Goal: Task Accomplishment & Management: Complete application form

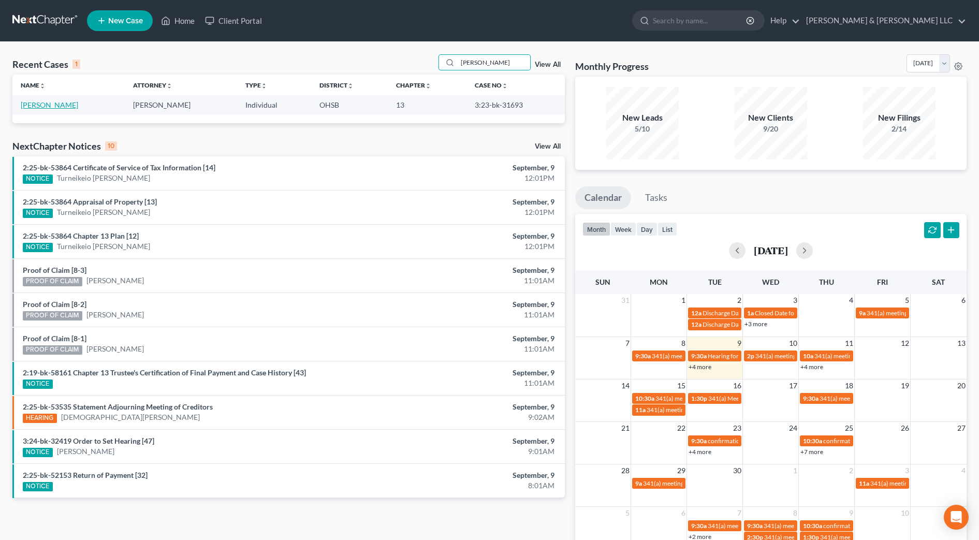
type input "[PERSON_NAME]"
click at [27, 102] on link "[PERSON_NAME]" at bounding box center [49, 104] width 57 height 9
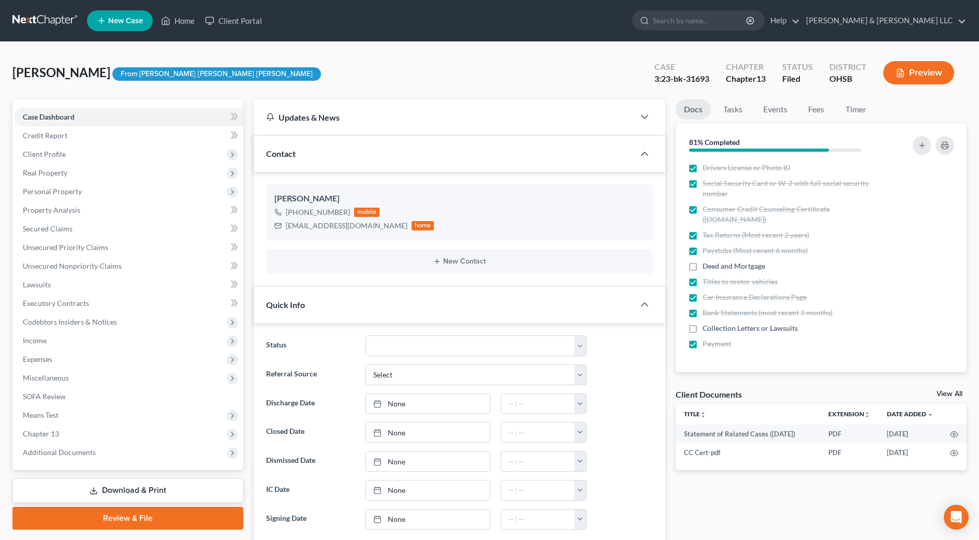
scroll to position [350, 0]
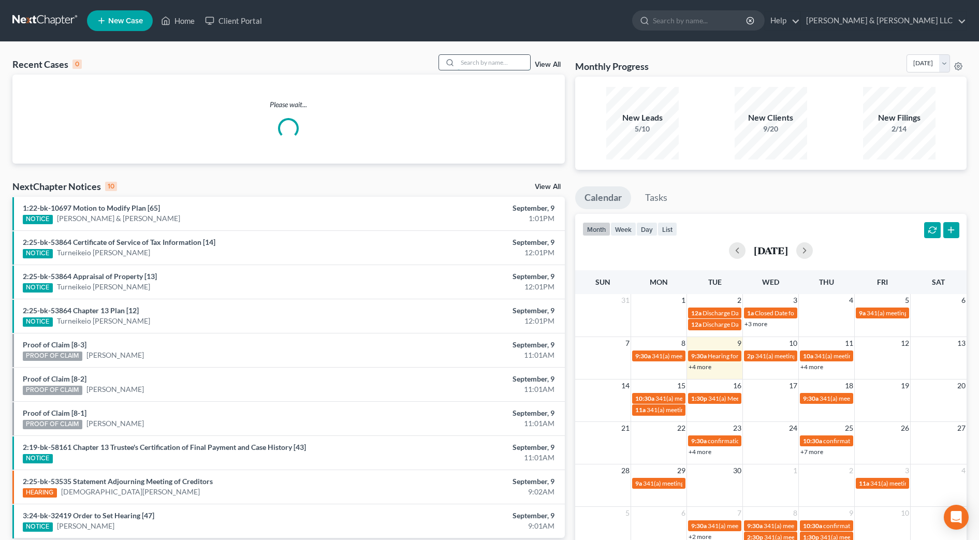
click at [468, 65] on input "search" at bounding box center [493, 62] width 72 height 15
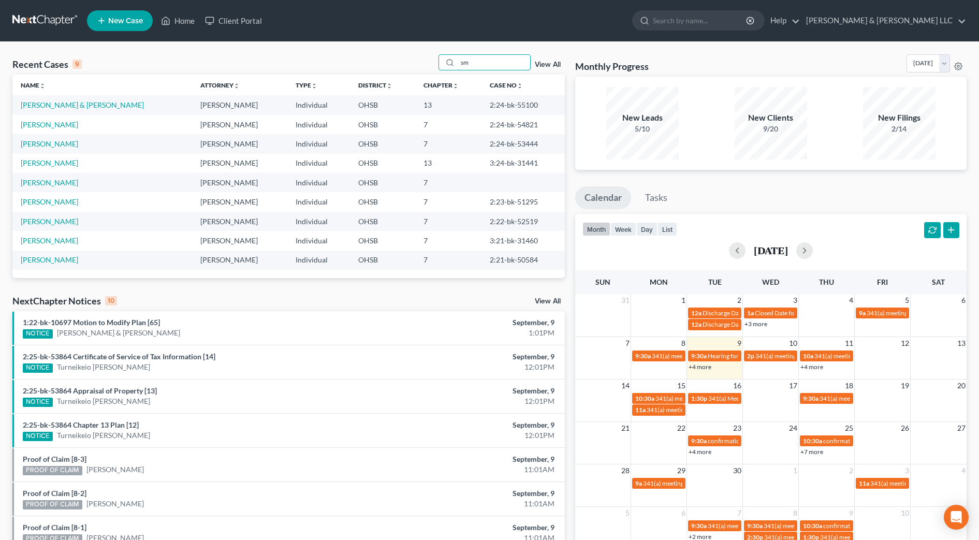
type input "s"
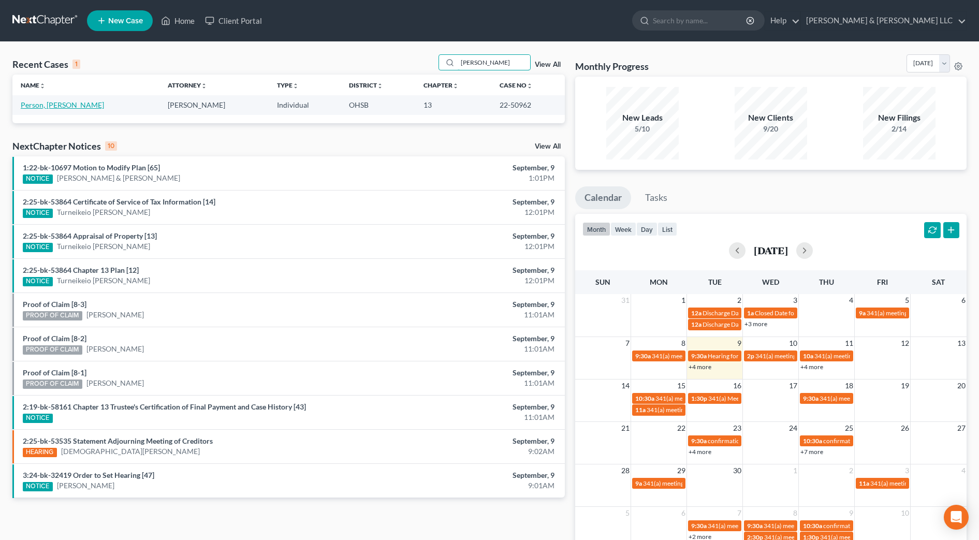
type input "jamesina"
click at [47, 107] on link "Person, Jamesina" at bounding box center [62, 104] width 83 height 9
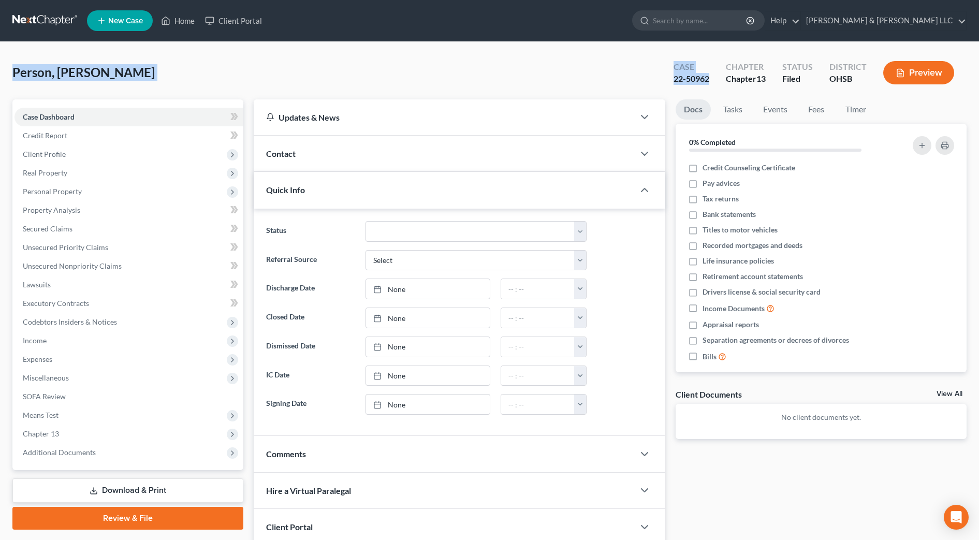
drag, startPoint x: 712, startPoint y: 78, endPoint x: 13, endPoint y: 74, distance: 698.6
click at [13, 74] on div "Person, Jamesina Upgraded Case 22-50962 Chapter Chapter 13 Status Filed Distric…" at bounding box center [489, 76] width 954 height 45
copy div "Person, Jamesina Upgraded Case 22-50962"
click at [552, 70] on div "Person, Jamesina Upgraded Case 22-50962 Chapter Chapter 13 Status Filed Distric…" at bounding box center [489, 76] width 954 height 45
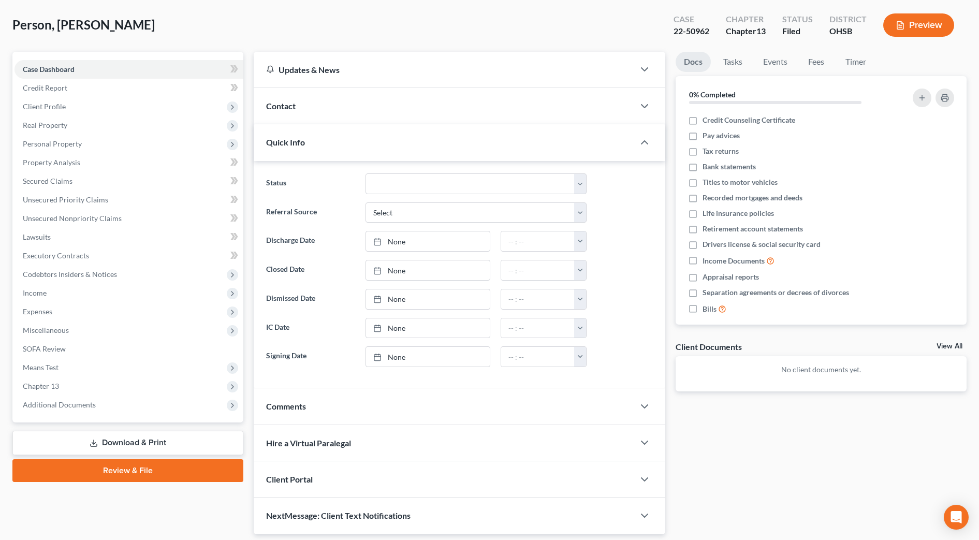
scroll to position [81, 0]
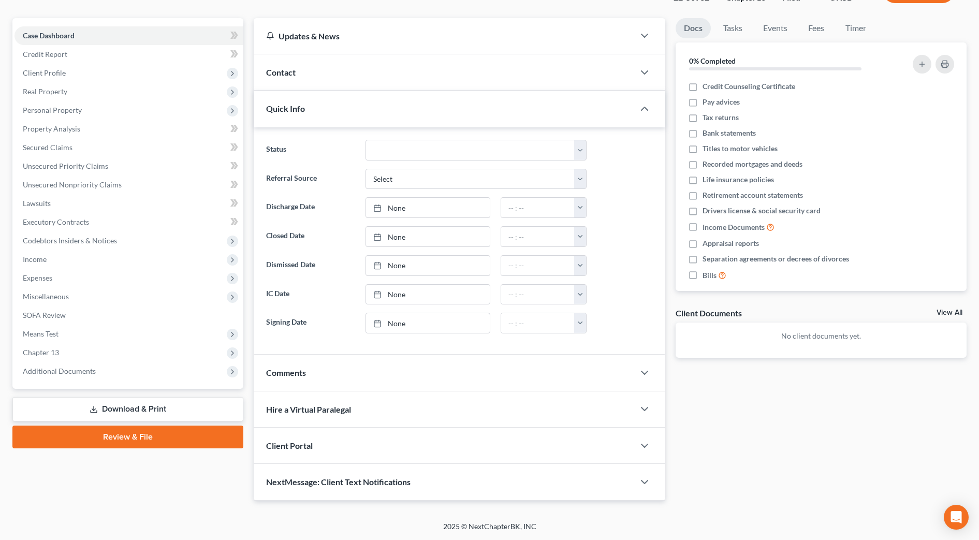
click at [718, 434] on div "Docs Tasks Events Fees Timer 0% Completed Nothing here yet! Credit Counseling C…" at bounding box center [820, 259] width 301 height 482
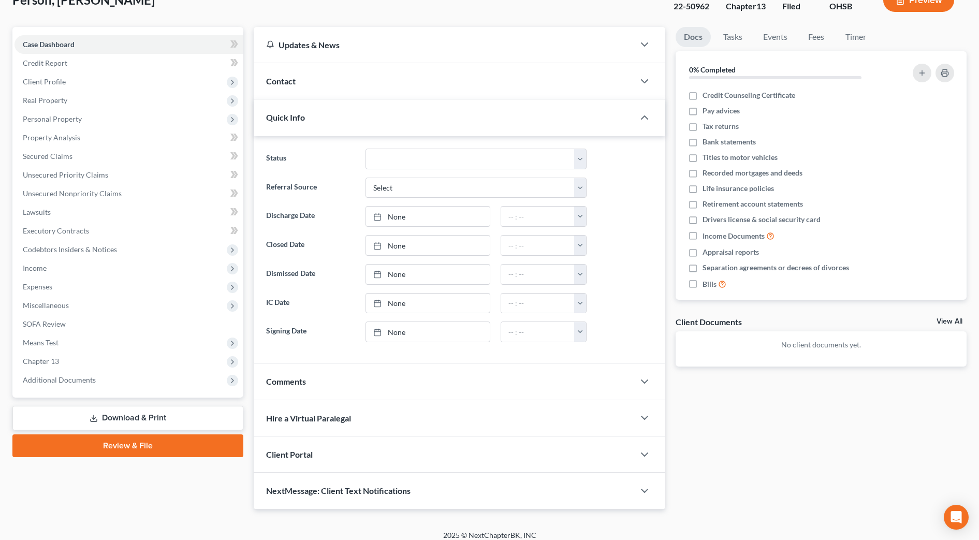
scroll to position [0, 0]
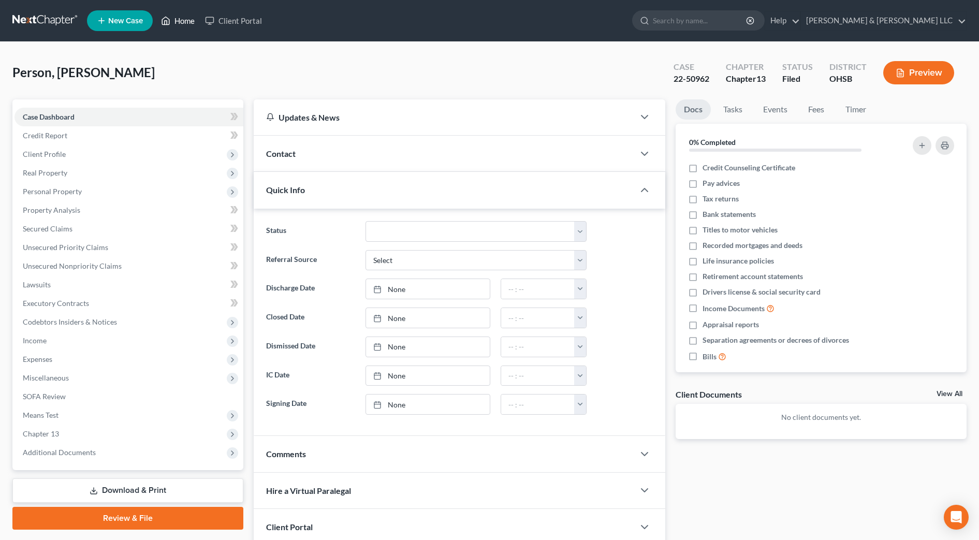
click at [181, 20] on link "Home" at bounding box center [178, 20] width 44 height 19
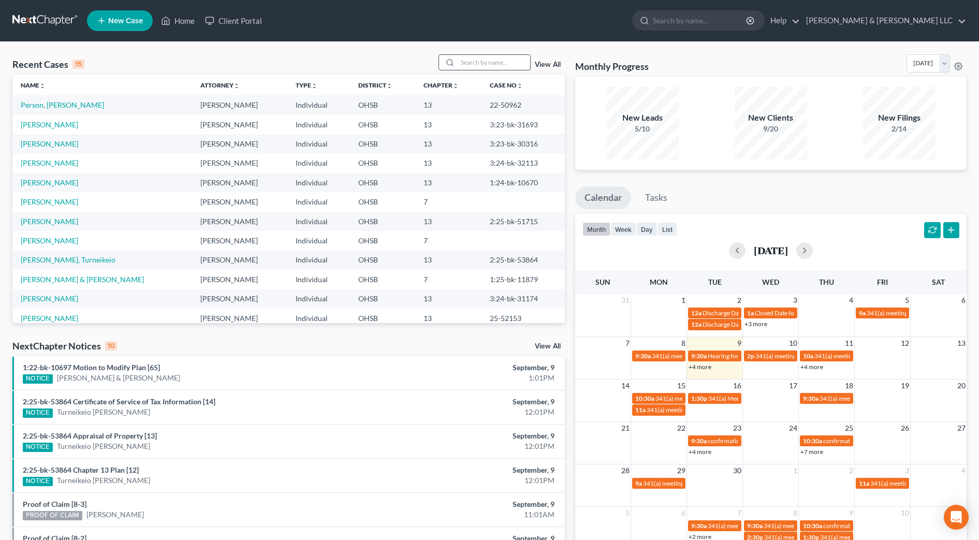
click at [510, 61] on input "search" at bounding box center [493, 62] width 72 height 15
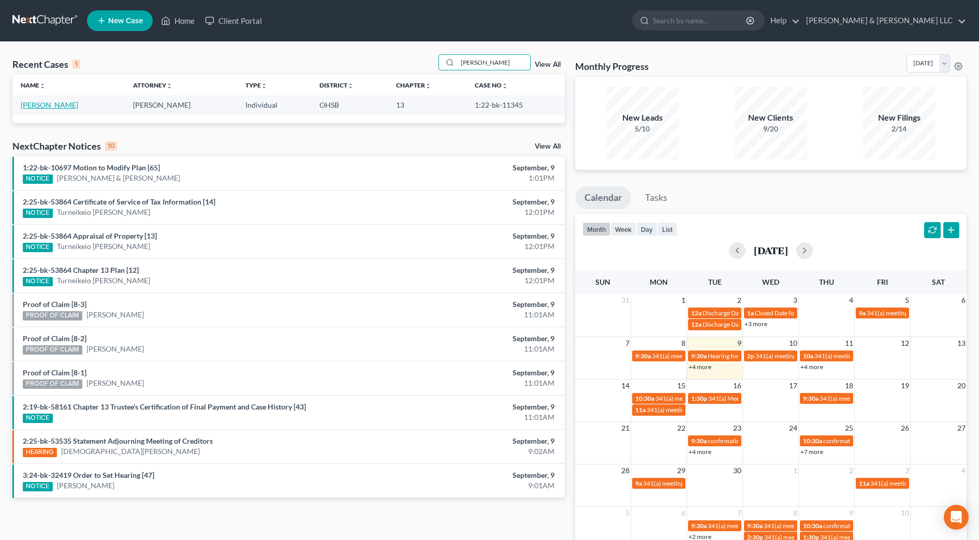
type input "morrison"
click at [61, 108] on link "Morrison, Alisha" at bounding box center [49, 104] width 57 height 9
select select "4"
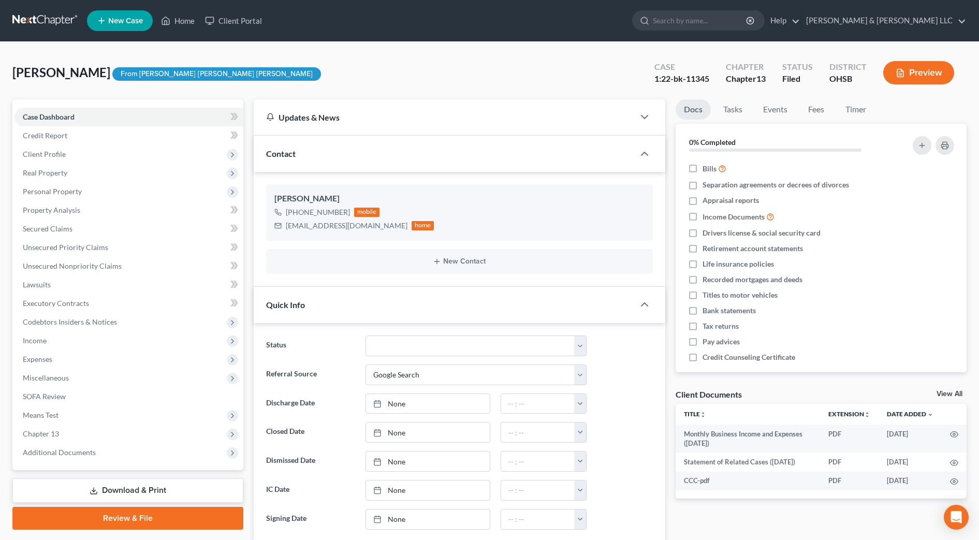
scroll to position [848, 0]
click at [87, 338] on span "Income" at bounding box center [128, 340] width 229 height 19
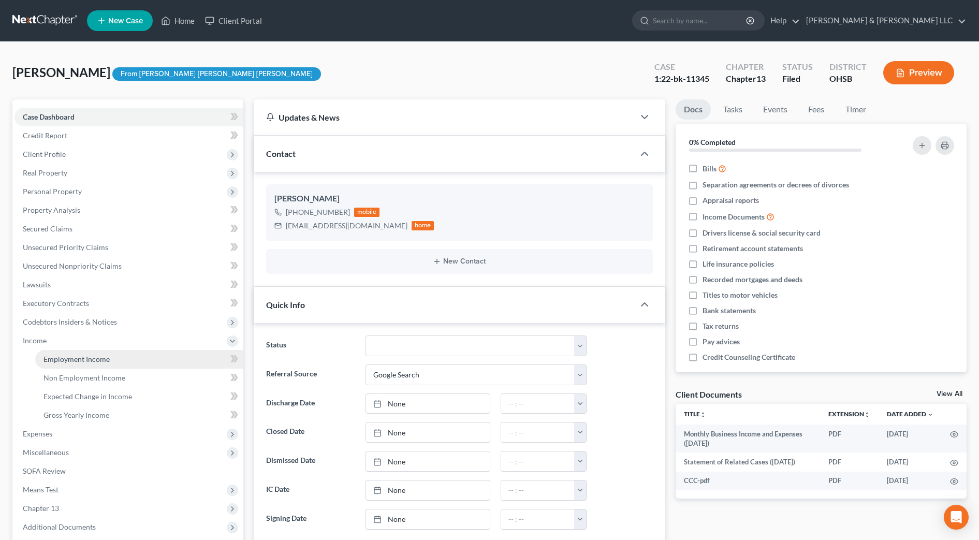
click at [91, 356] on span "Employment Income" at bounding box center [76, 358] width 66 height 9
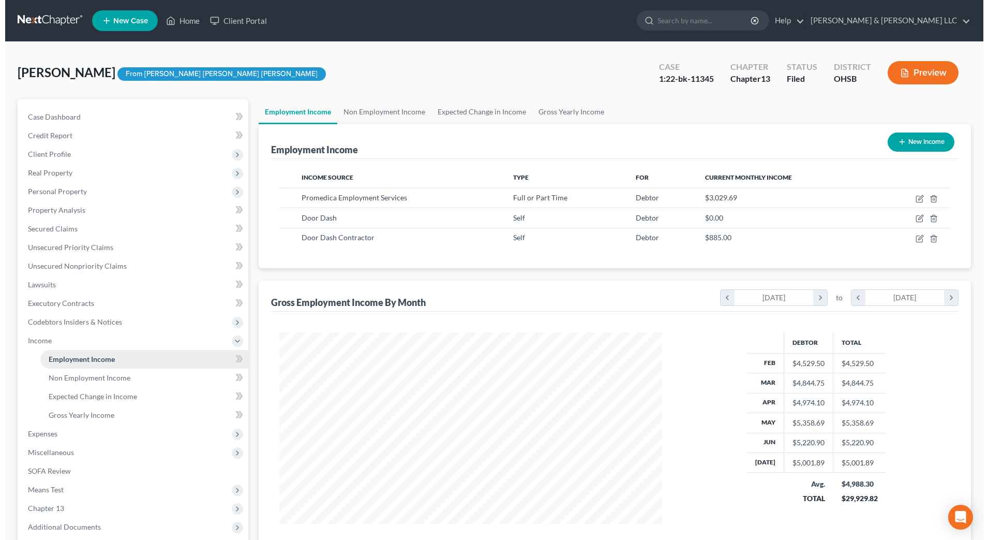
scroll to position [191, 404]
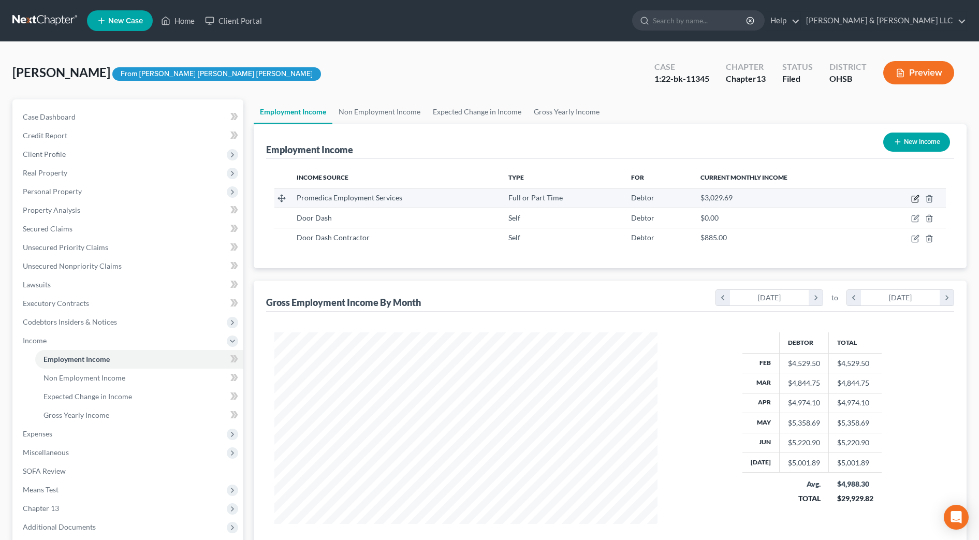
click at [916, 198] on icon "button" at bounding box center [915, 197] width 5 height 5
select select "0"
select select "36"
select select "2"
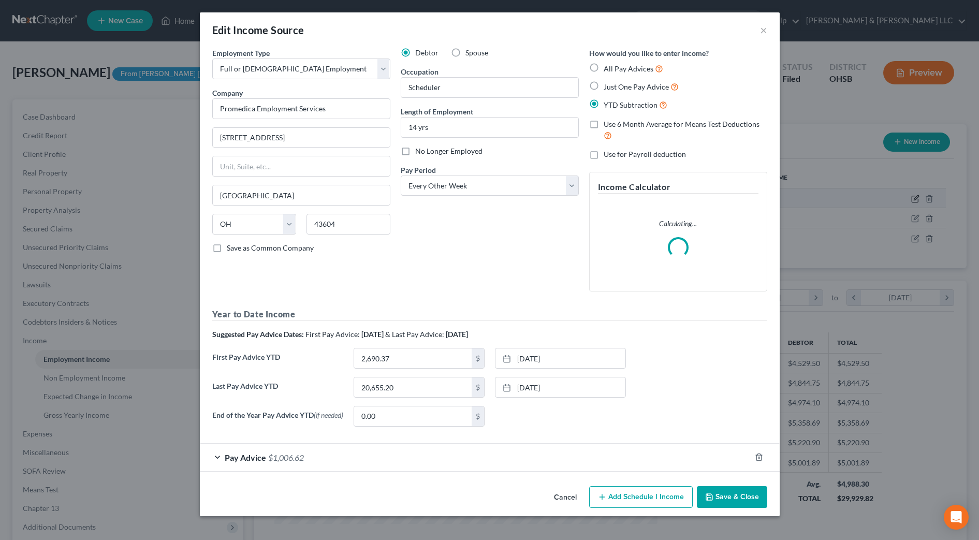
scroll to position [194, 408]
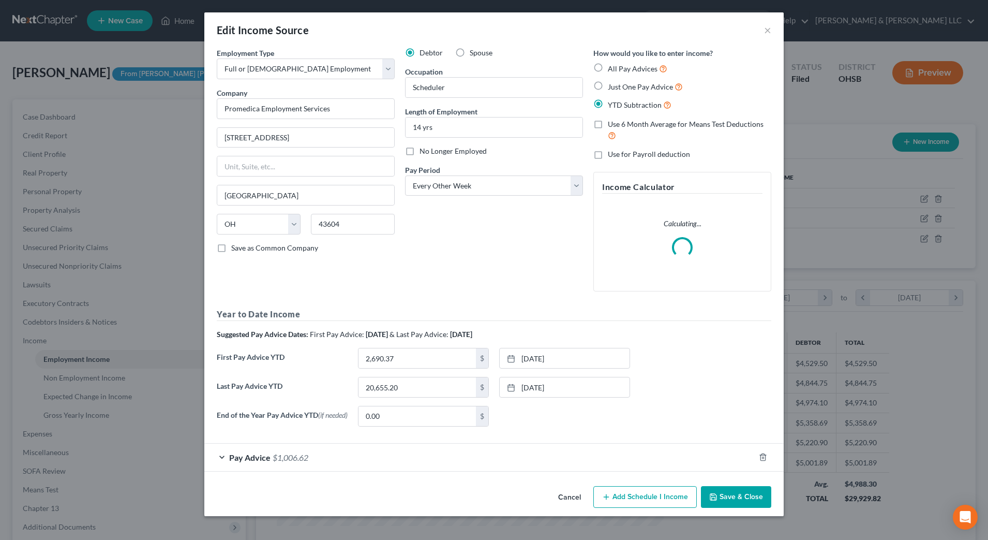
click at [434, 154] on span "No Longer Employed" at bounding box center [453, 150] width 67 height 9
click at [431, 153] on input "No Longer Employed" at bounding box center [427, 149] width 7 height 7
checkbox input "true"
click at [757, 497] on button "Save & Close" at bounding box center [736, 497] width 70 height 22
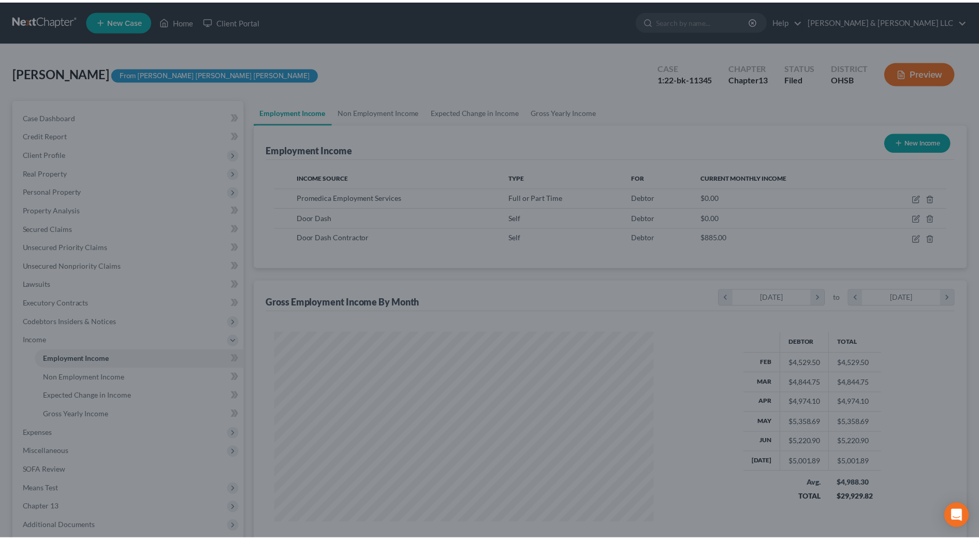
scroll to position [191, 404]
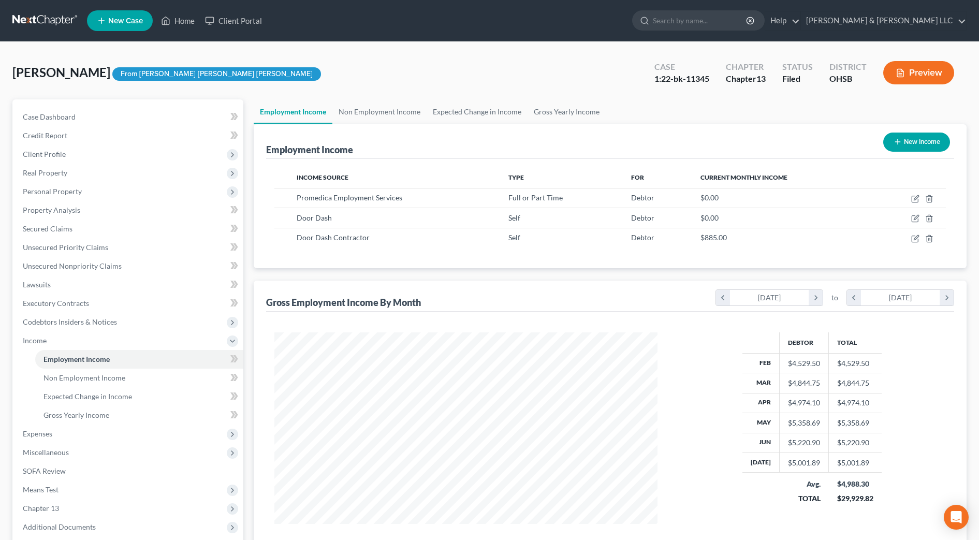
click at [939, 144] on button "New Income" at bounding box center [916, 141] width 67 height 19
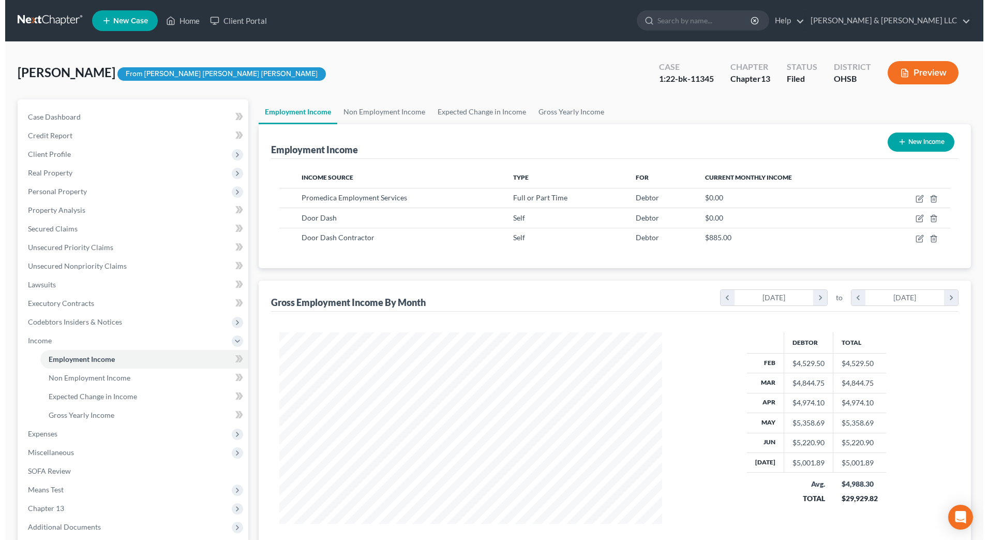
scroll to position [194, 408]
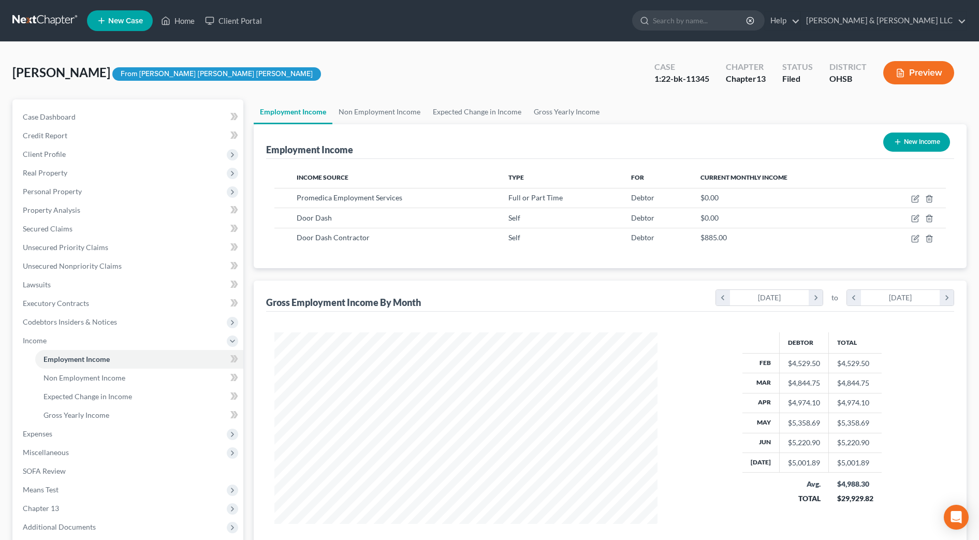
select select "0"
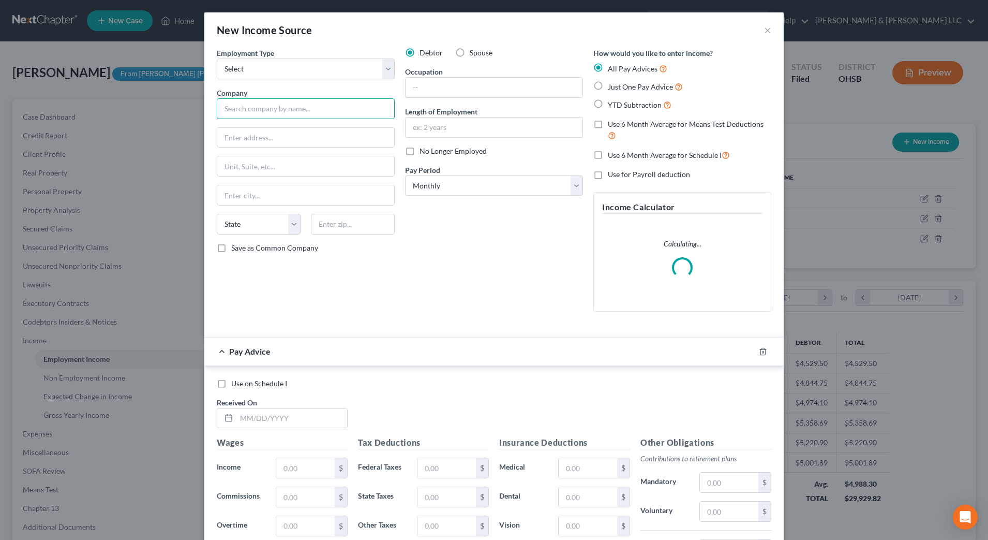
click at [276, 101] on input "text" at bounding box center [306, 108] width 178 height 21
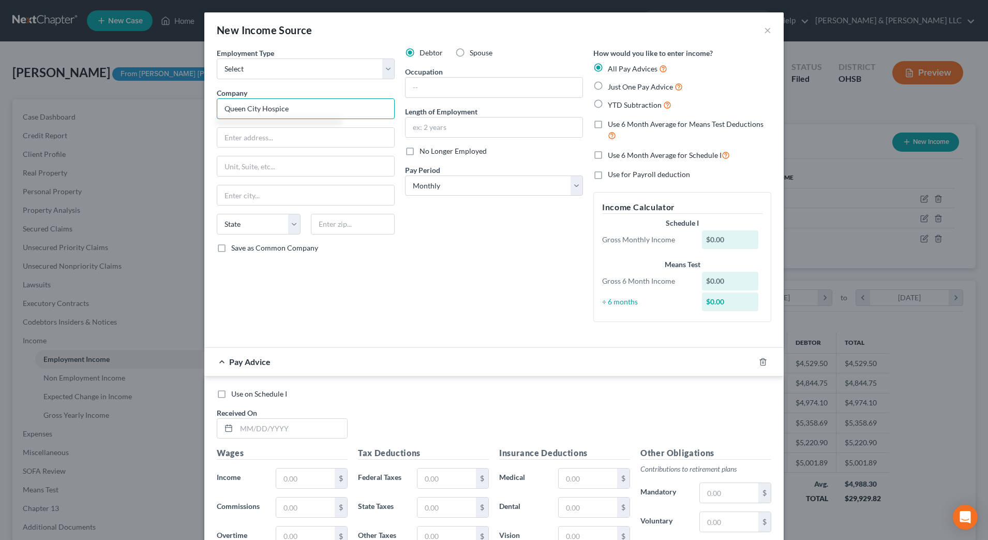
type input "Queen City Hospice"
type input "801 Warrenville Rd"
type input "608532"
click at [303, 109] on input "Queen City Hospice" at bounding box center [306, 108] width 178 height 21
click at [312, 131] on input "801 Warrenville Rd" at bounding box center [305, 138] width 177 height 20
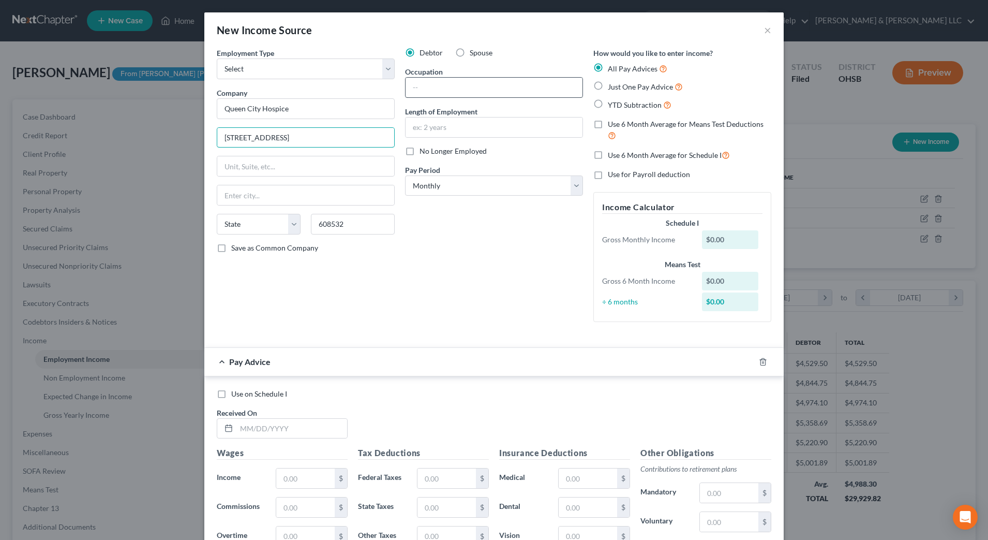
type input "801 Warrenville Rd, Ste 800"
click at [461, 94] on input "text" at bounding box center [494, 88] width 177 height 20
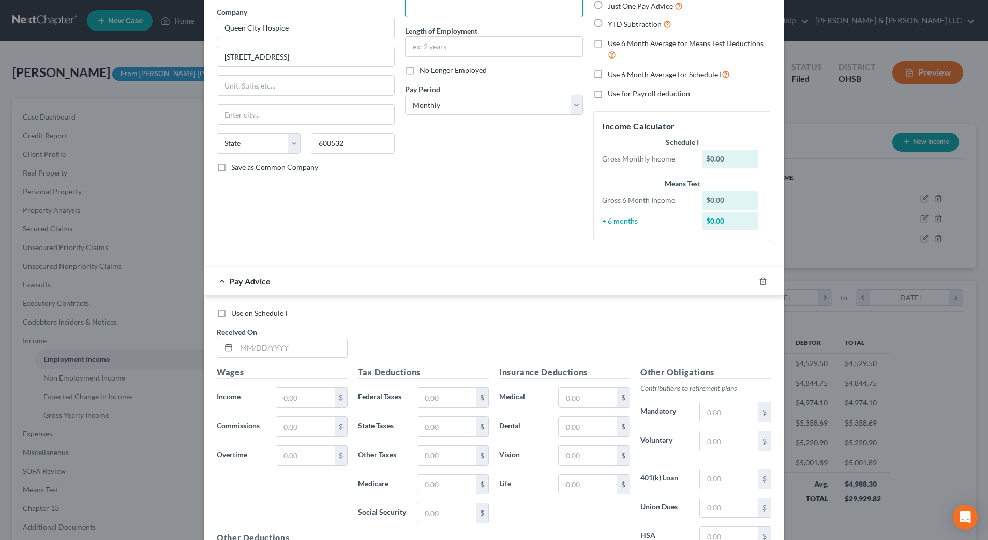
scroll to position [204, 0]
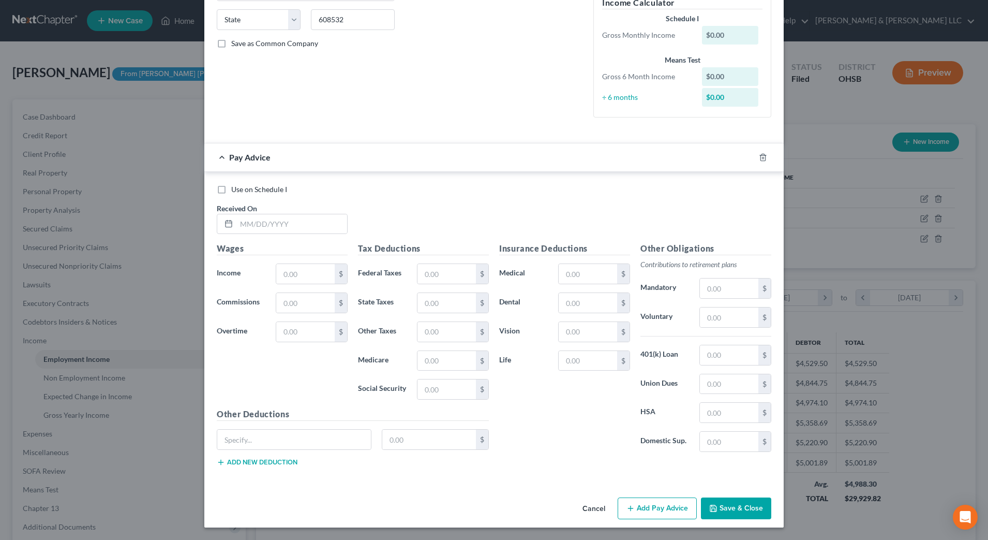
click at [717, 499] on button "Save & Close" at bounding box center [736, 508] width 70 height 22
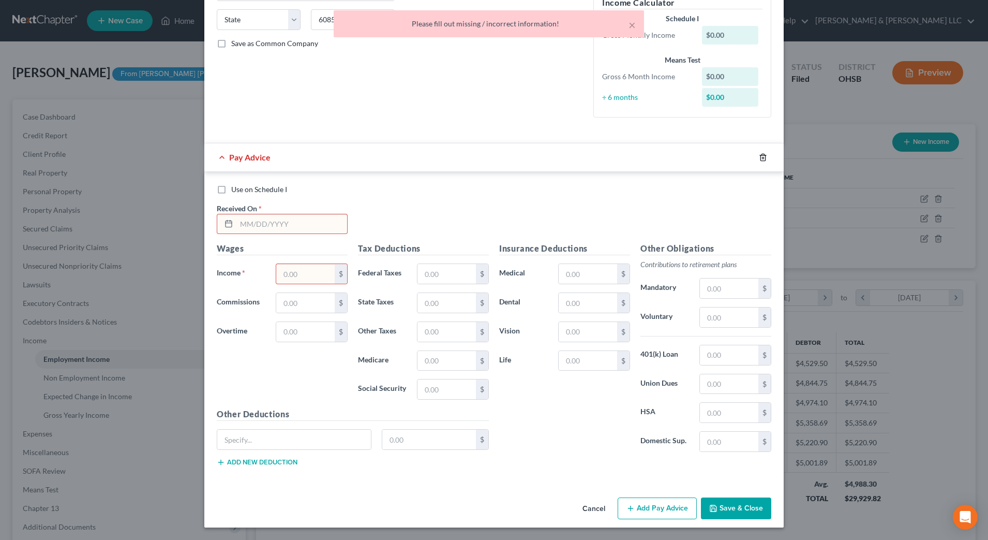
click at [759, 155] on icon "button" at bounding box center [763, 157] width 8 height 8
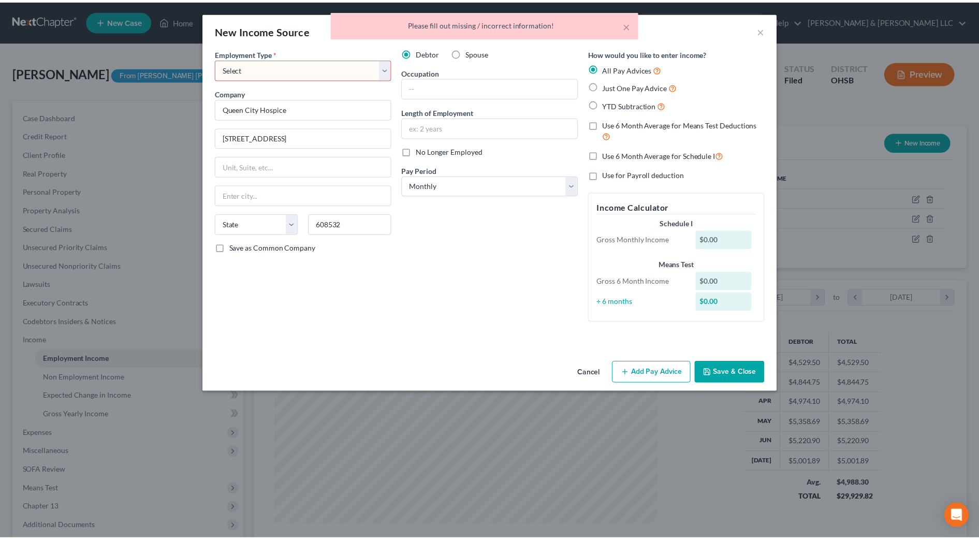
scroll to position [0, 0]
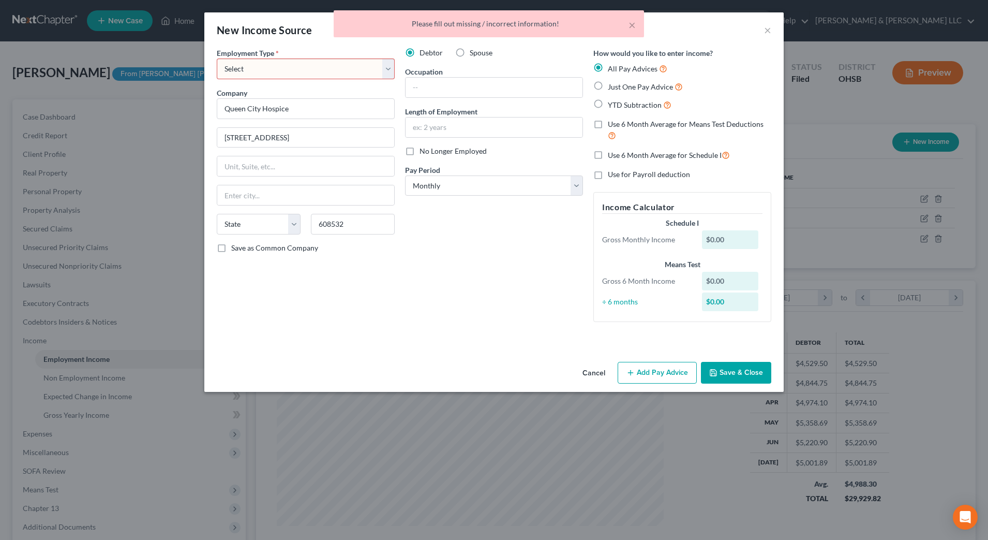
click at [747, 368] on button "Save & Close" at bounding box center [736, 373] width 70 height 22
click at [329, 65] on select "Select Full or Part Time Employment Self Employment" at bounding box center [306, 68] width 178 height 21
select select "0"
click at [217, 58] on select "Select Full or Part Time Employment Self Employment" at bounding box center [306, 68] width 178 height 21
click at [729, 368] on button "Save & Close" at bounding box center [736, 373] width 70 height 22
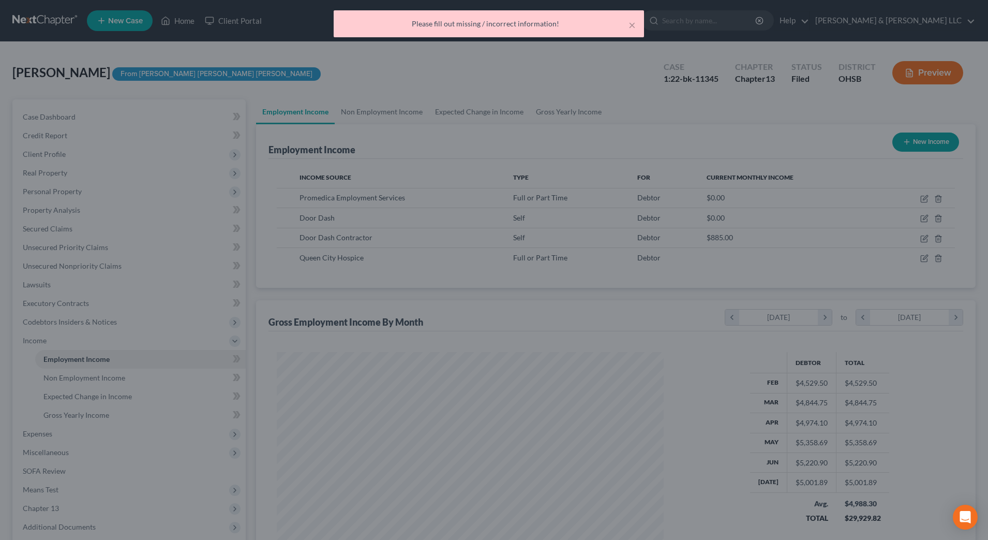
scroll to position [517318, 517106]
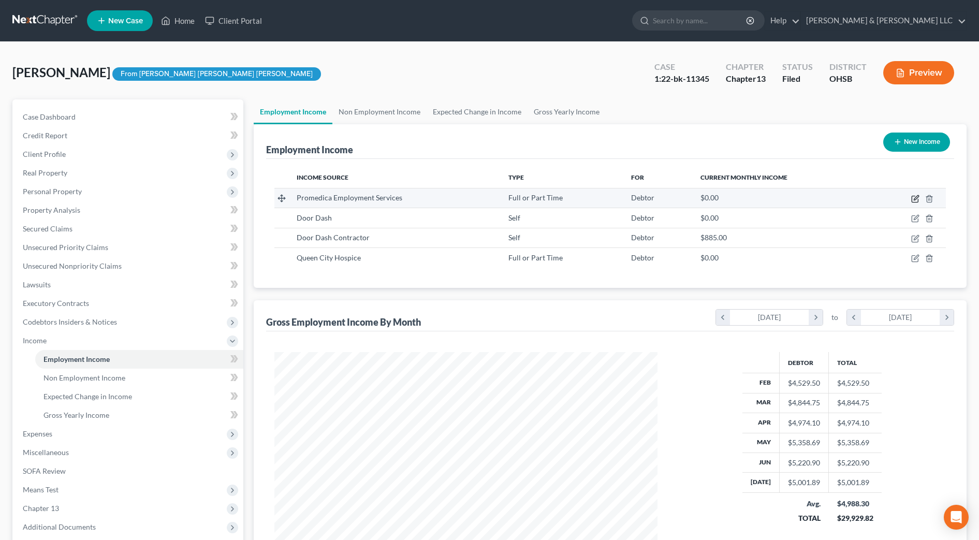
click at [911, 197] on icon "button" at bounding box center [914, 199] width 6 height 6
select select "0"
select select "36"
select select "2"
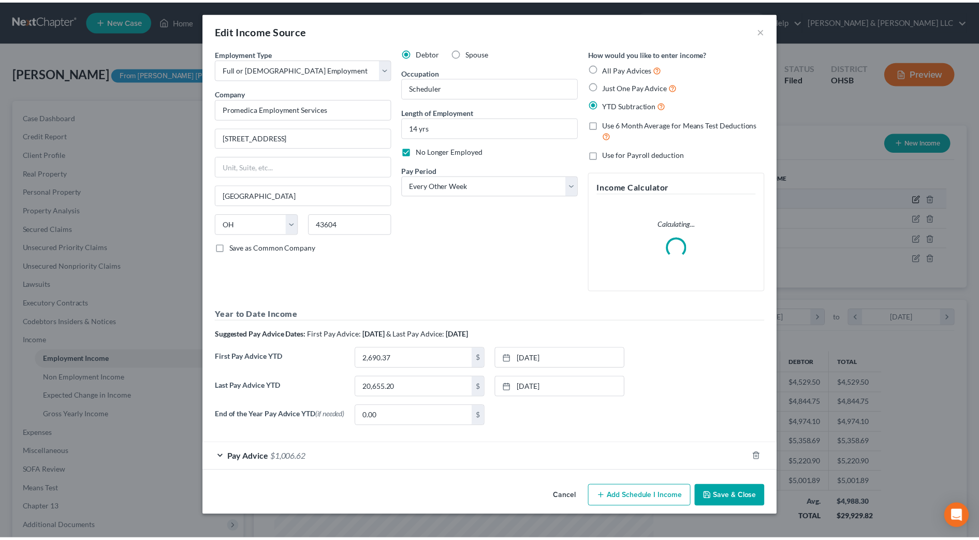
scroll to position [194, 408]
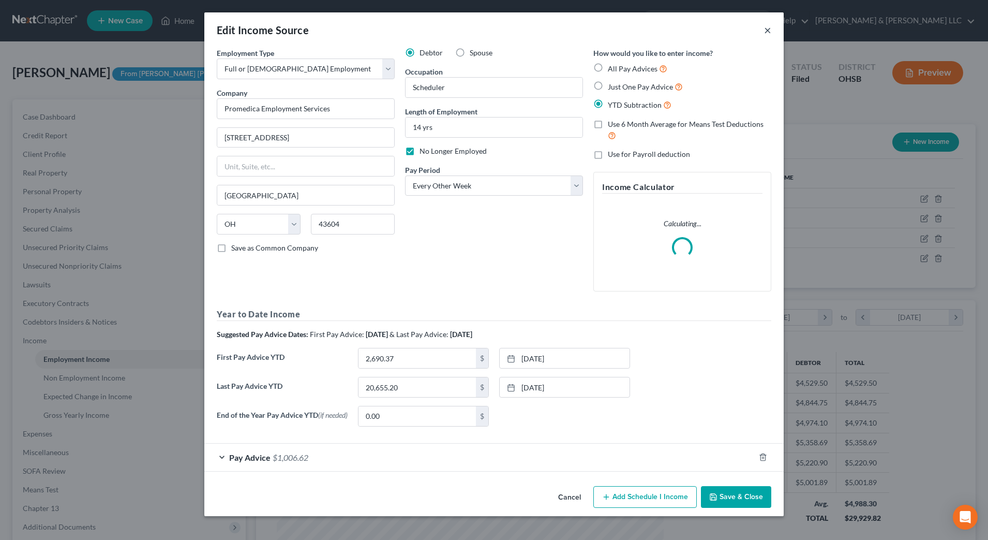
click at [765, 32] on button "×" at bounding box center [767, 30] width 7 height 12
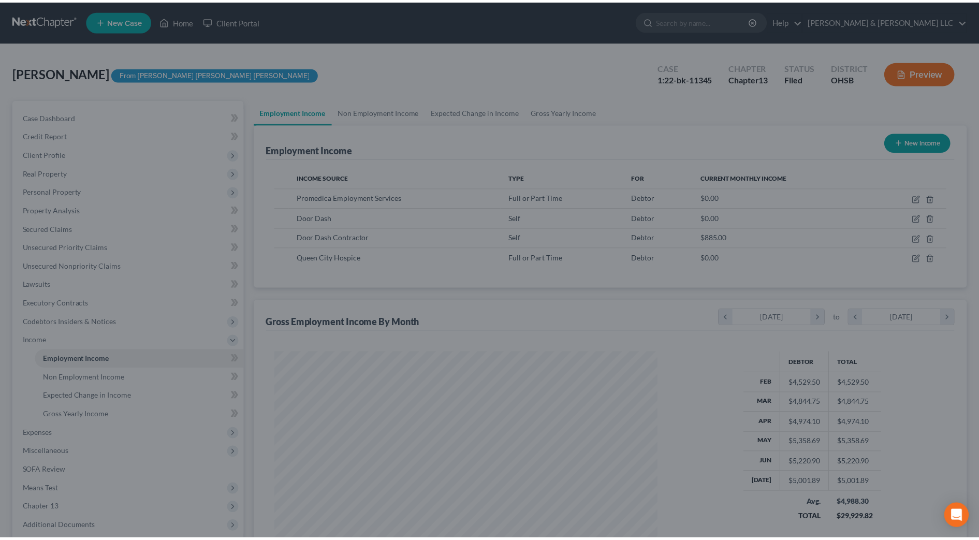
scroll to position [191, 404]
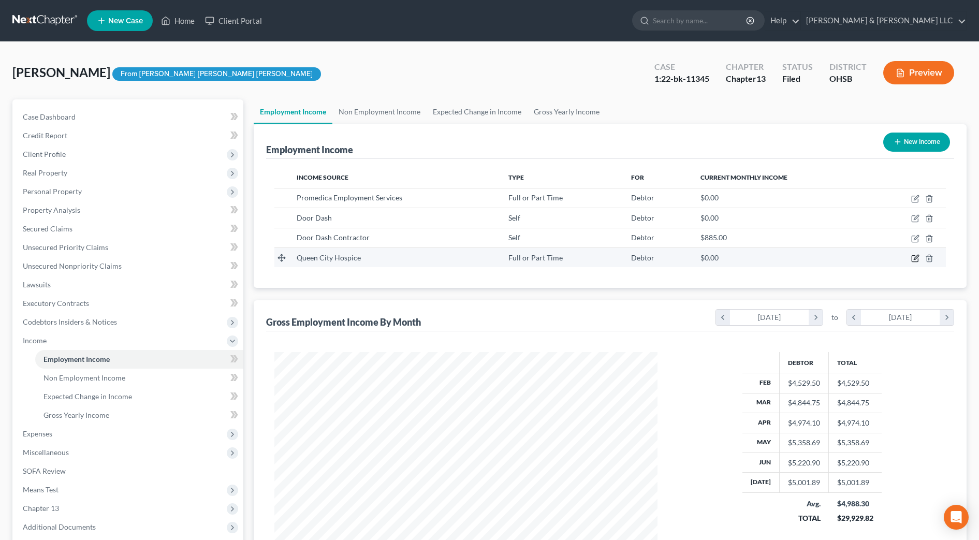
click at [915, 256] on icon "button" at bounding box center [915, 258] width 8 height 8
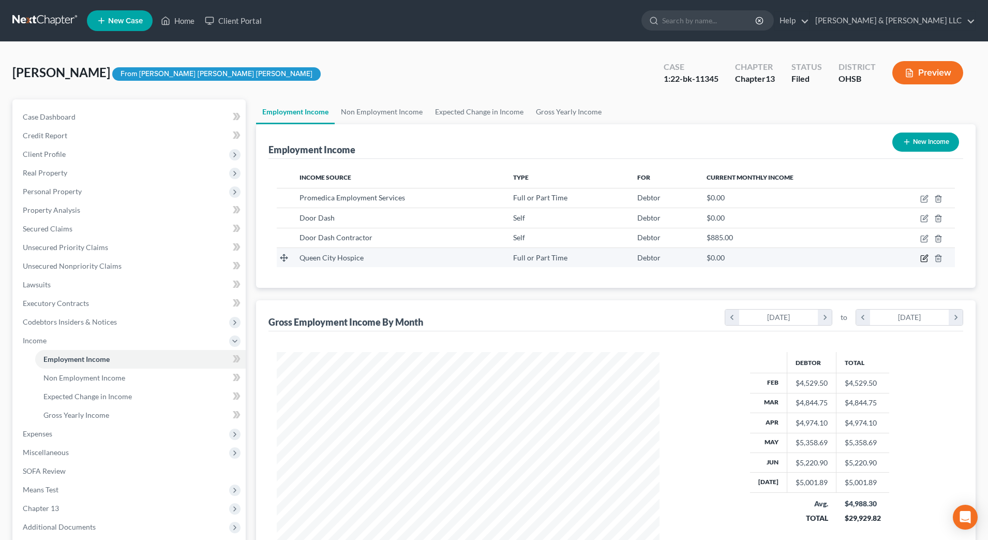
scroll to position [194, 408]
select select "0"
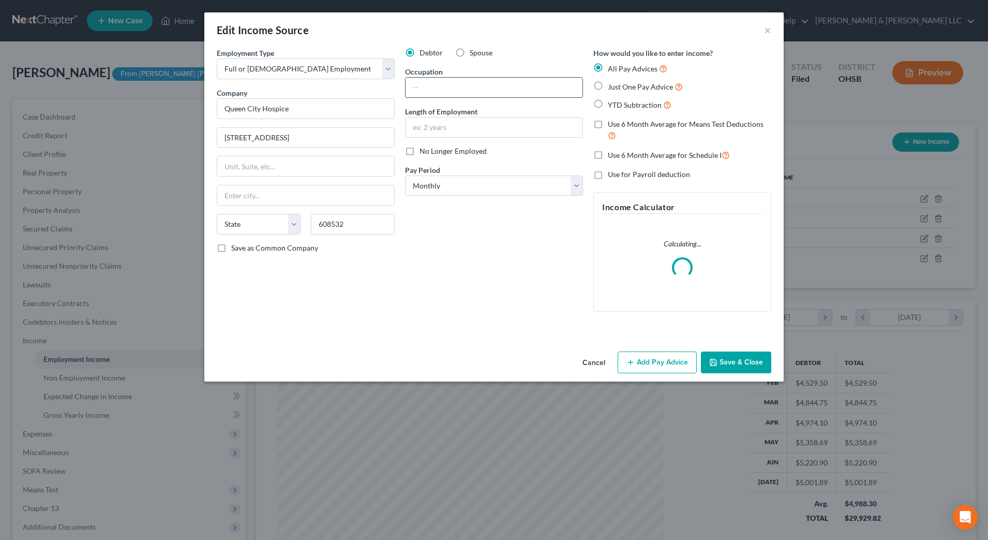
click at [469, 85] on input "text" at bounding box center [494, 88] width 177 height 20
type input "Scheduler"
type input "1 month"
click at [428, 279] on div "Debtor Spouse Occupation Scheduler Length of Employment 1 month No Longer Emplo…" at bounding box center [494, 184] width 188 height 272
click at [464, 185] on select "Select Monthly Twice Monthly Every Other Week Weekly" at bounding box center [494, 185] width 178 height 21
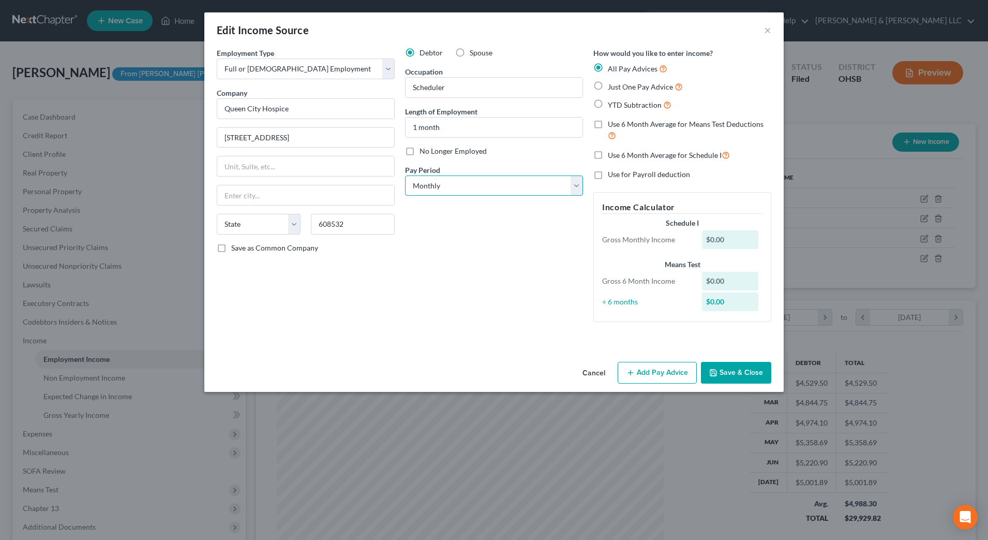
select select "2"
click at [405, 175] on select "Select Monthly Twice Monthly Every Other Week Weekly" at bounding box center [494, 185] width 178 height 21
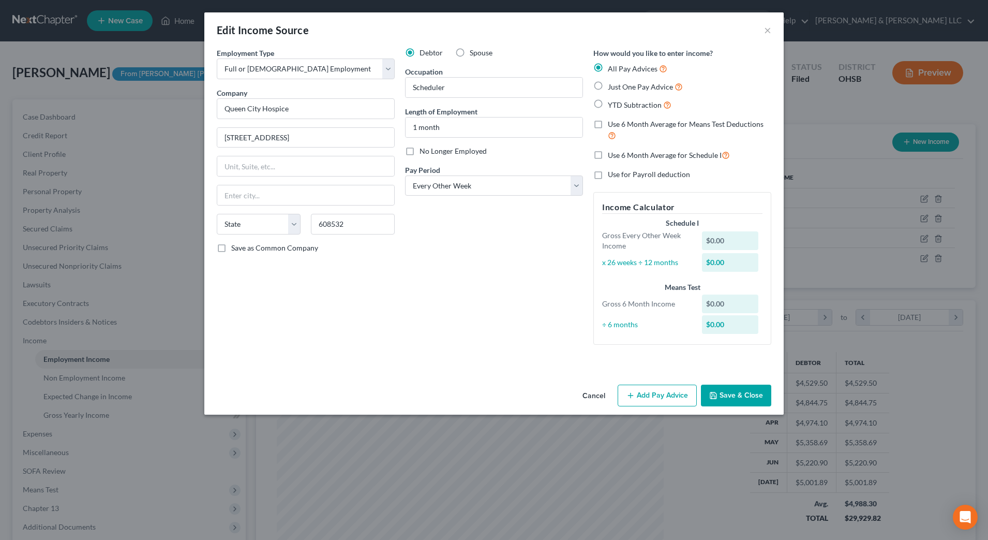
click at [654, 397] on button "Add Pay Advice" at bounding box center [657, 396] width 79 height 22
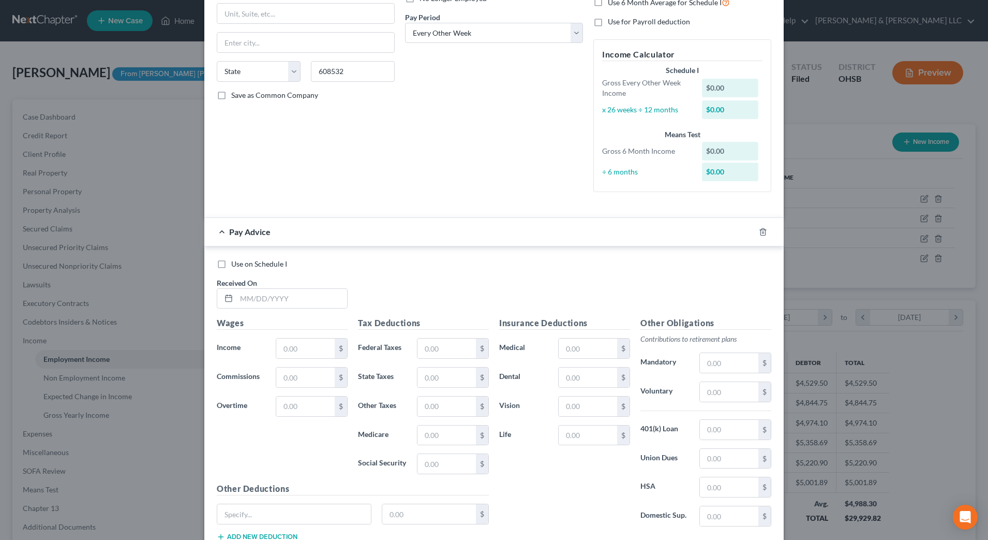
scroll to position [194, 0]
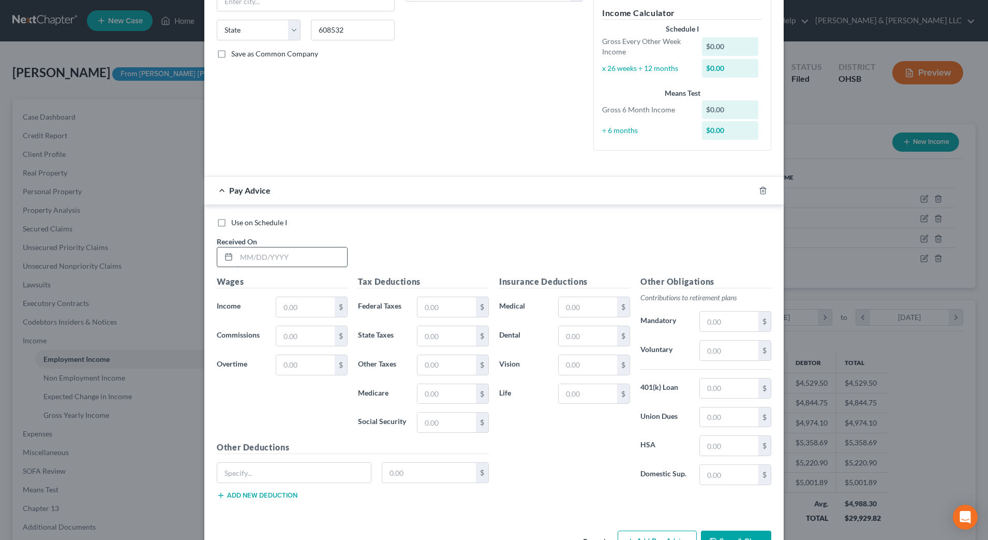
click at [267, 253] on input "text" at bounding box center [292, 257] width 111 height 20
drag, startPoint x: 212, startPoint y: 403, endPoint x: 253, endPoint y: 384, distance: 45.1
click at [212, 403] on div "Wages Income * $ Commissions $ Overtime $" at bounding box center [282, 358] width 141 height 166
click at [326, 318] on div "Wages Income * $ Commissions $ Overtime $" at bounding box center [282, 358] width 141 height 166
click at [318, 312] on input "text" at bounding box center [305, 307] width 58 height 20
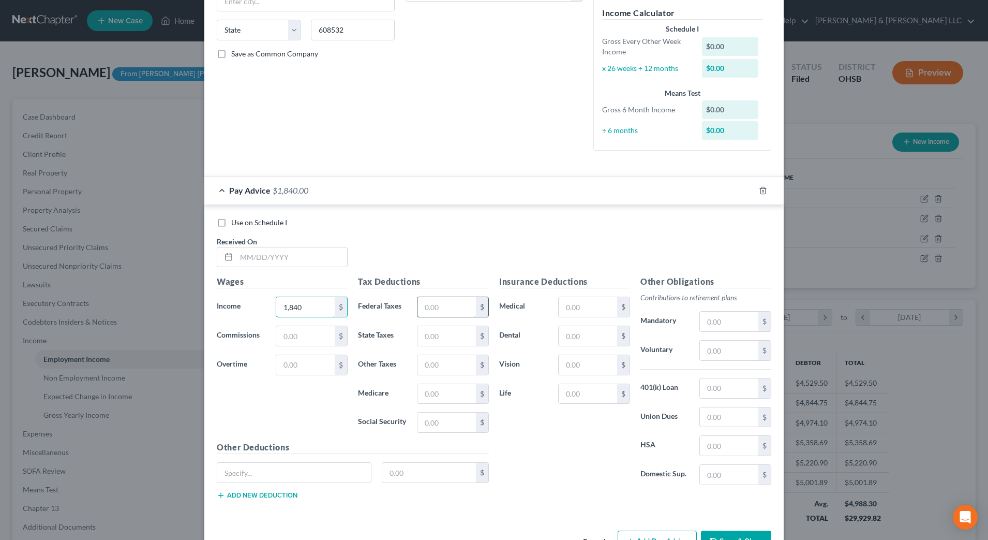
type input "1,840"
click at [435, 303] on input "text" at bounding box center [447, 307] width 58 height 20
type input "134.79"
type input "40.19"
type input "31.98"
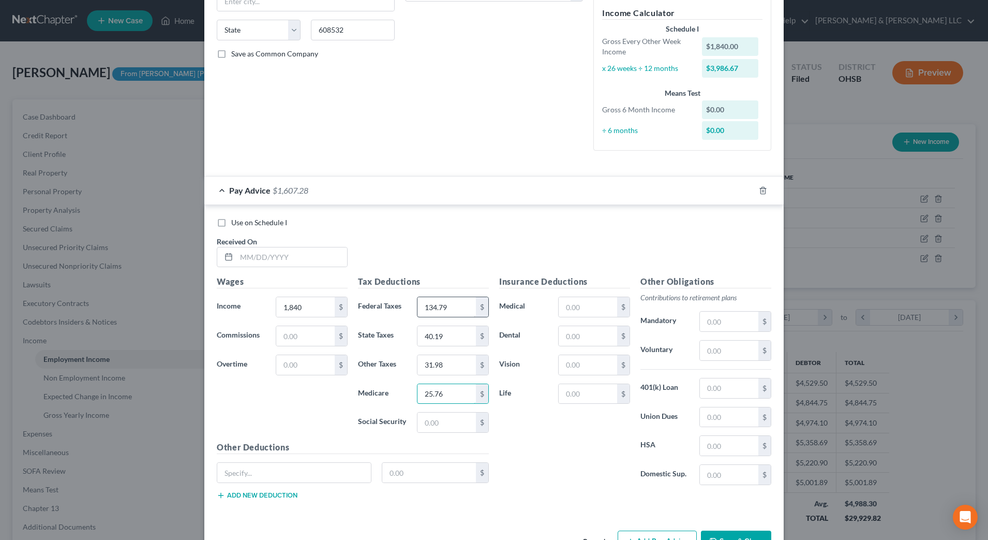
type input "25.76"
type input "110.15"
click at [586, 309] on input "text" at bounding box center [588, 307] width 58 height 20
click at [544, 336] on label "Dental" at bounding box center [523, 336] width 59 height 21
click at [569, 336] on input "text" at bounding box center [588, 336] width 58 height 20
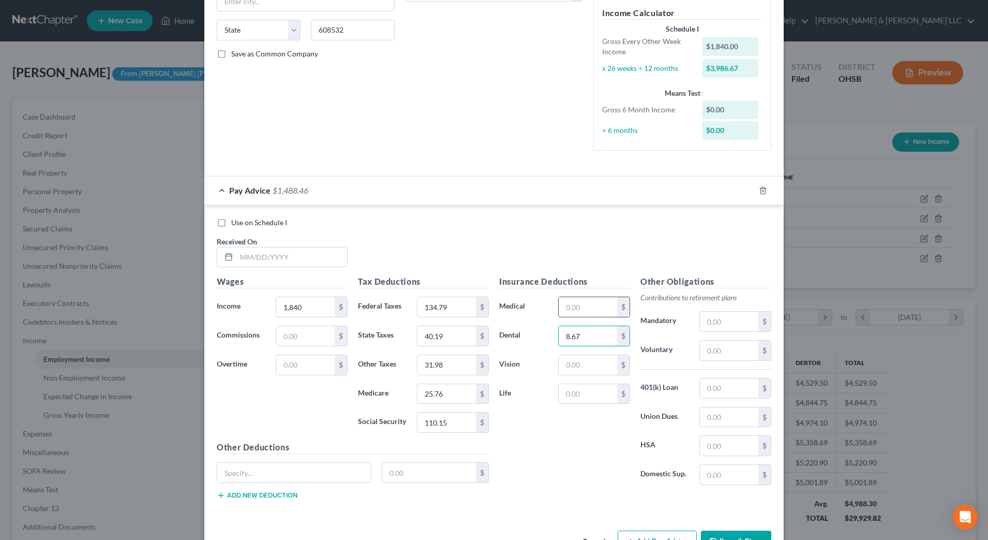
type input "8.67"
click at [581, 300] on input "text" at bounding box center [588, 307] width 58 height 20
type input "52.25"
click at [595, 360] on input "text" at bounding box center [588, 365] width 58 height 20
type input "2.41"
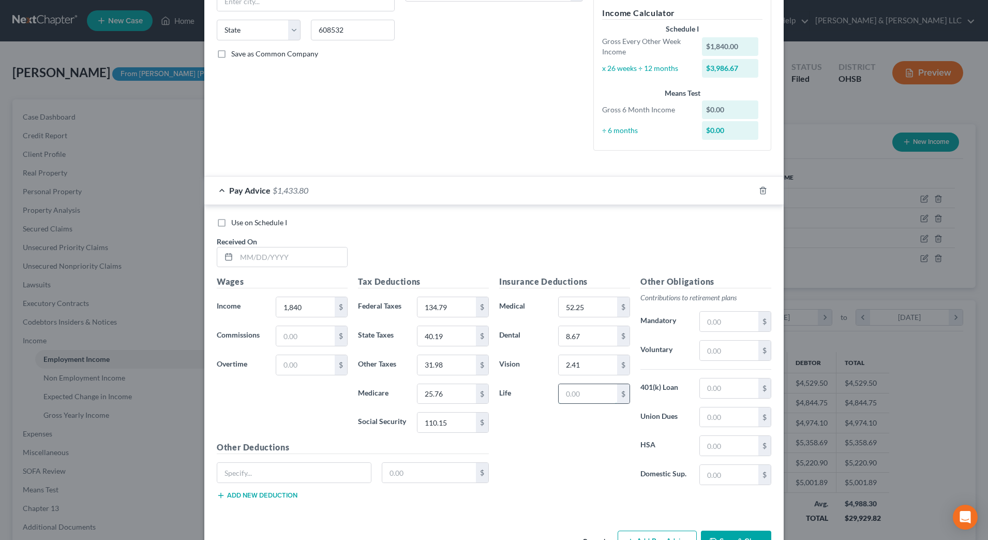
click at [592, 398] on input "text" at bounding box center [588, 394] width 58 height 20
type input "5.54"
click at [346, 466] on input "text" at bounding box center [294, 473] width 154 height 20
type input "Disability"
click at [403, 475] on input "text" at bounding box center [429, 473] width 94 height 20
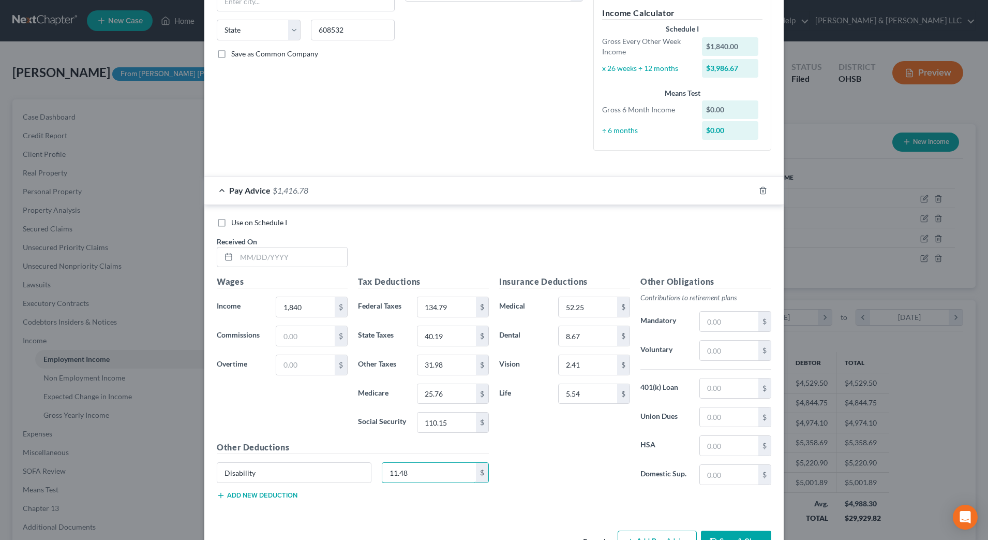
type input "11.48"
click at [619, 469] on div "Insurance Deductions Medical 52.25 $ Dental 8.67 $ Vision 2.41 $ Life 5.54 $" at bounding box center [564, 384] width 141 height 218
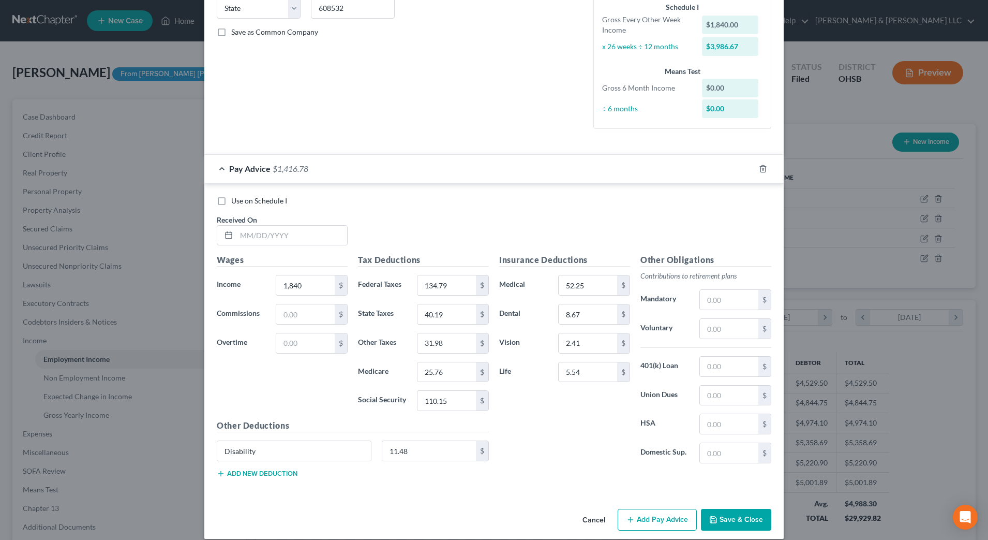
scroll to position [227, 0]
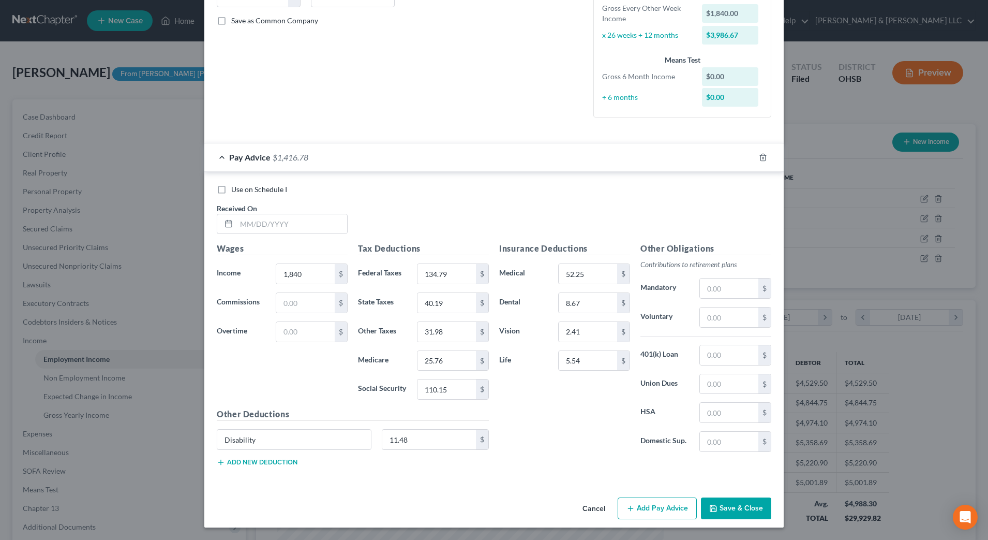
click at [752, 514] on button "Save & Close" at bounding box center [736, 508] width 70 height 22
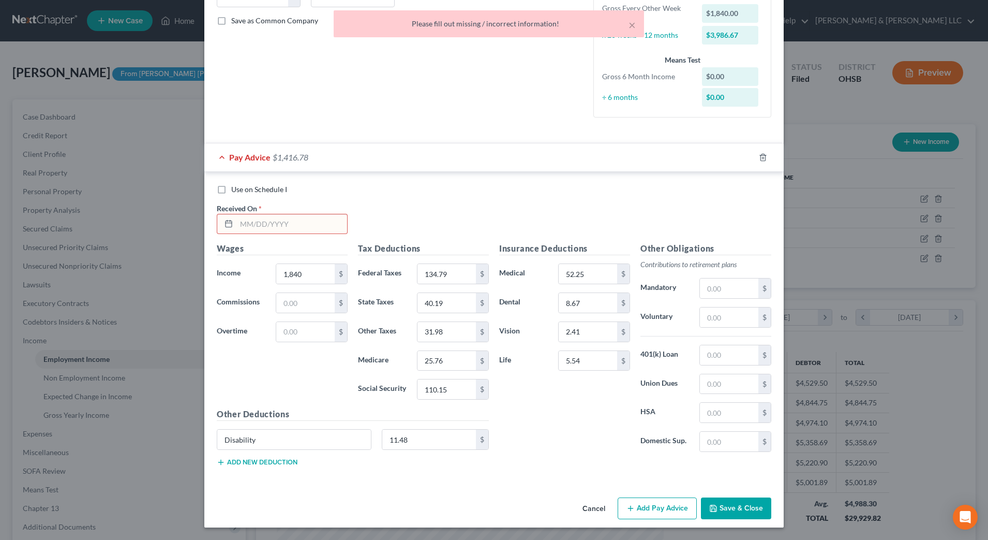
click at [306, 228] on input "text" at bounding box center [292, 224] width 111 height 20
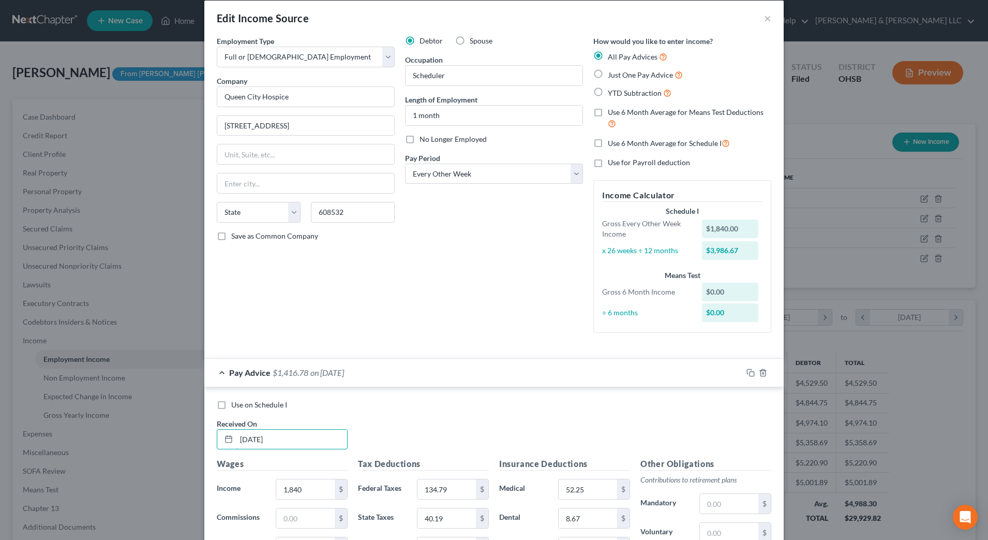
scroll to position [0, 0]
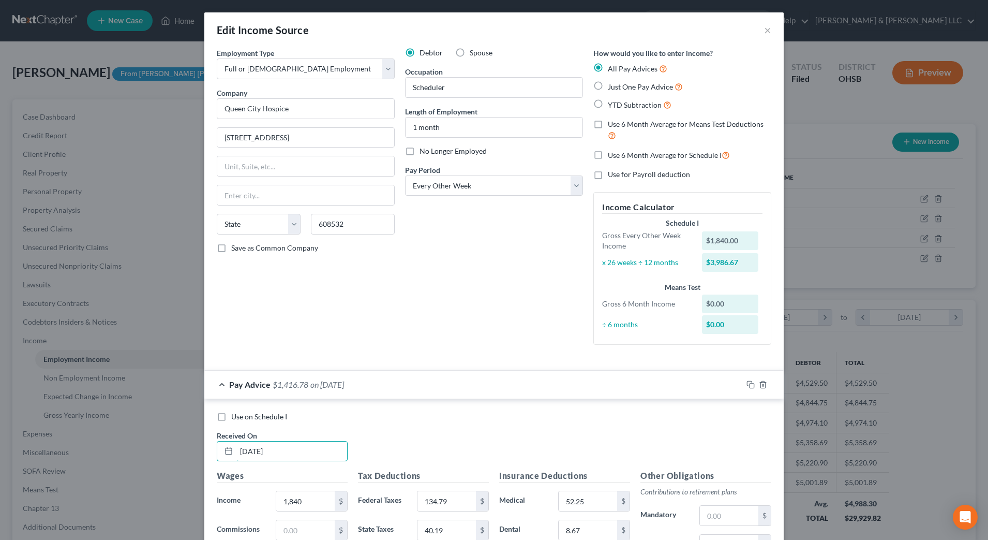
type input "08/01/2025"
click at [629, 90] on span "Just One Pay Advice" at bounding box center [640, 86] width 65 height 9
click at [619, 87] on input "Just One Pay Advice" at bounding box center [615, 84] width 7 height 7
radio input "true"
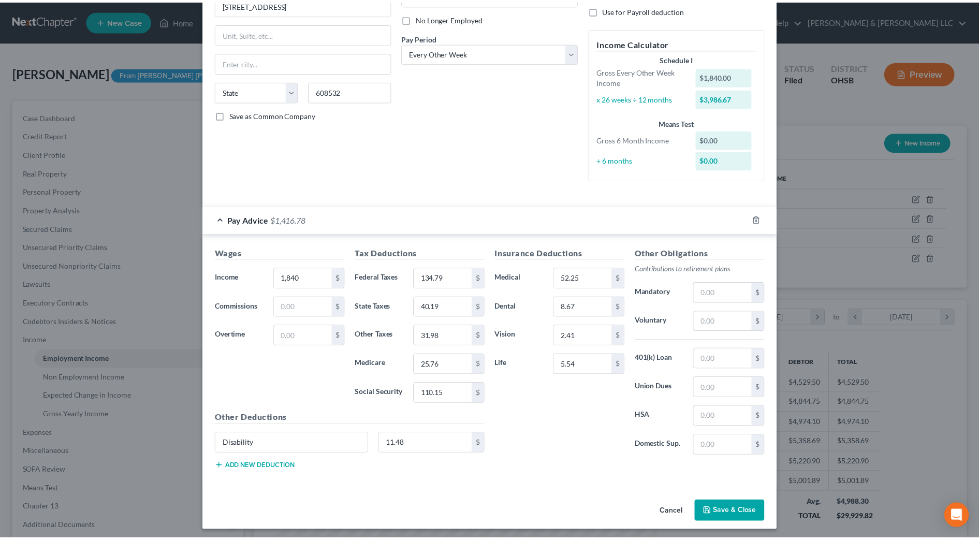
scroll to position [137, 0]
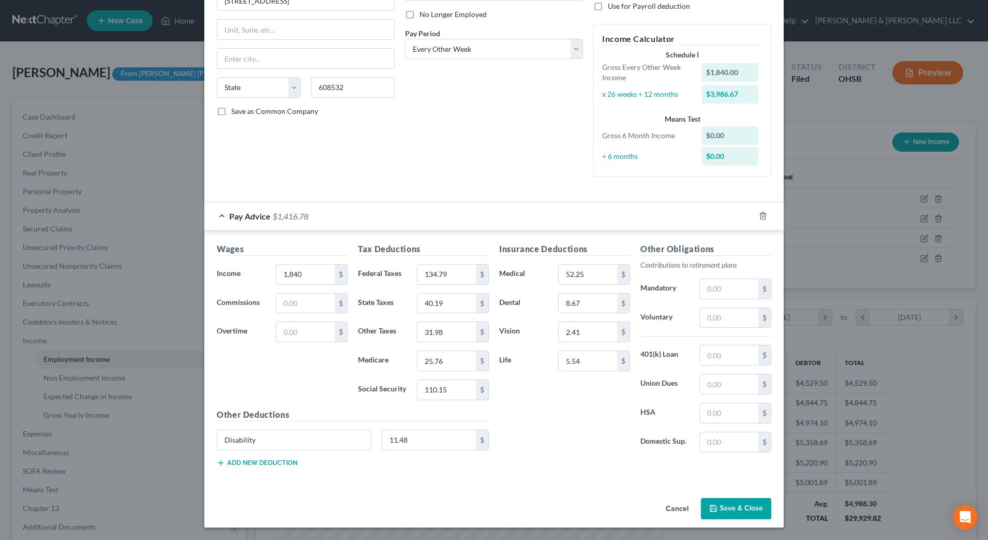
click at [722, 507] on button "Save & Close" at bounding box center [736, 509] width 70 height 22
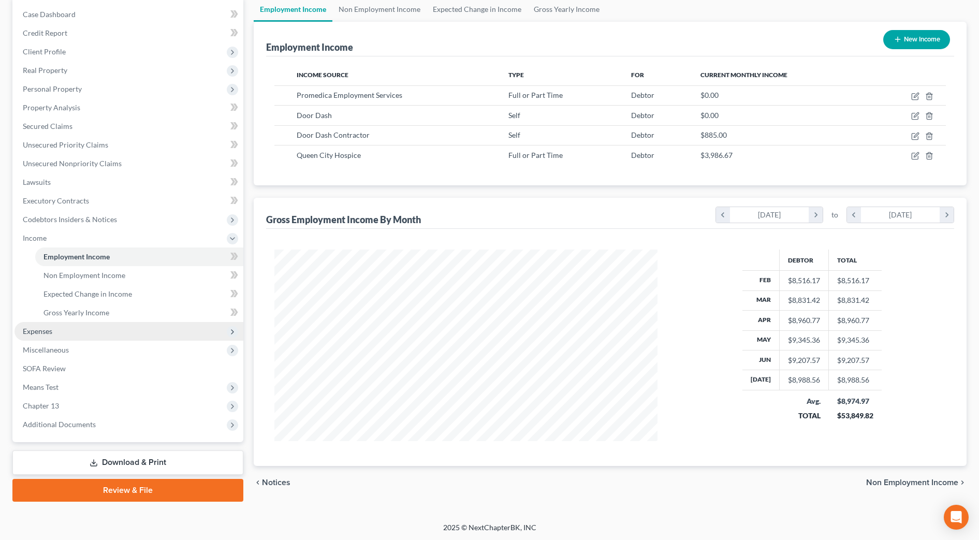
scroll to position [104, 0]
click at [79, 328] on span "Expenses" at bounding box center [128, 330] width 229 height 19
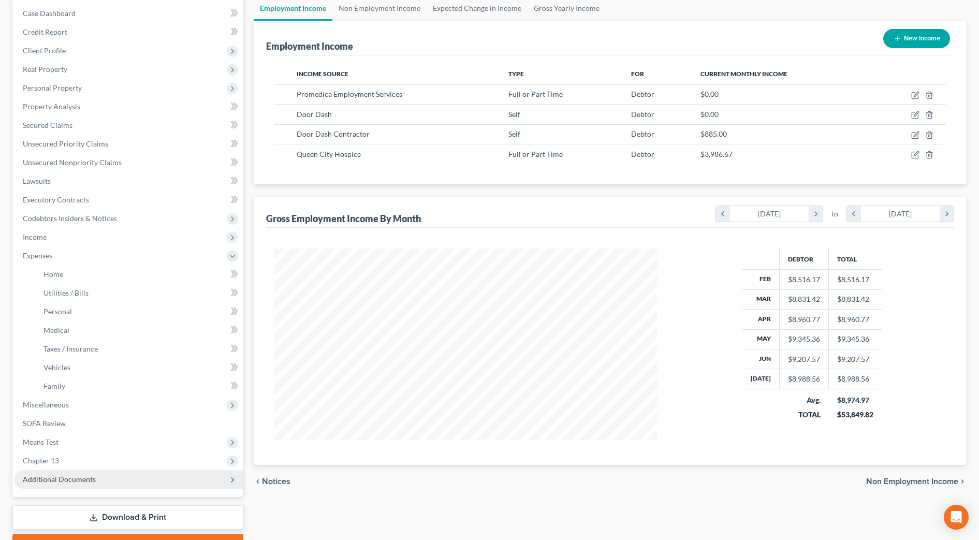
click at [83, 481] on span "Additional Documents" at bounding box center [59, 479] width 73 height 9
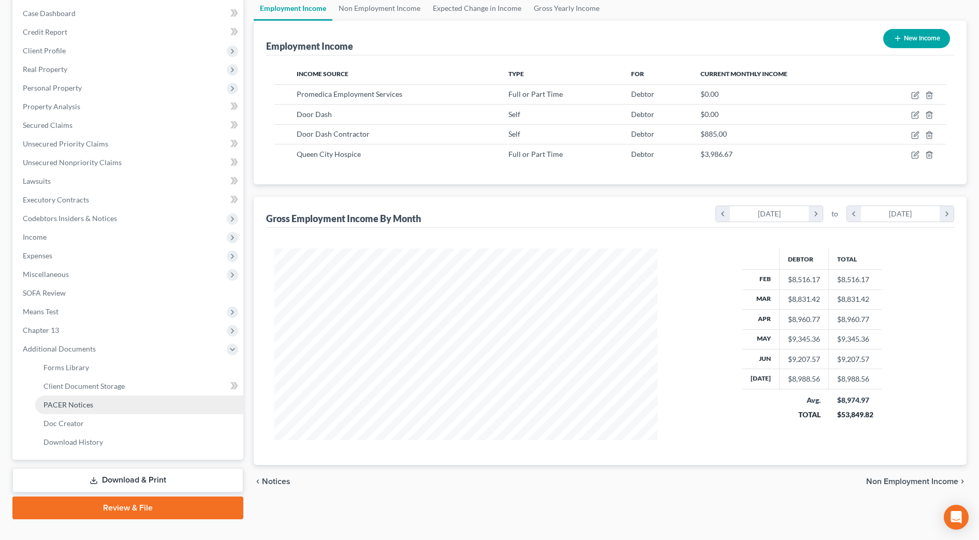
click at [106, 402] on link "PACER Notices" at bounding box center [139, 404] width 208 height 19
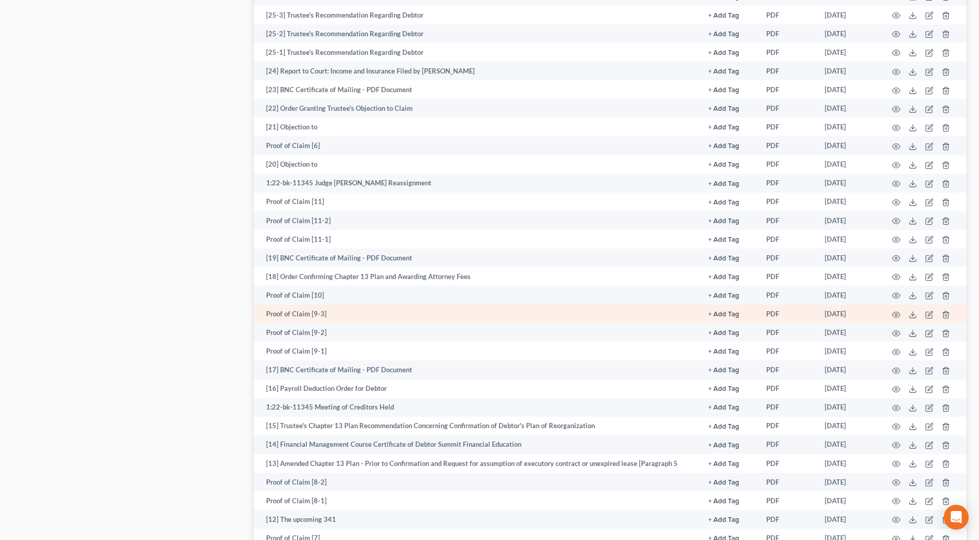
scroll to position [712, 0]
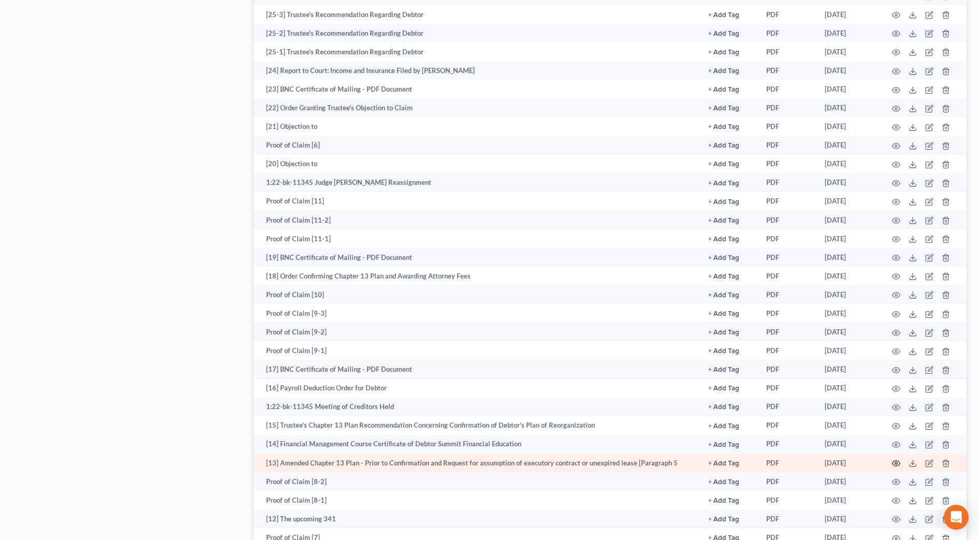
click at [895, 463] on icon "button" at bounding box center [896, 463] width 8 height 8
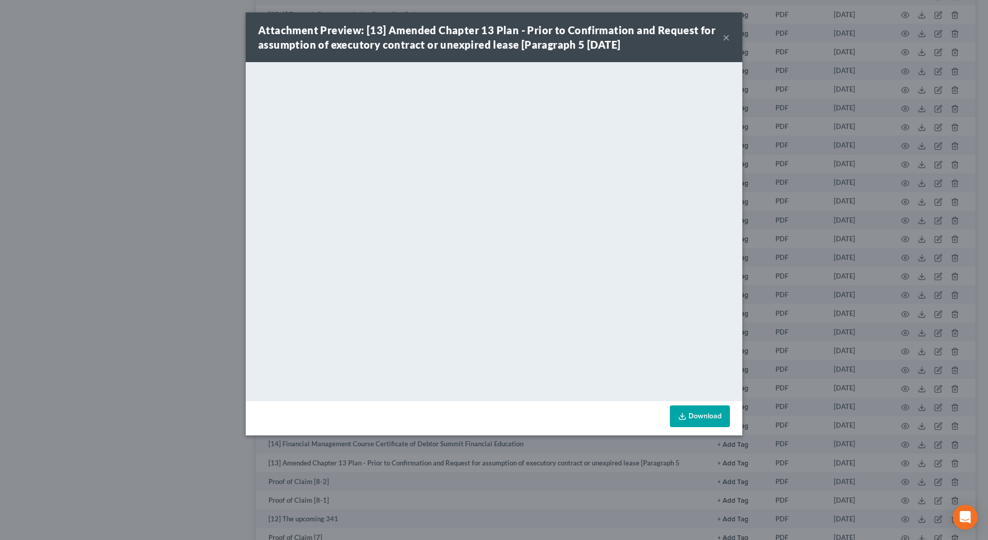
click at [727, 36] on button "×" at bounding box center [726, 37] width 7 height 12
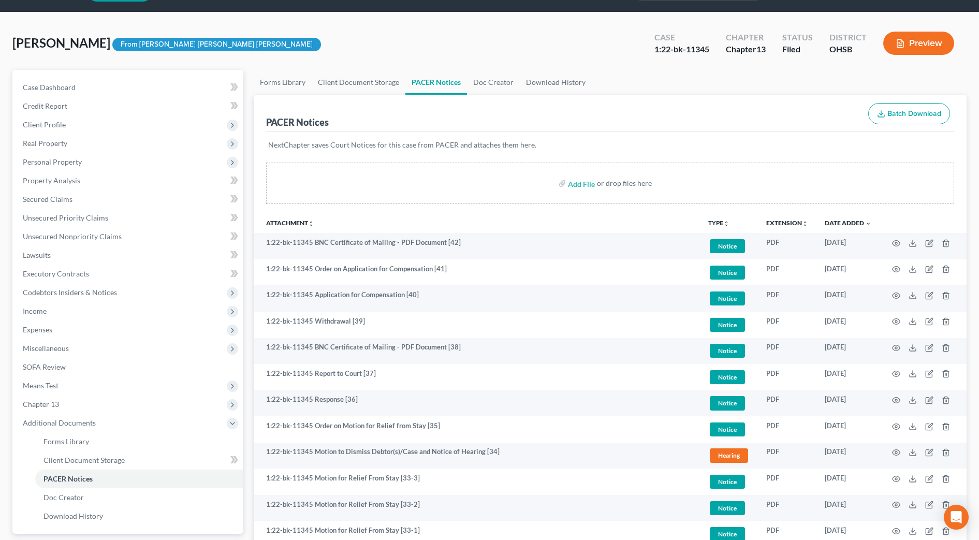
scroll to position [0, 0]
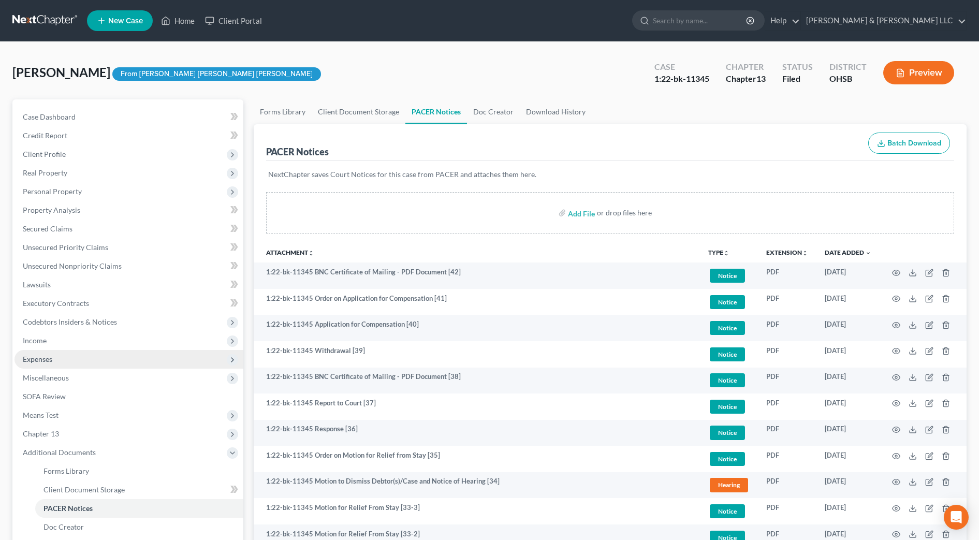
click at [60, 364] on span "Expenses" at bounding box center [128, 359] width 229 height 19
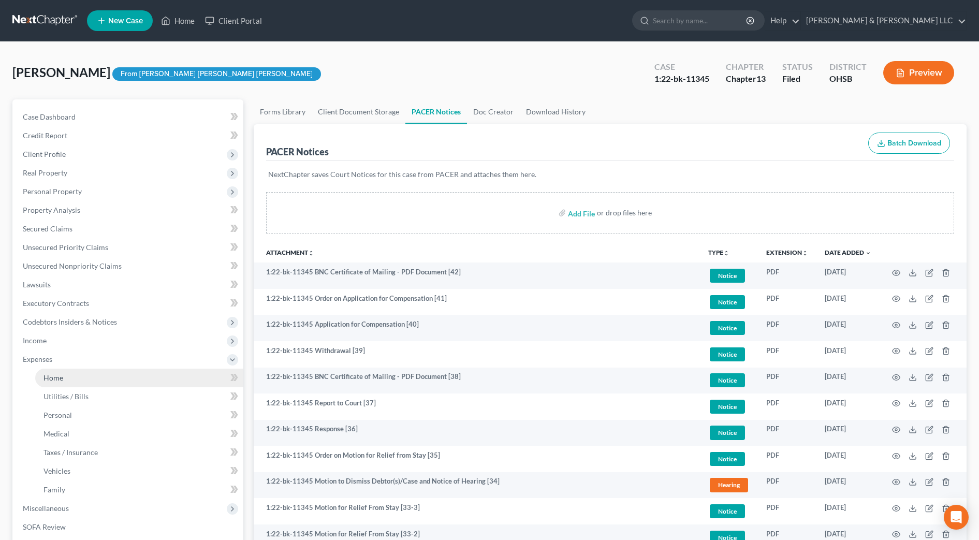
click at [67, 373] on link "Home" at bounding box center [139, 377] width 208 height 19
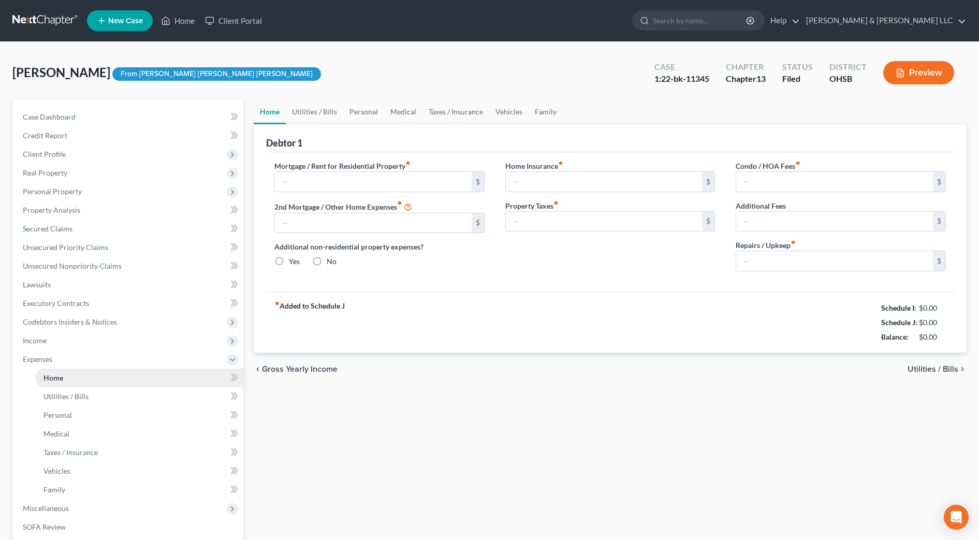
type input "705.00"
type input "0.00"
radio input "true"
type input "0.00"
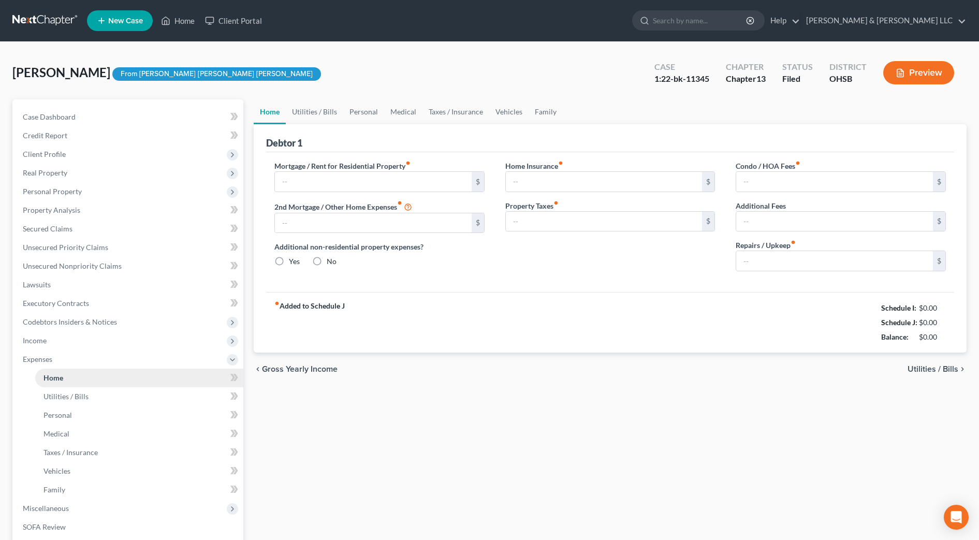
type input "0.00"
click at [289, 435] on div "Home Utilities / Bills Personal Medical Taxes / Insurance Vehicles Family Debto…" at bounding box center [609, 379] width 723 height 560
click at [316, 116] on link "Utilities / Bills" at bounding box center [314, 111] width 57 height 25
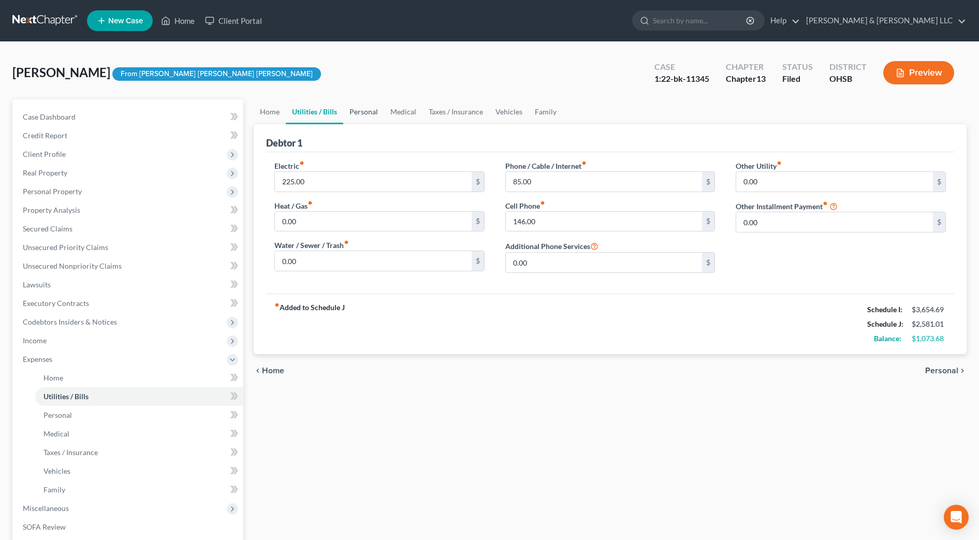
click at [357, 110] on link "Personal" at bounding box center [363, 111] width 41 height 25
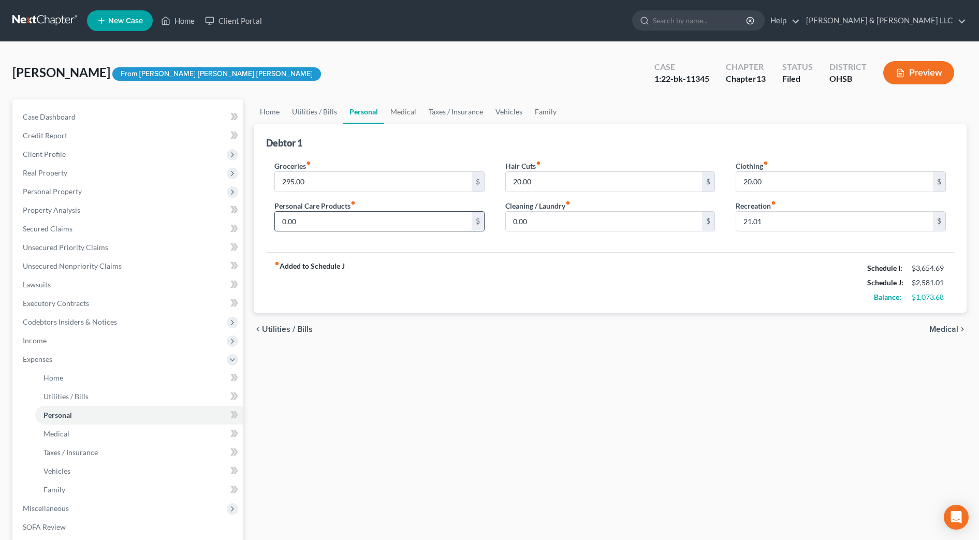
click at [308, 213] on input "0.00" at bounding box center [373, 222] width 197 height 20
type input "100.00"
click at [768, 185] on input "20.00" at bounding box center [834, 182] width 197 height 20
type input "100.00"
click at [387, 110] on link "Medical" at bounding box center [403, 111] width 38 height 25
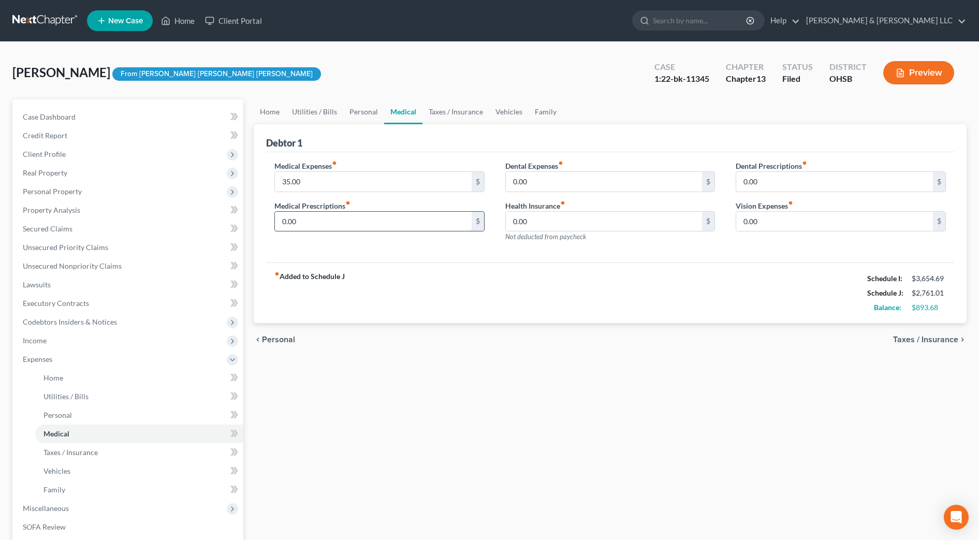
click at [301, 220] on input "0.00" at bounding box center [373, 222] width 197 height 20
type input "50.00"
click at [467, 116] on link "Taxes / Insurance" at bounding box center [455, 111] width 67 height 25
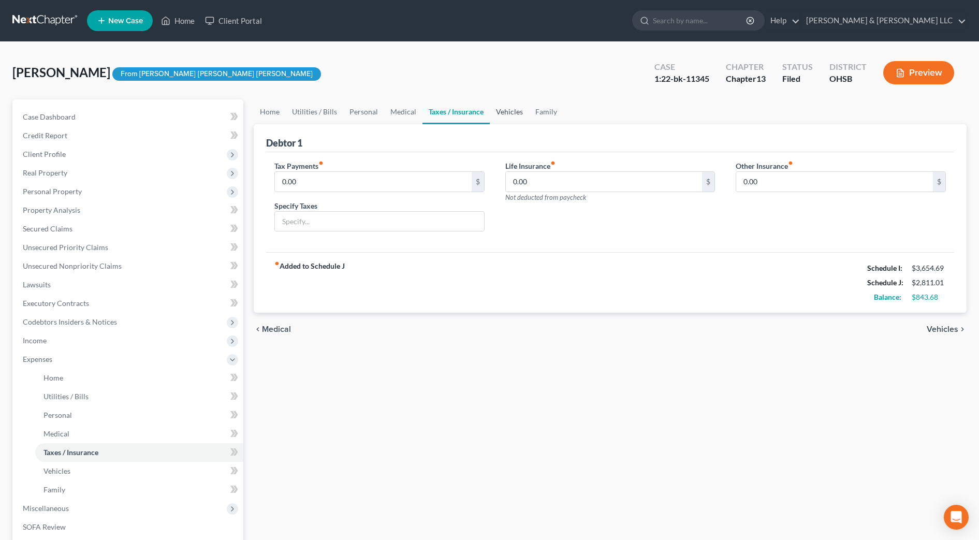
click at [501, 111] on link "Vehicles" at bounding box center [509, 111] width 39 height 25
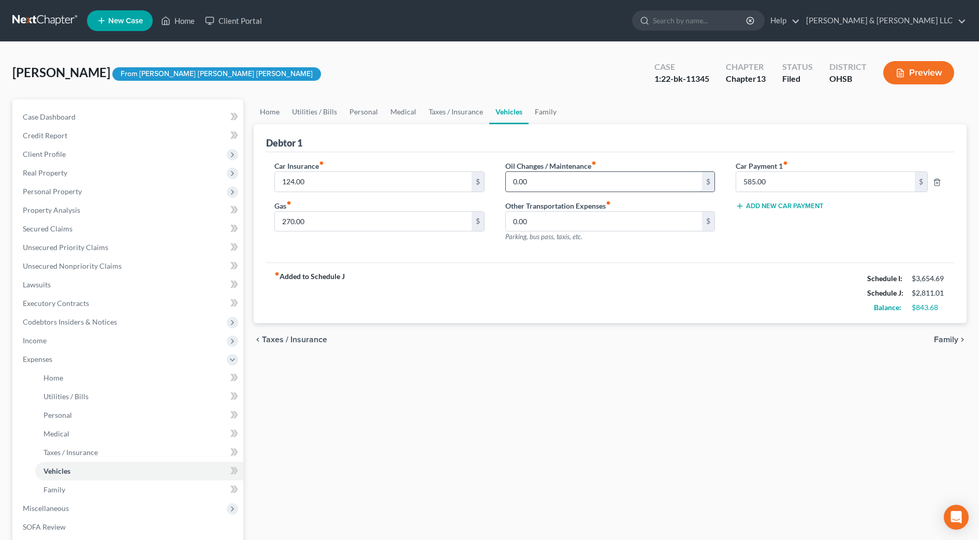
click at [531, 182] on input "0.00" at bounding box center [604, 182] width 197 height 20
type input "100.00"
click at [534, 117] on link "Family" at bounding box center [545, 111] width 34 height 25
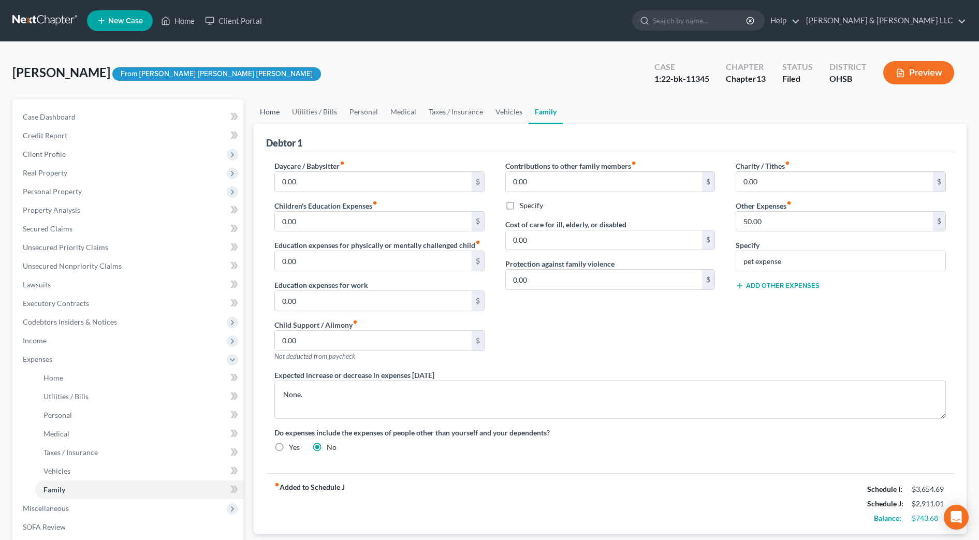
click at [268, 116] on link "Home" at bounding box center [270, 111] width 32 height 25
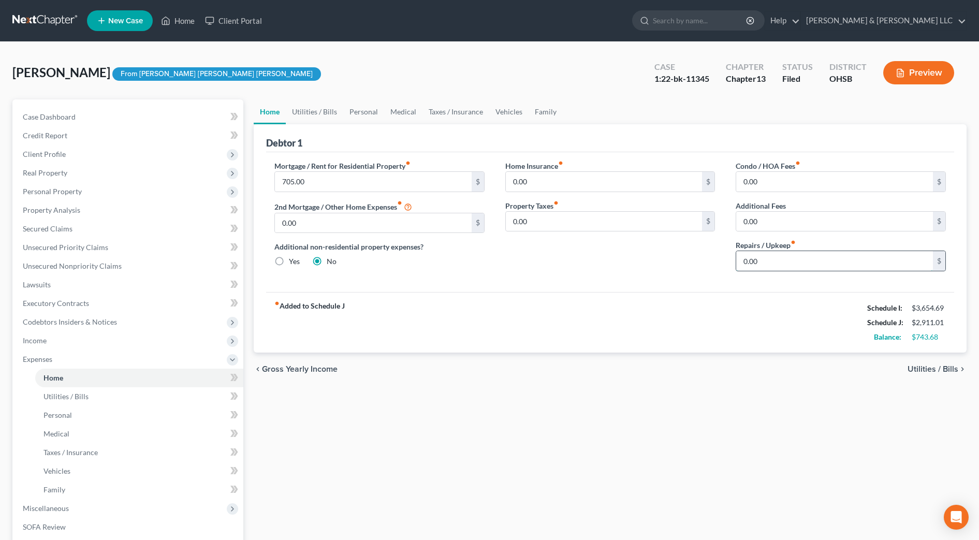
click at [765, 268] on input "0.00" at bounding box center [834, 261] width 197 height 20
type input "100.00"
click at [348, 107] on link "Personal" at bounding box center [363, 111] width 41 height 25
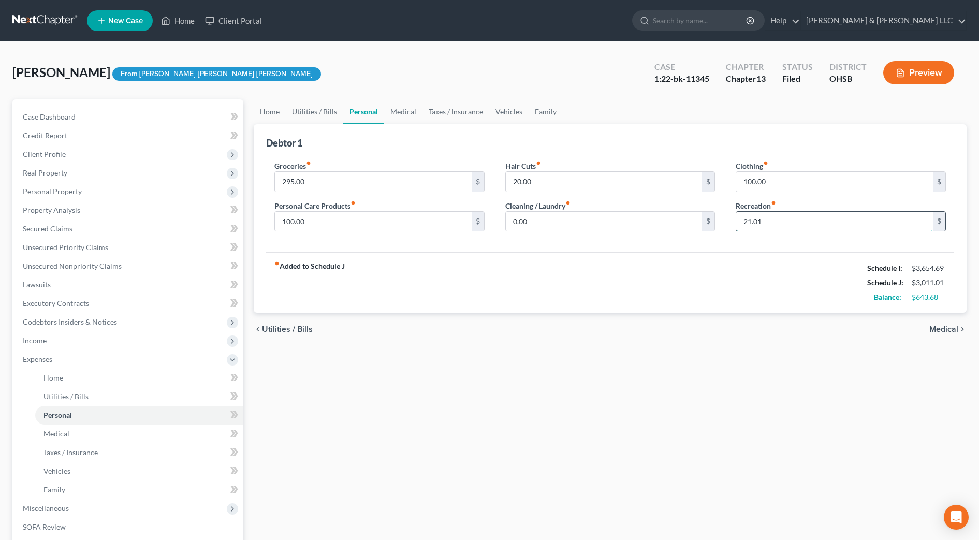
click at [782, 221] on input "21.01" at bounding box center [834, 222] width 197 height 20
type input "40.00"
click at [602, 181] on input "20.00" at bounding box center [604, 182] width 197 height 20
type input "50"
click at [409, 114] on link "Medical" at bounding box center [403, 111] width 38 height 25
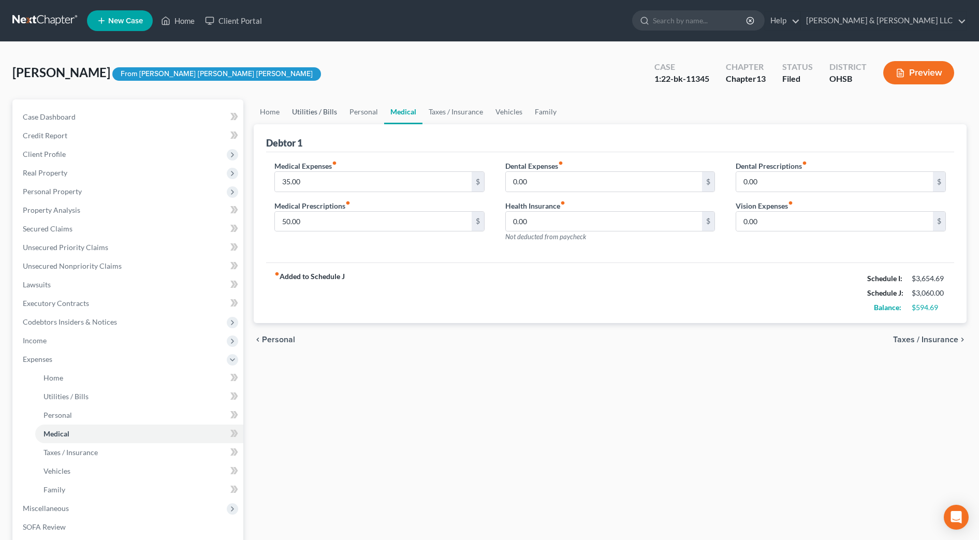
click at [319, 117] on link "Utilities / Bills" at bounding box center [314, 111] width 57 height 25
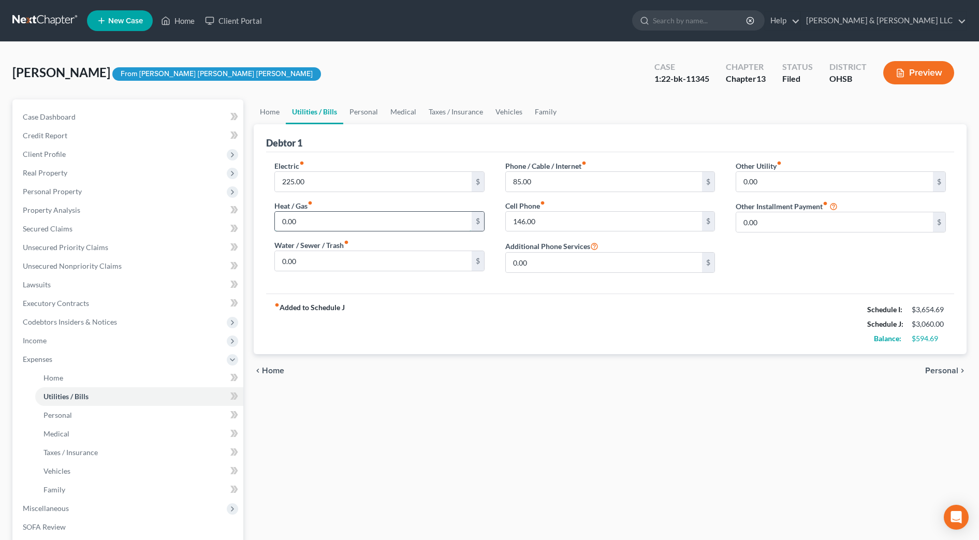
click at [321, 219] on input "0.00" at bounding box center [373, 222] width 197 height 20
type input "100.00"
click at [477, 278] on div "Electric fiber_manual_record 225.00 $ Heat / Gas fiber_manual_record 100.00 $ W…" at bounding box center [379, 220] width 231 height 121
click at [273, 114] on link "Home" at bounding box center [270, 111] width 32 height 25
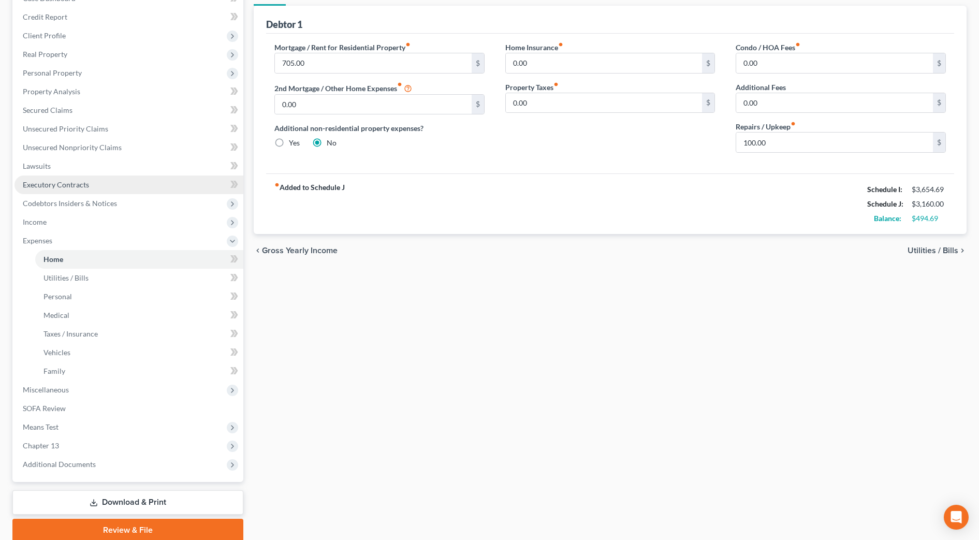
scroll to position [129, 0]
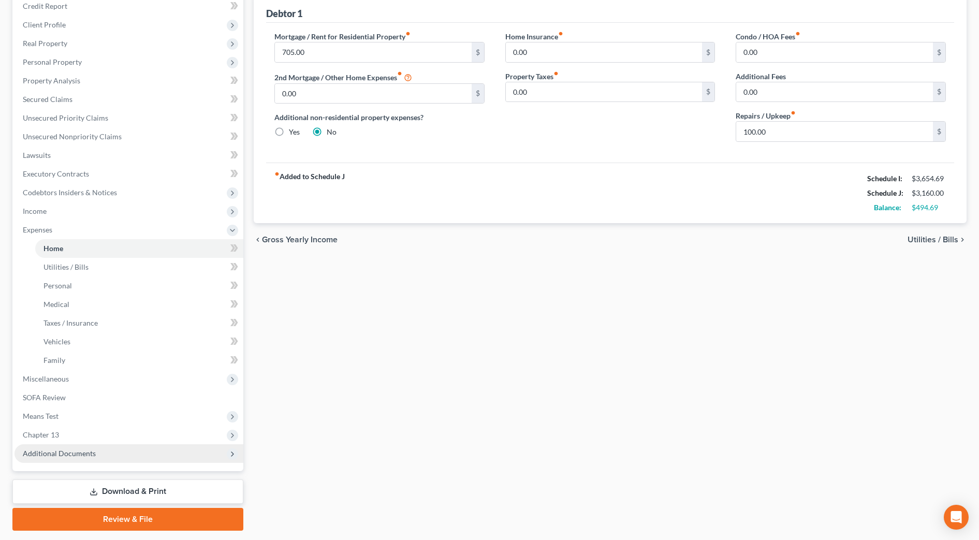
click at [77, 449] on span "Additional Documents" at bounding box center [59, 453] width 73 height 9
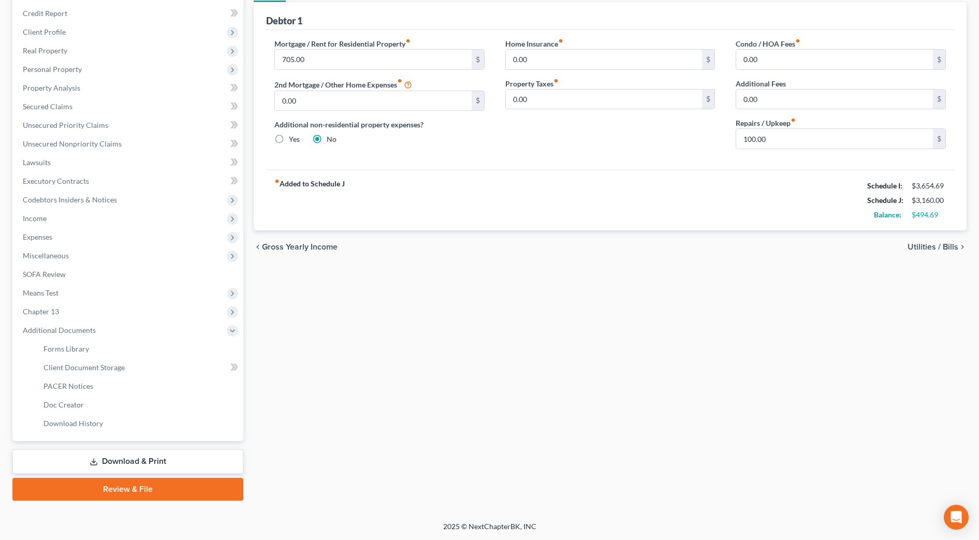
scroll to position [122, 0]
click at [102, 383] on link "PACER Notices" at bounding box center [139, 386] width 208 height 19
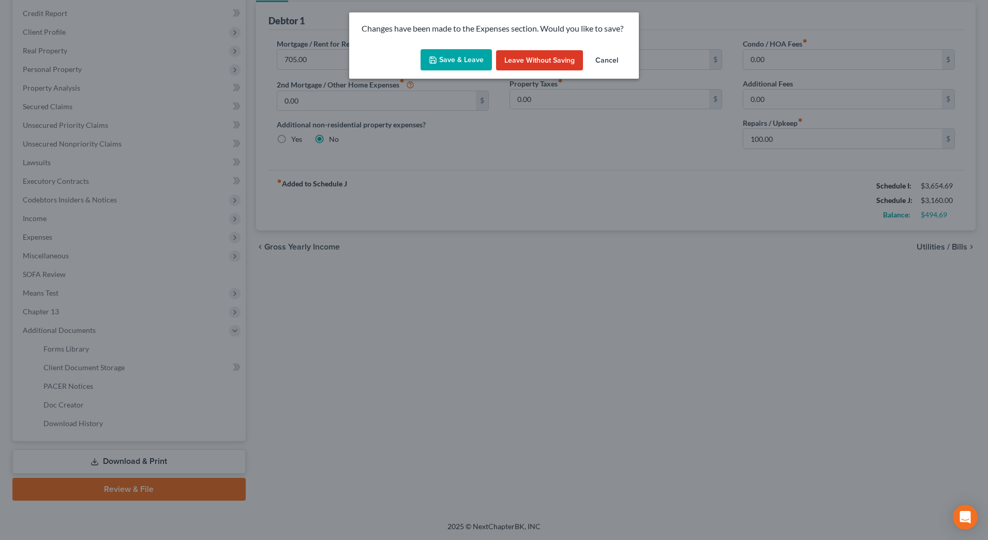
click at [455, 60] on button "Save & Leave" at bounding box center [456, 60] width 71 height 22
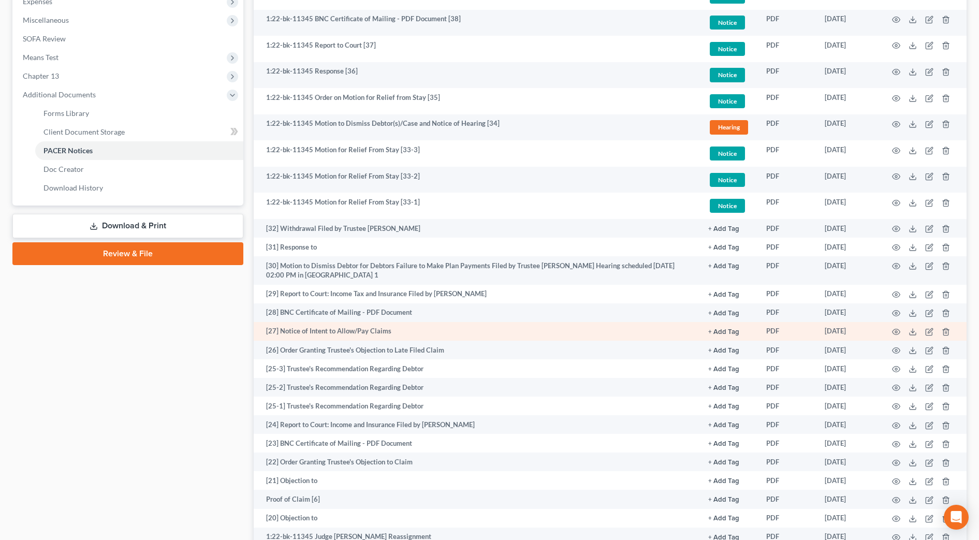
scroll to position [388, 0]
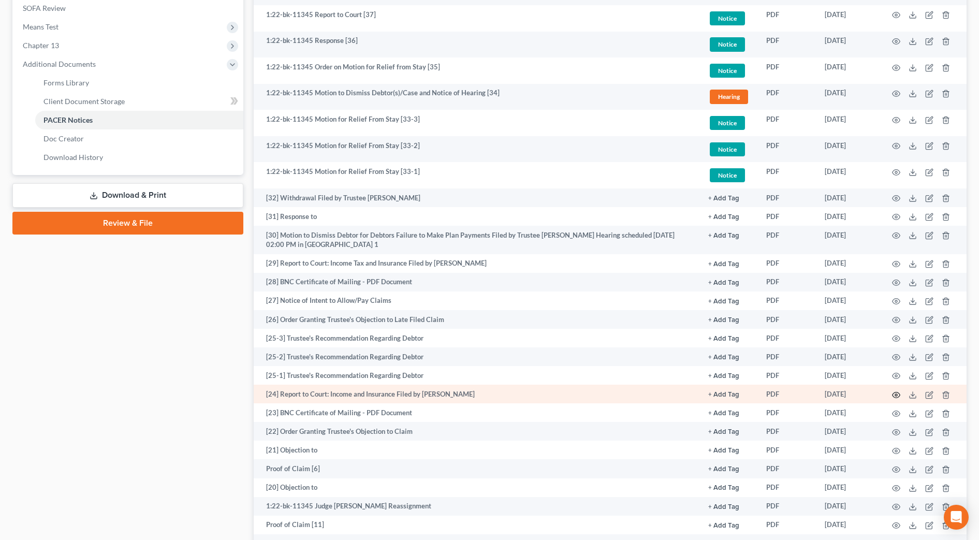
click at [898, 396] on icon "button" at bounding box center [896, 395] width 8 height 8
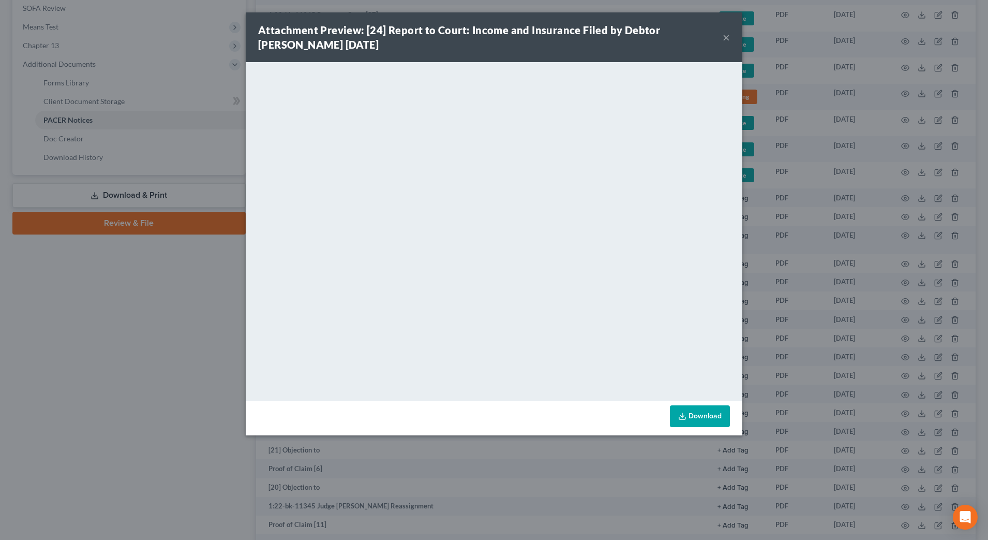
click at [722, 37] on div "Attachment Preview: [24] Report to Court: Income and Insurance Filed by Debtor …" at bounding box center [490, 37] width 465 height 29
click at [730, 36] on button "×" at bounding box center [726, 37] width 7 height 12
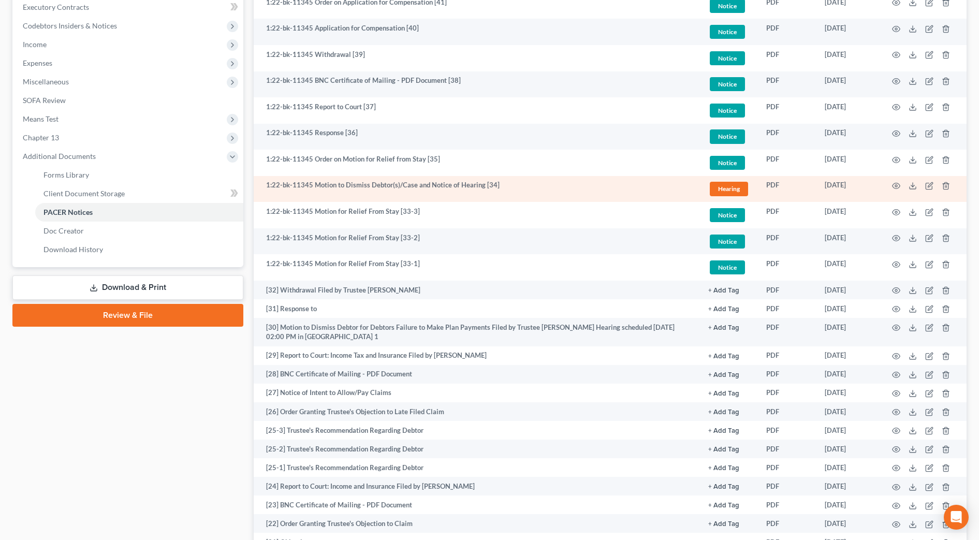
scroll to position [194, 0]
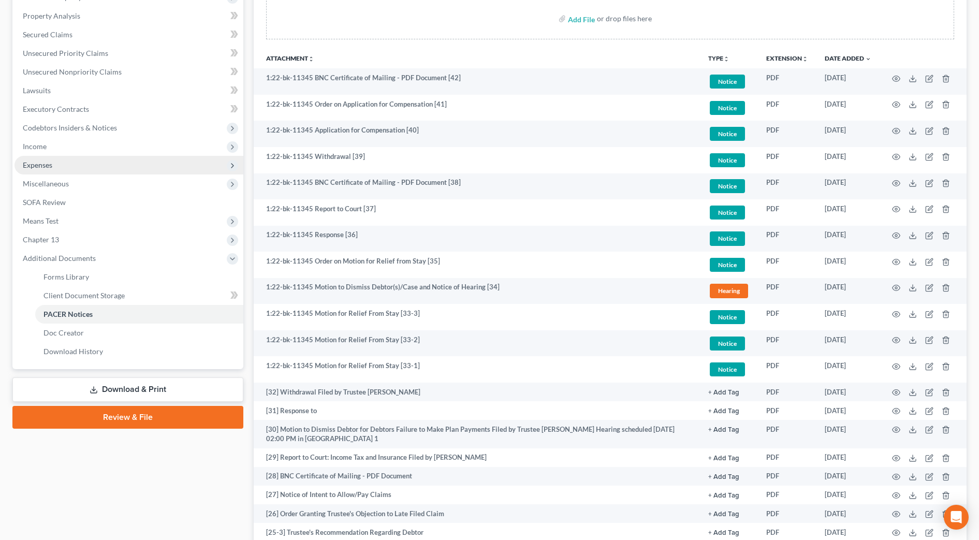
click at [29, 165] on span "Expenses" at bounding box center [37, 164] width 29 height 9
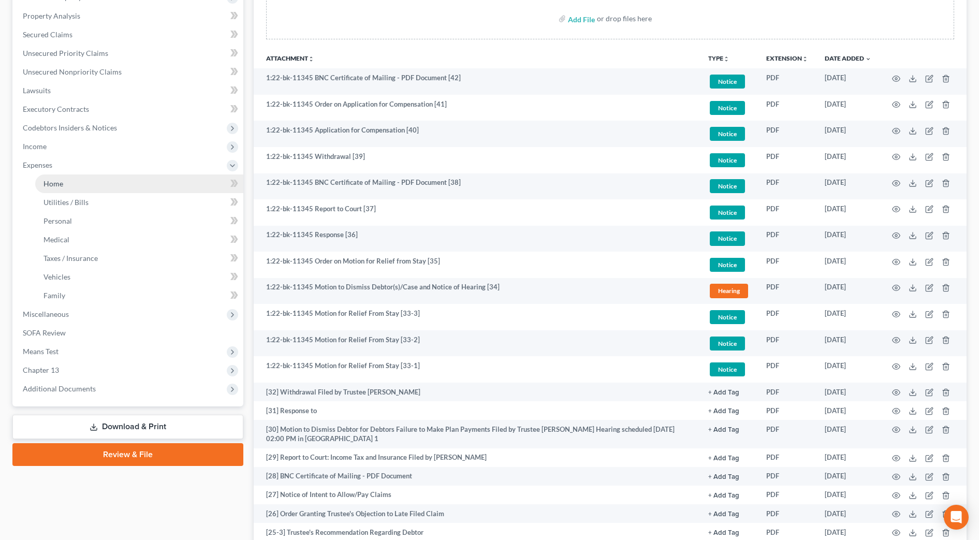
click at [48, 185] on span "Home" at bounding box center [53, 183] width 20 height 9
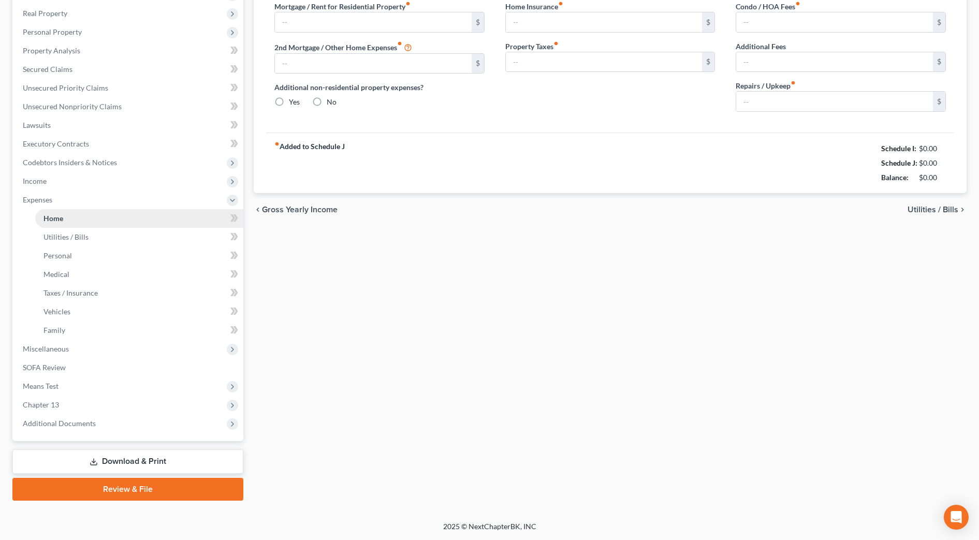
scroll to position [33, 0]
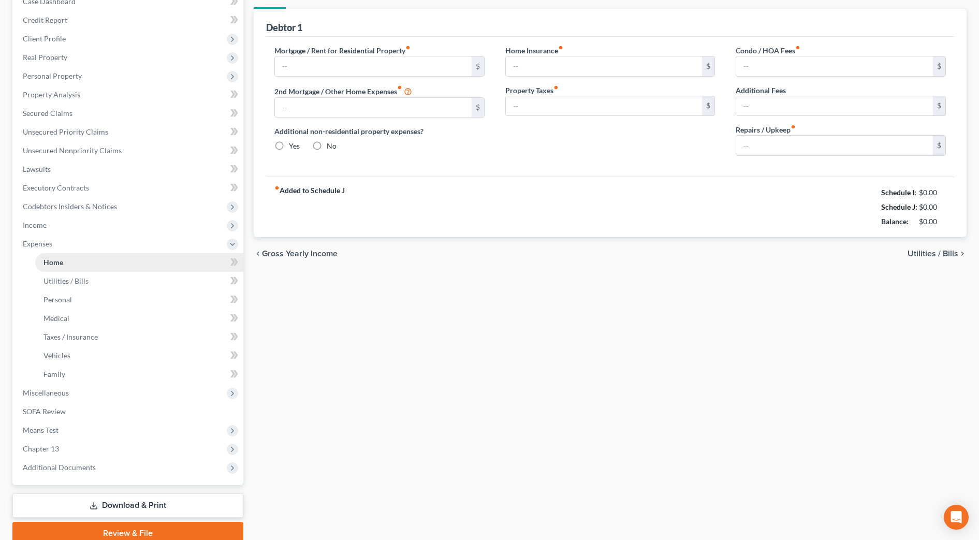
type input "705.00"
type input "0.00"
radio input "true"
type input "0.00"
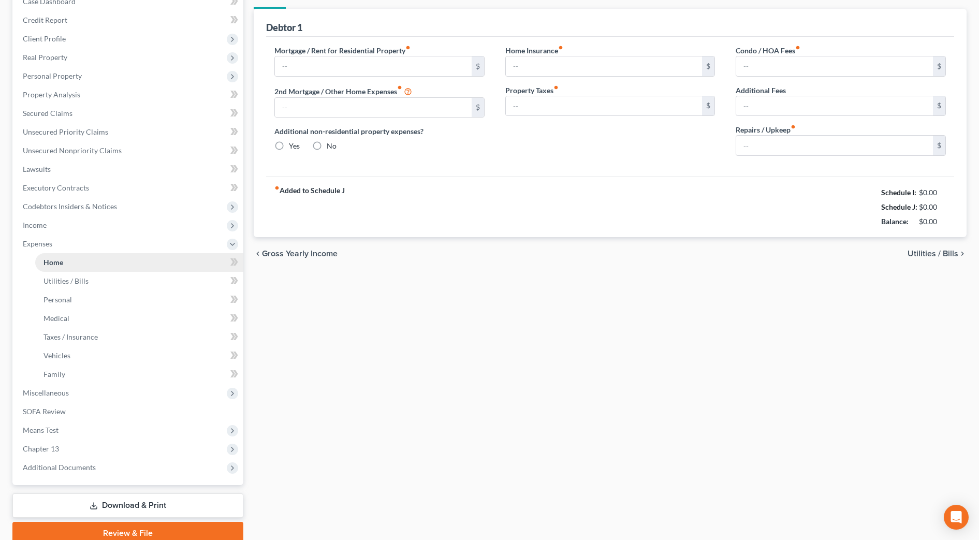
type input "0.00"
type input "100.00"
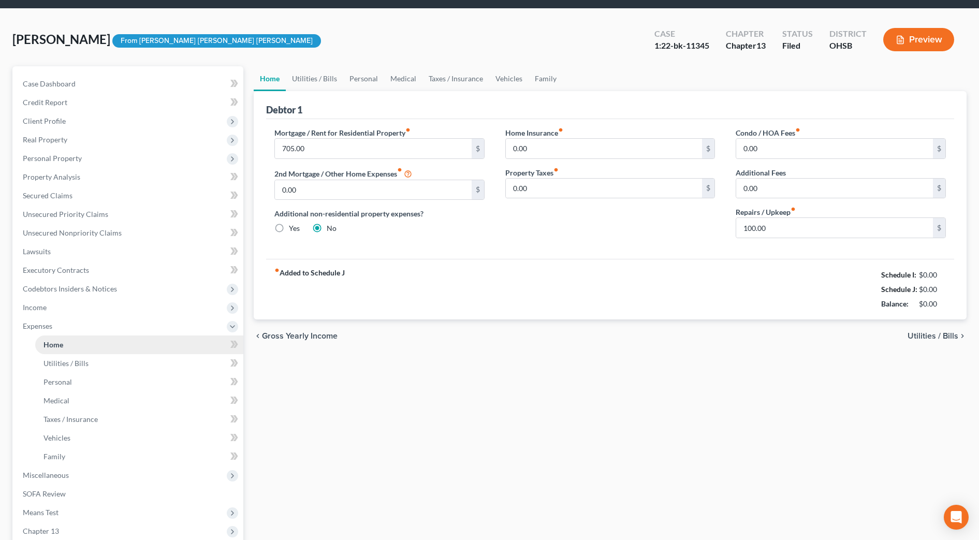
scroll to position [0, 0]
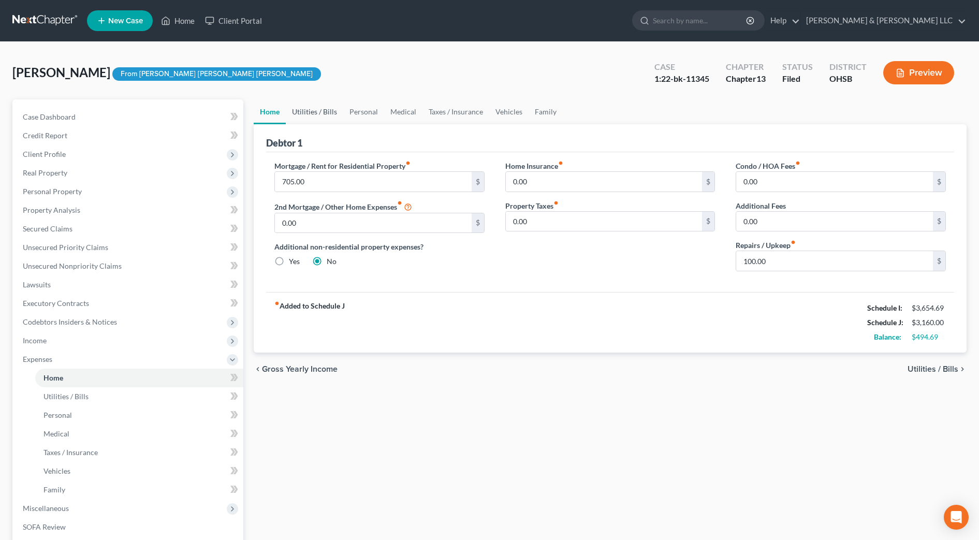
click at [319, 111] on link "Utilities / Bills" at bounding box center [314, 111] width 57 height 25
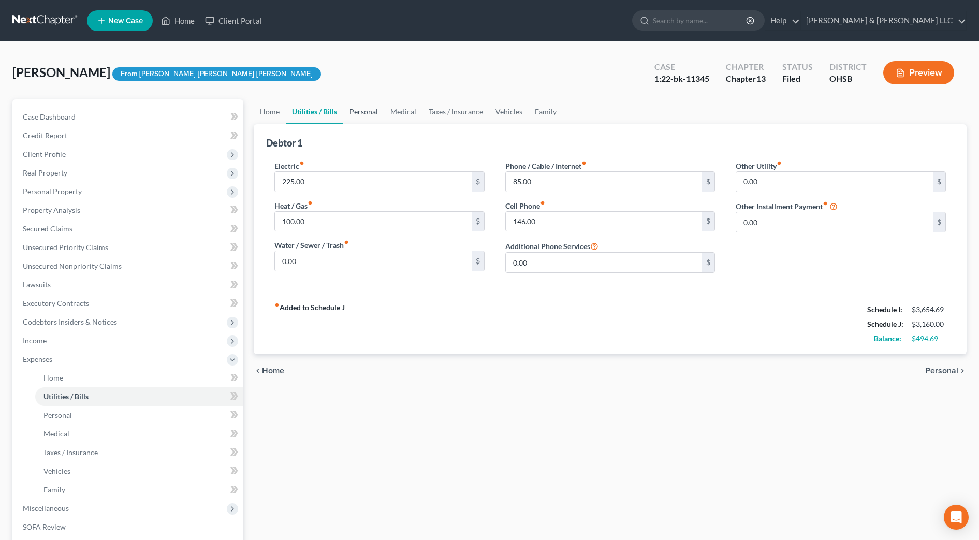
click at [361, 112] on link "Personal" at bounding box center [363, 111] width 41 height 25
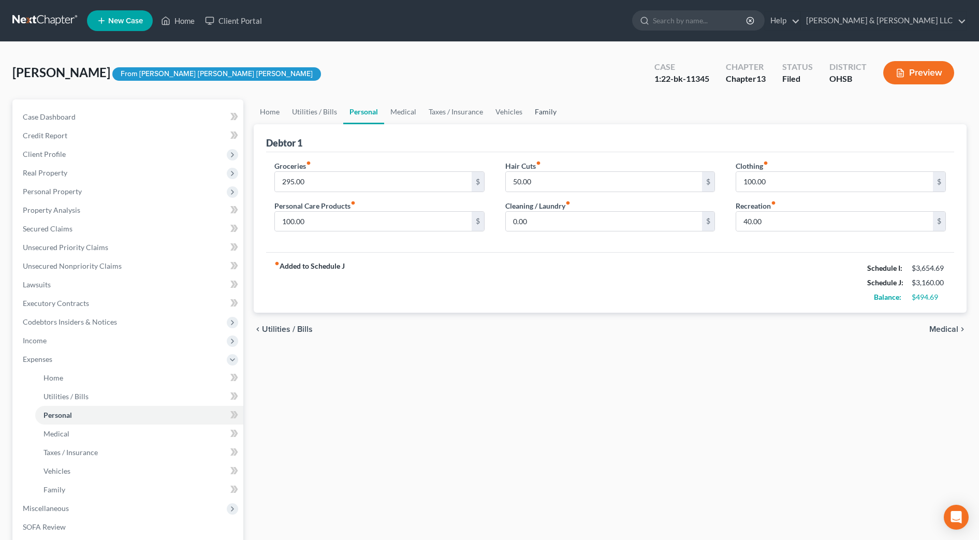
click at [541, 107] on link "Family" at bounding box center [545, 111] width 34 height 25
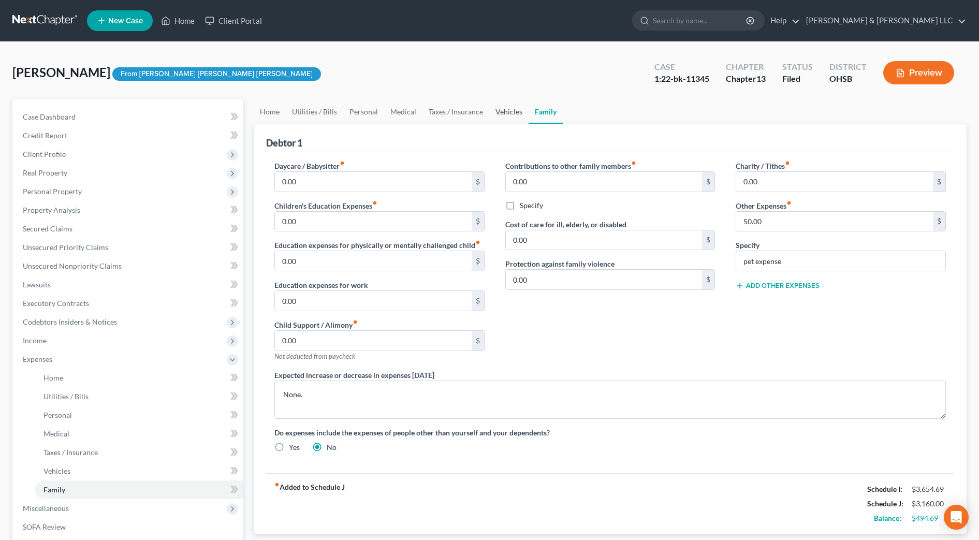
click at [509, 113] on link "Vehicles" at bounding box center [508, 111] width 39 height 25
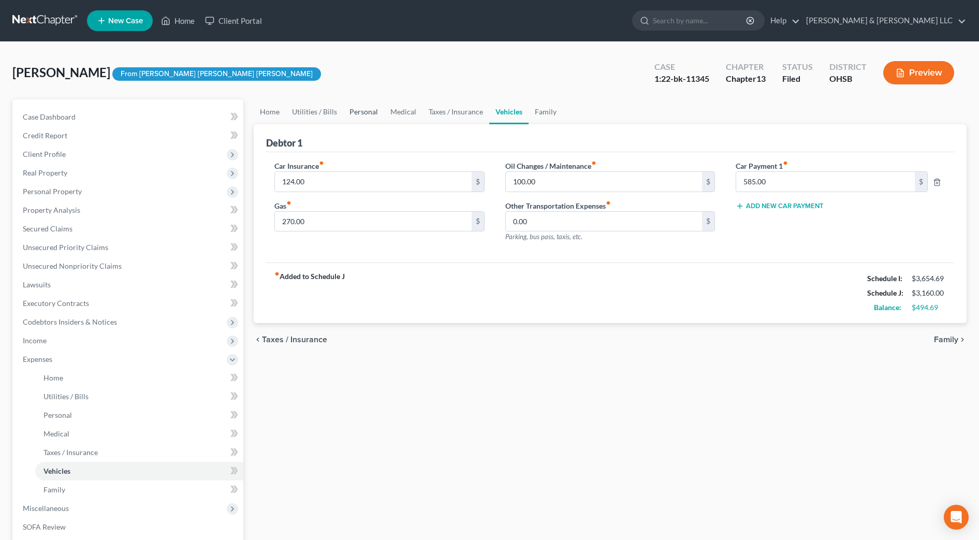
click at [362, 115] on link "Personal" at bounding box center [363, 111] width 41 height 25
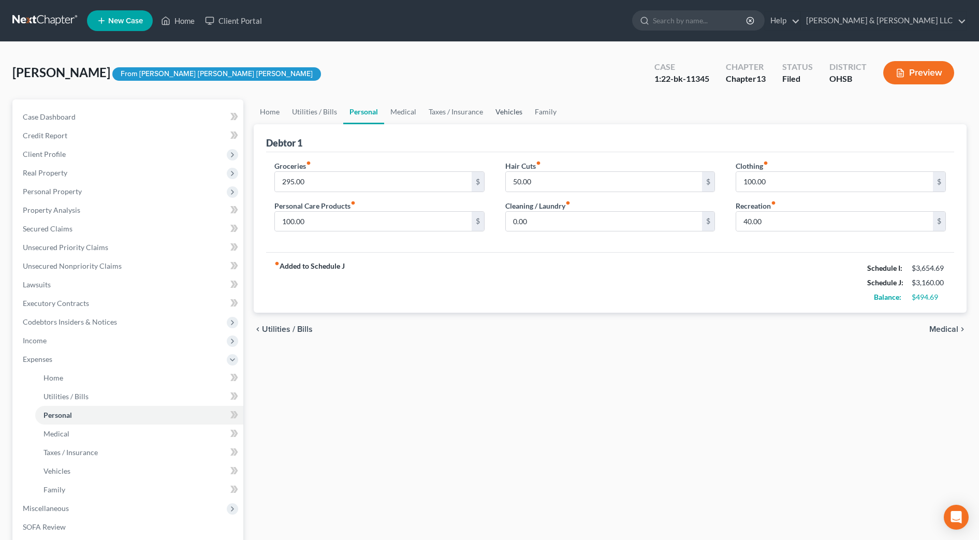
click at [519, 112] on link "Vehicles" at bounding box center [508, 111] width 39 height 25
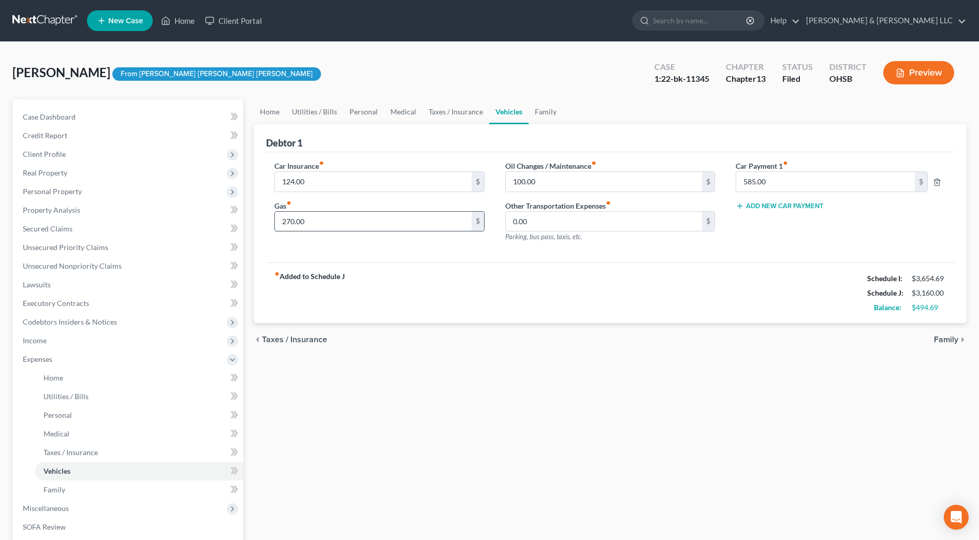
click at [331, 228] on input "270.00" at bounding box center [373, 222] width 197 height 20
type input "300"
click at [276, 247] on div "Car Insurance fiber_manual_record 124.00 $ Gas fiber_manual_record 300 $" at bounding box center [379, 205] width 231 height 90
click at [322, 185] on input "124.00" at bounding box center [373, 182] width 197 height 20
type input "1"
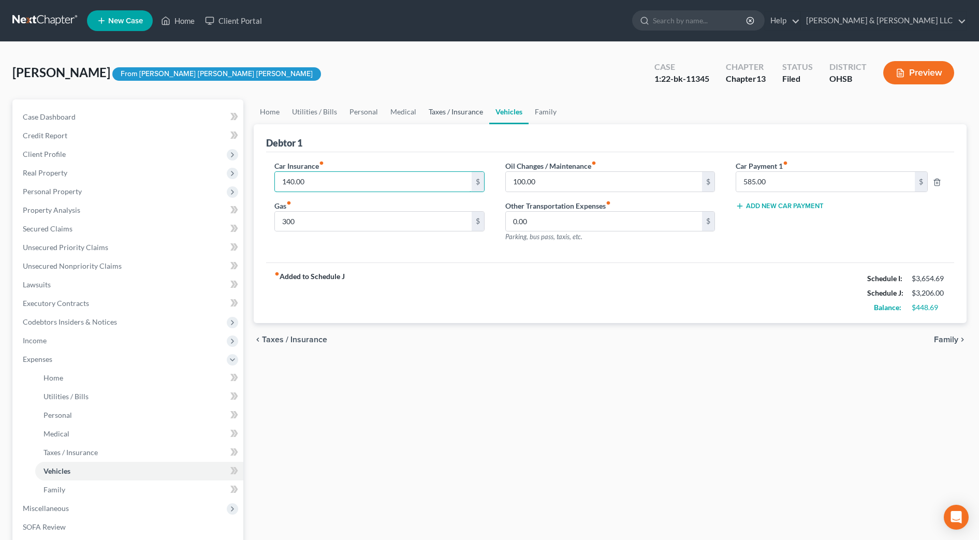
type input "140.00"
click at [453, 105] on link "Taxes / Insurance" at bounding box center [455, 111] width 67 height 25
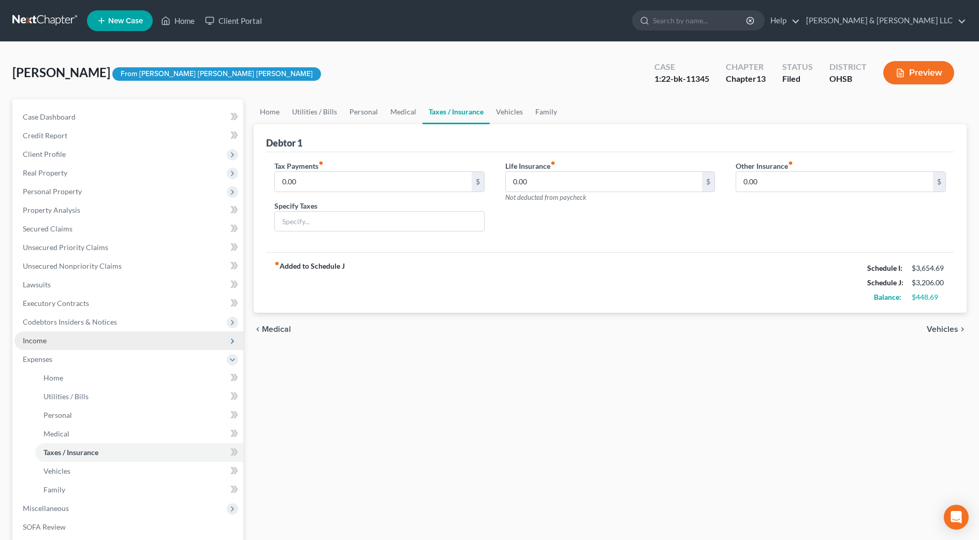
click at [90, 332] on span "Income" at bounding box center [128, 340] width 229 height 19
click at [97, 349] on span "Income" at bounding box center [128, 340] width 229 height 19
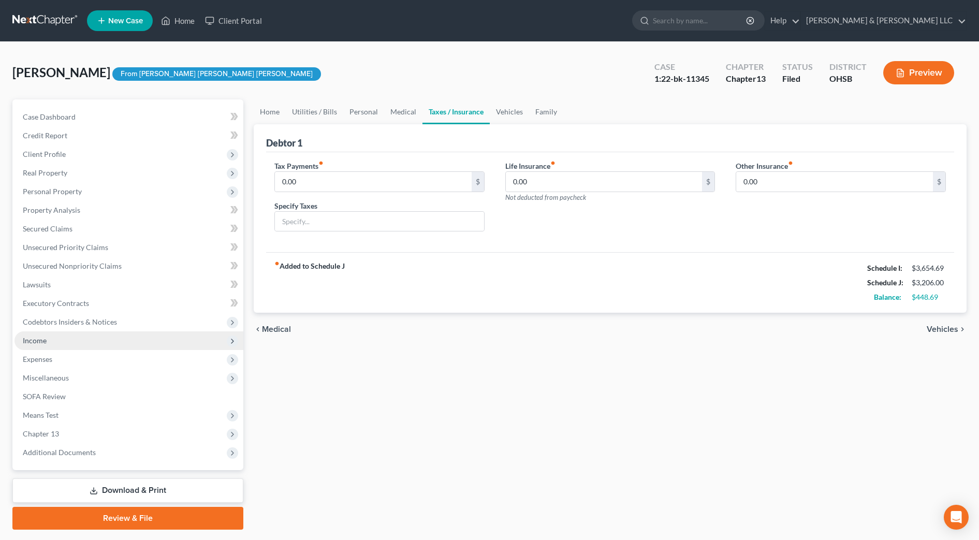
click at [100, 334] on span "Income" at bounding box center [128, 340] width 229 height 19
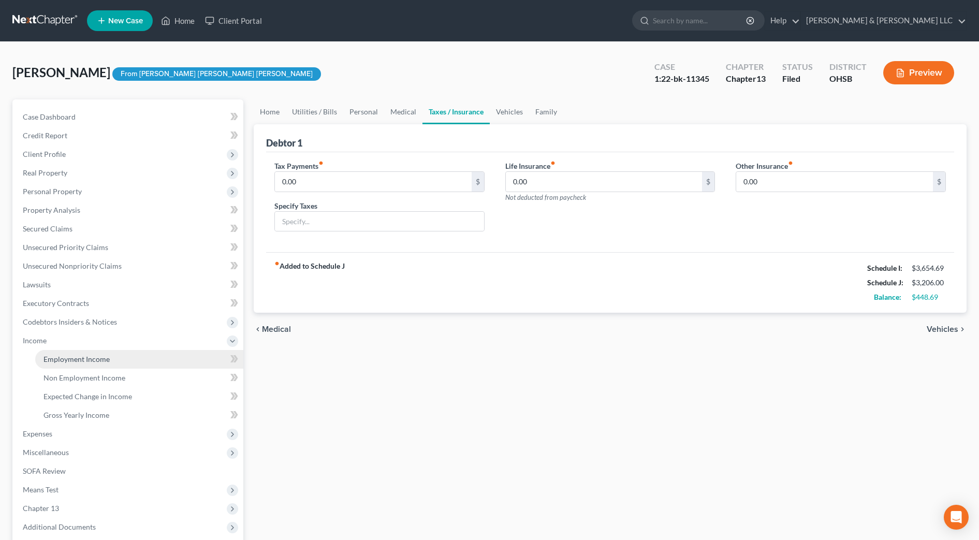
click at [122, 367] on link "Employment Income" at bounding box center [139, 359] width 208 height 19
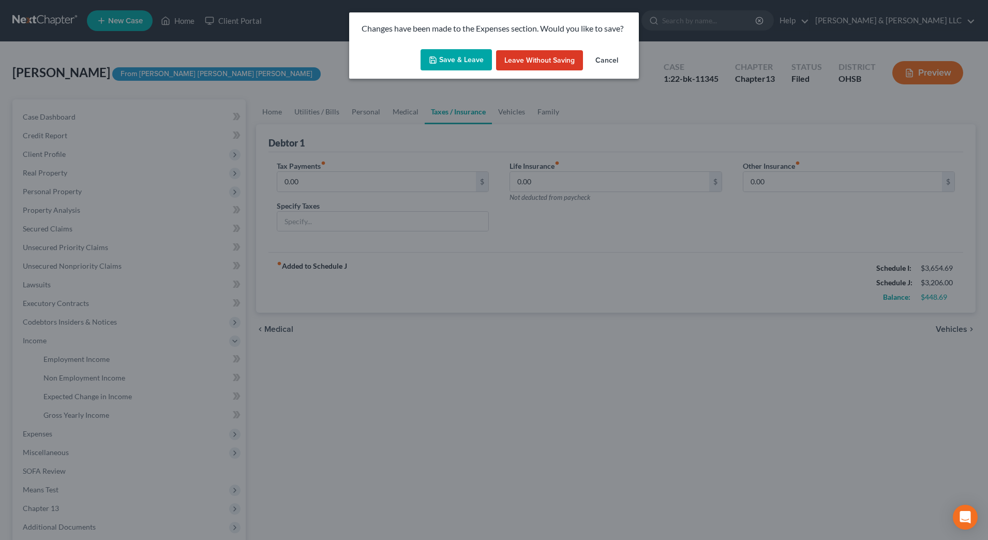
click at [470, 60] on button "Save & Leave" at bounding box center [456, 60] width 71 height 22
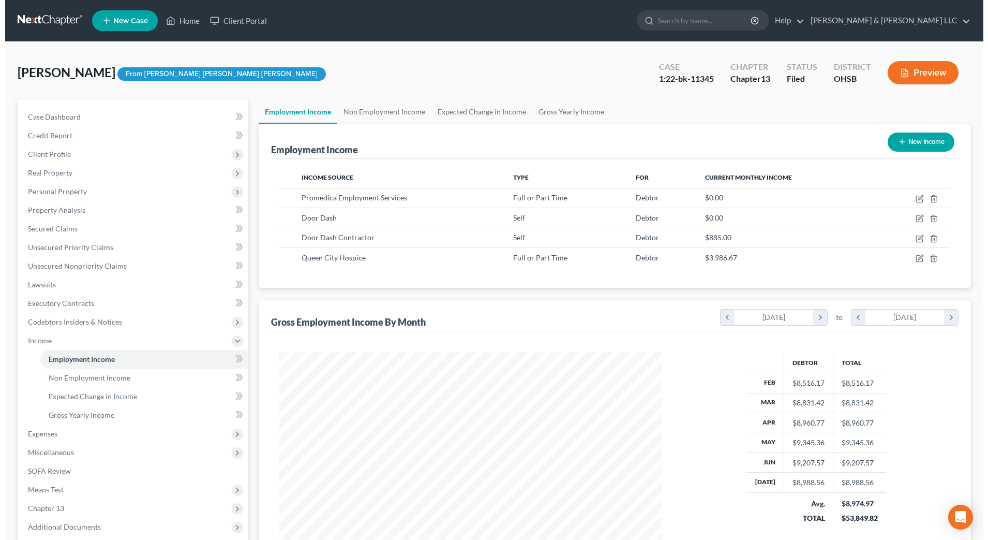
scroll to position [191, 404]
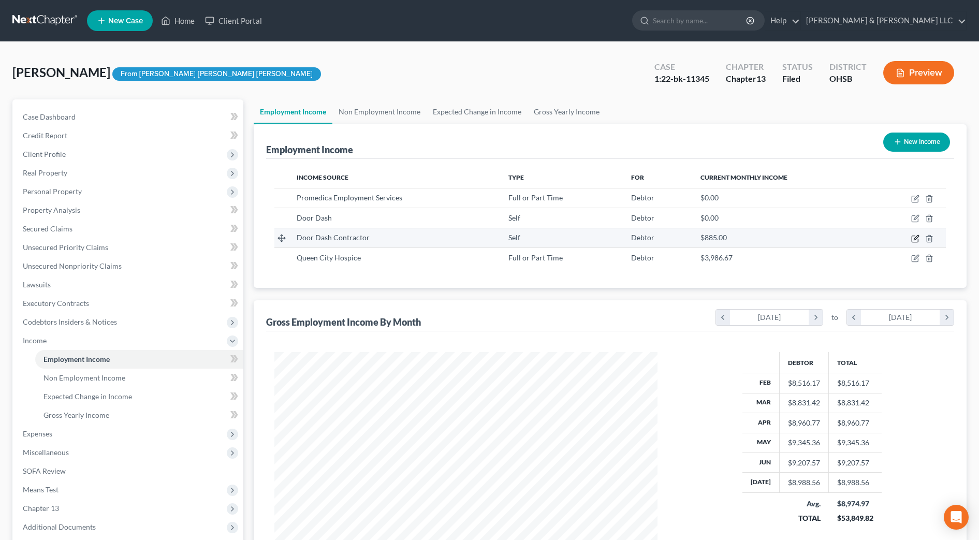
click at [911, 237] on icon "button" at bounding box center [914, 238] width 6 height 6
select select "1"
select select "0"
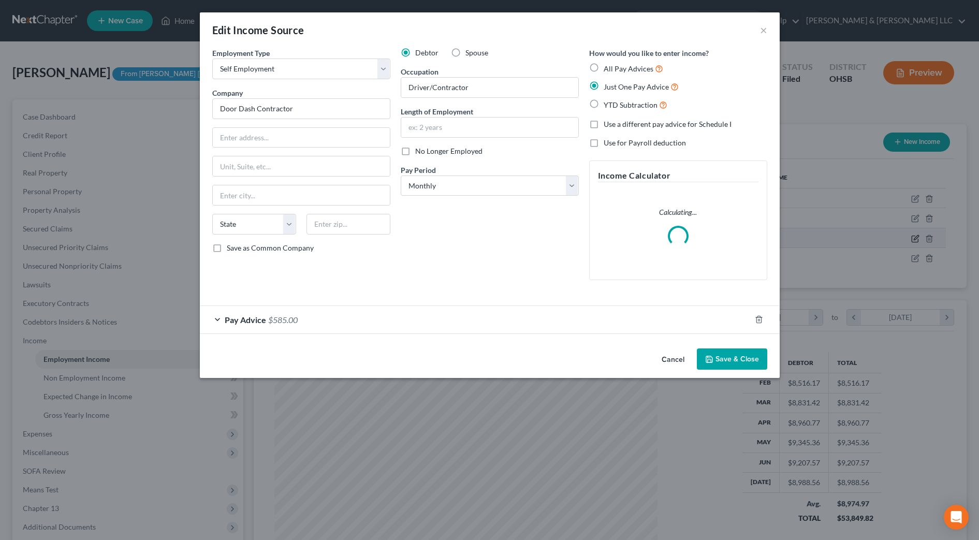
scroll to position [194, 408]
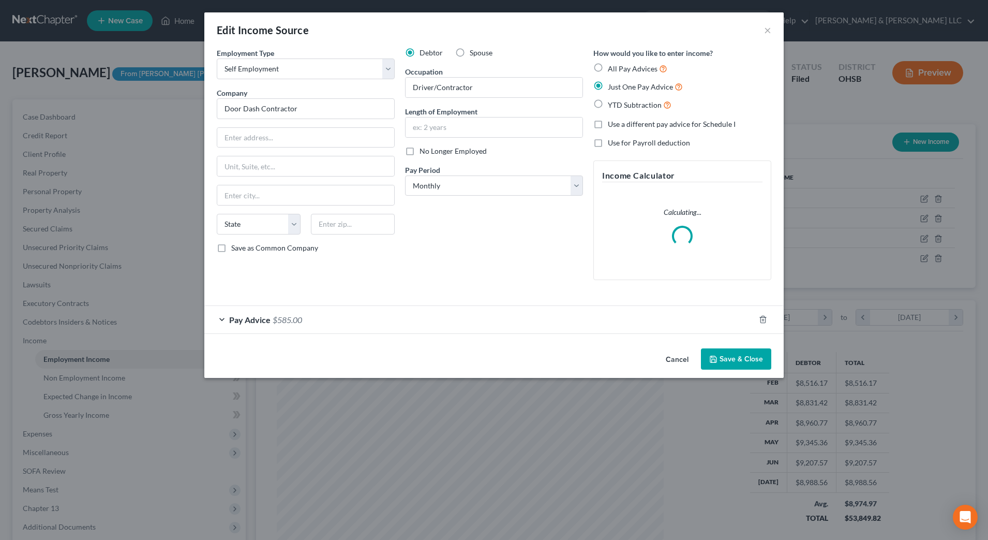
click at [428, 311] on div "Pay Advice $585.00" at bounding box center [479, 319] width 551 height 27
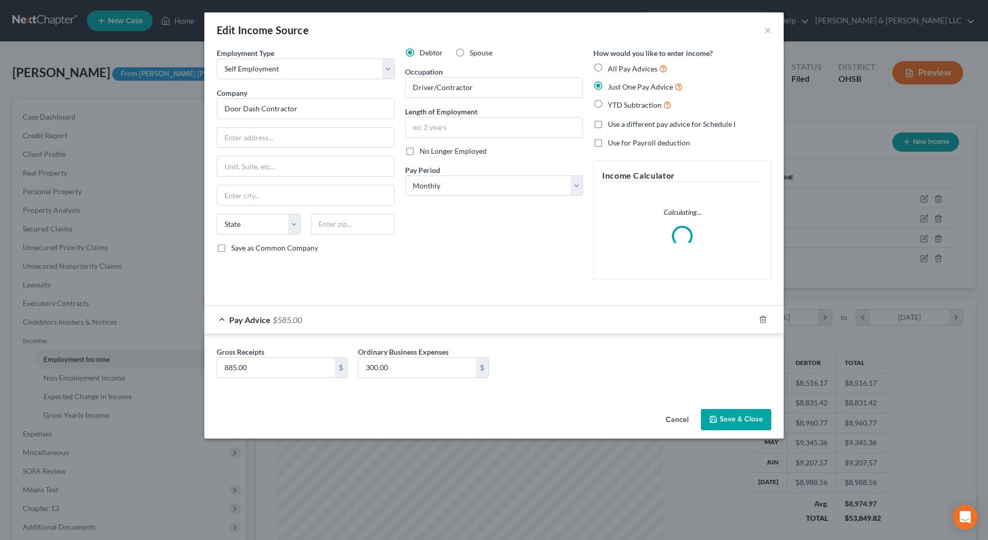
click at [483, 147] on span "No Longer Employed" at bounding box center [453, 150] width 67 height 9
click at [431, 147] on input "No Longer Employed" at bounding box center [427, 149] width 7 height 7
checkbox input "true"
click at [726, 423] on button "Save & Close" at bounding box center [736, 420] width 70 height 22
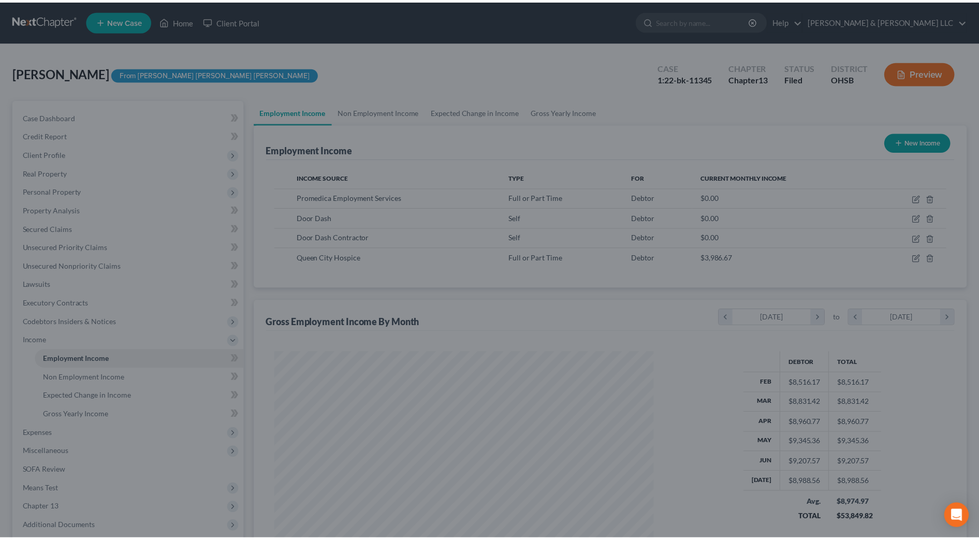
scroll to position [517318, 517106]
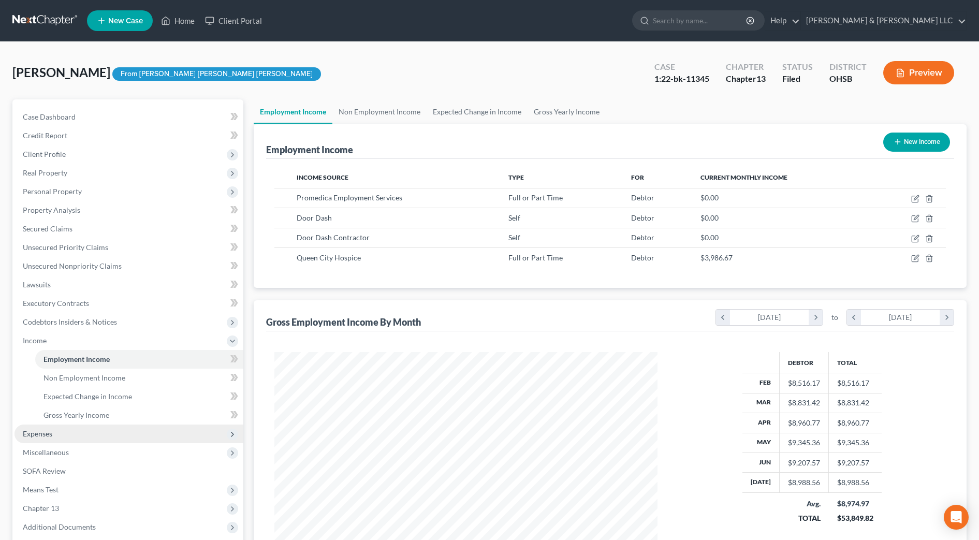
click at [56, 441] on span "Expenses" at bounding box center [128, 433] width 229 height 19
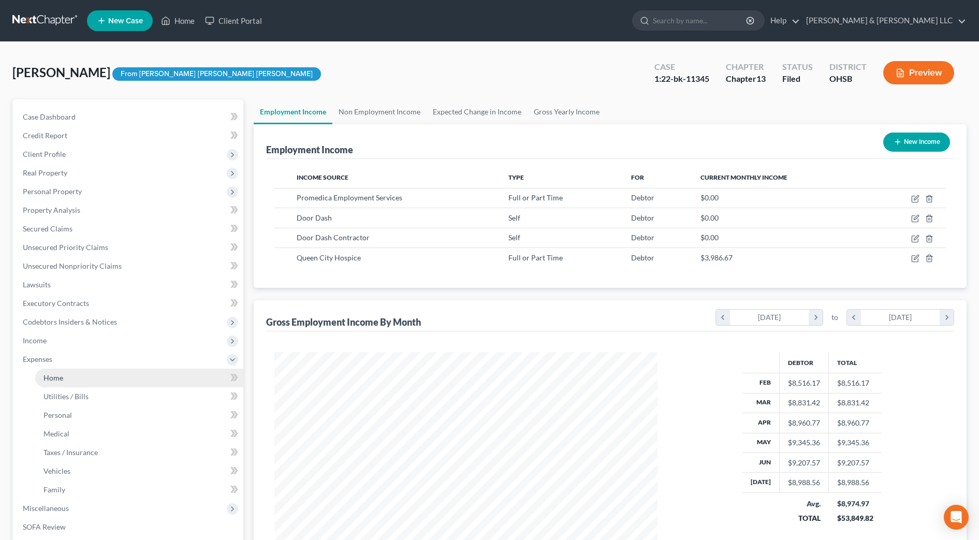
click at [69, 380] on link "Home" at bounding box center [139, 377] width 208 height 19
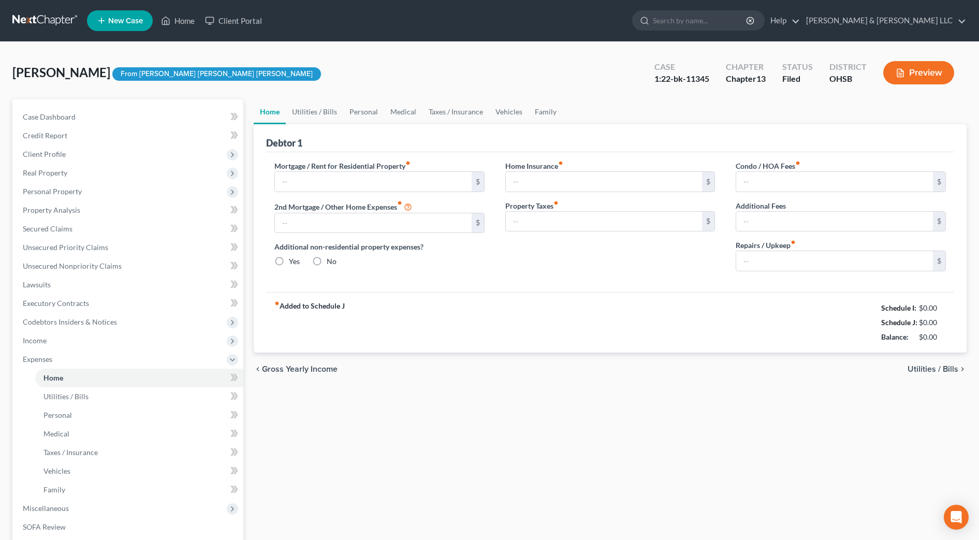
type input "705.00"
type input "0.00"
radio input "true"
type input "0.00"
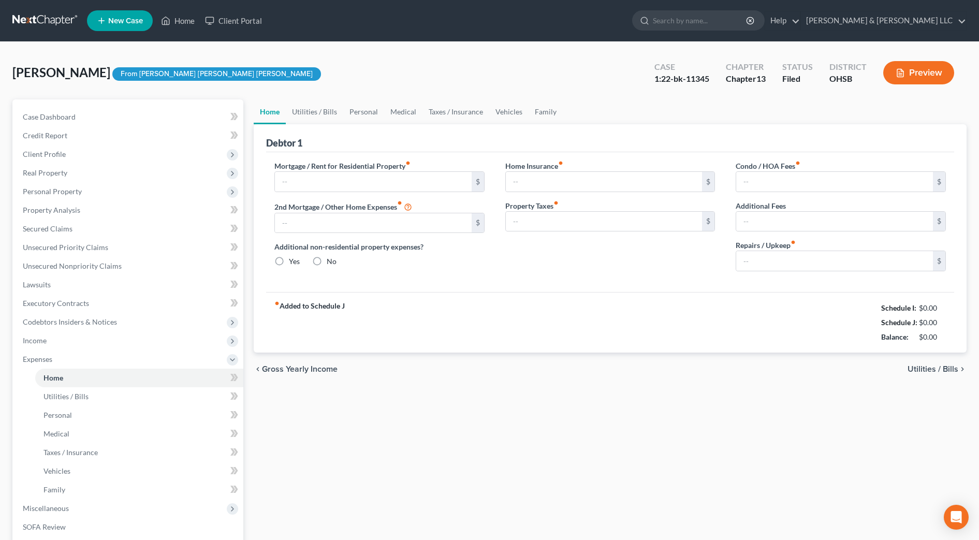
type input "0.00"
type input "100.00"
click at [78, 346] on span "Income" at bounding box center [128, 340] width 229 height 19
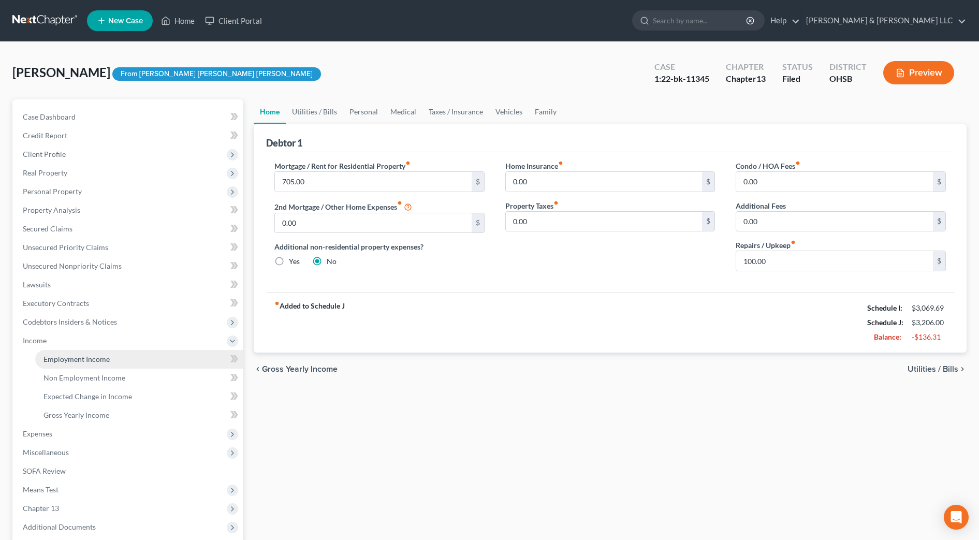
click at [93, 364] on link "Employment Income" at bounding box center [139, 359] width 208 height 19
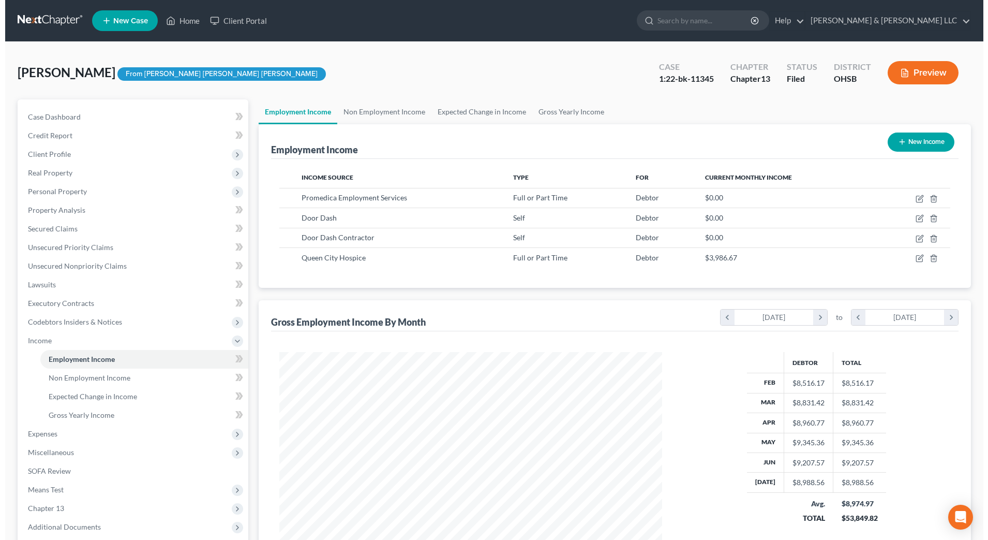
scroll to position [191, 404]
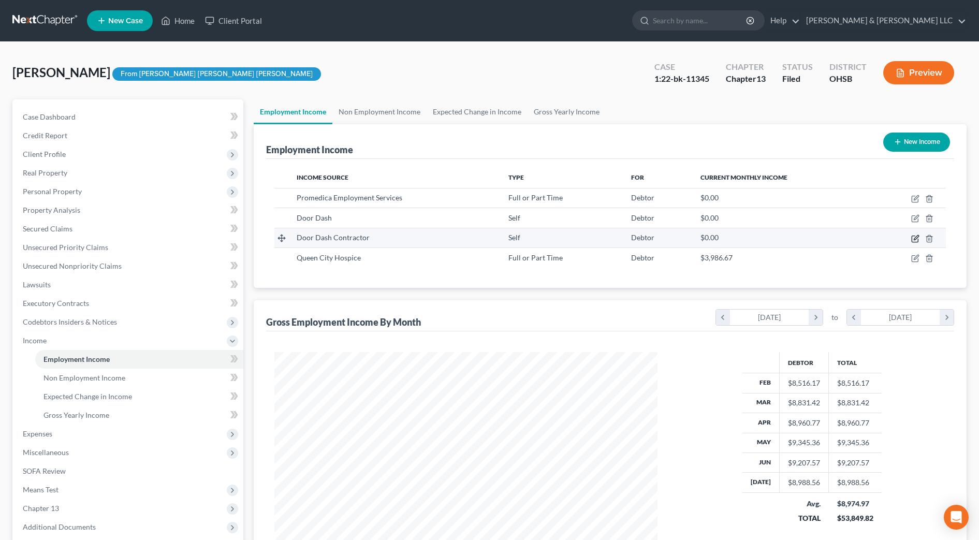
click at [915, 239] on icon "button" at bounding box center [915, 237] width 5 height 5
select select "1"
select select "0"
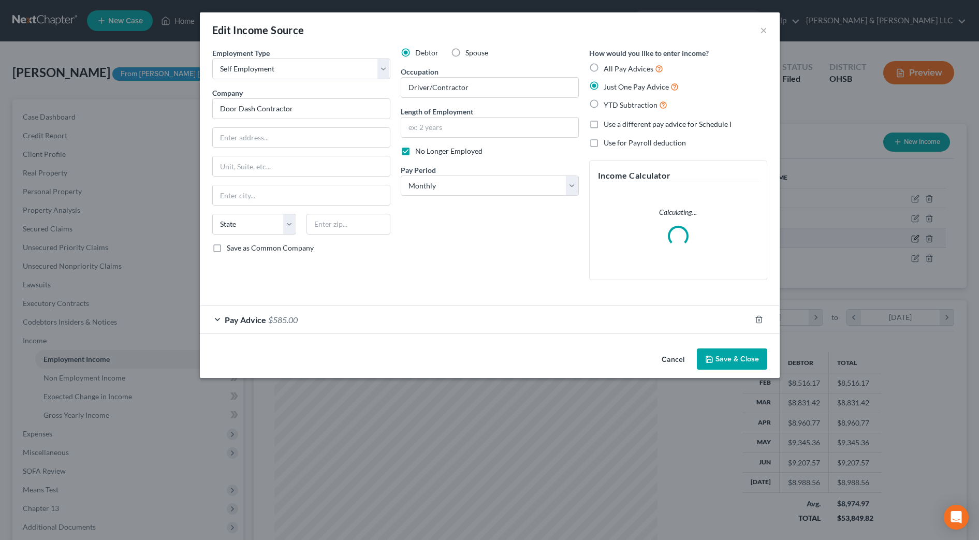
scroll to position [194, 408]
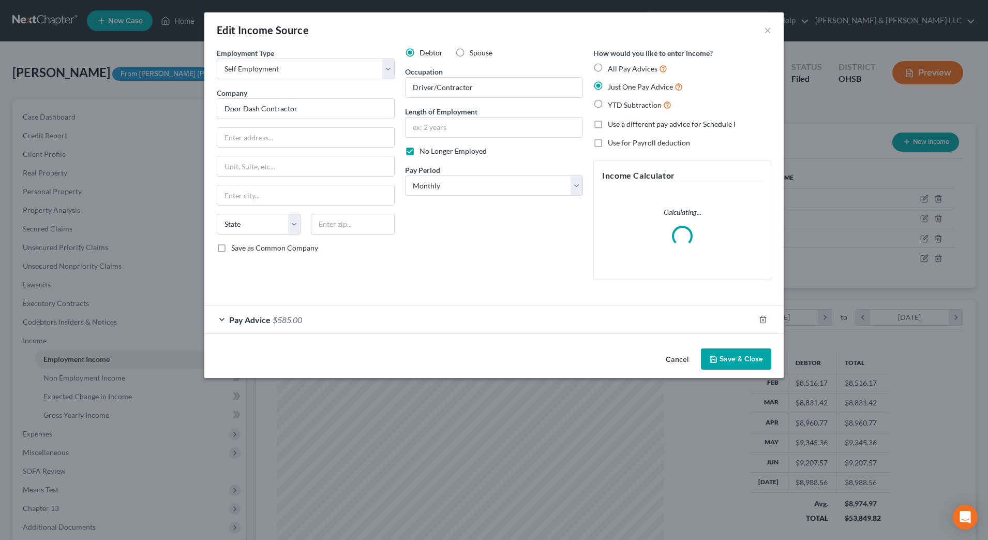
click at [492, 318] on div "Pay Advice $585.00" at bounding box center [479, 319] width 551 height 27
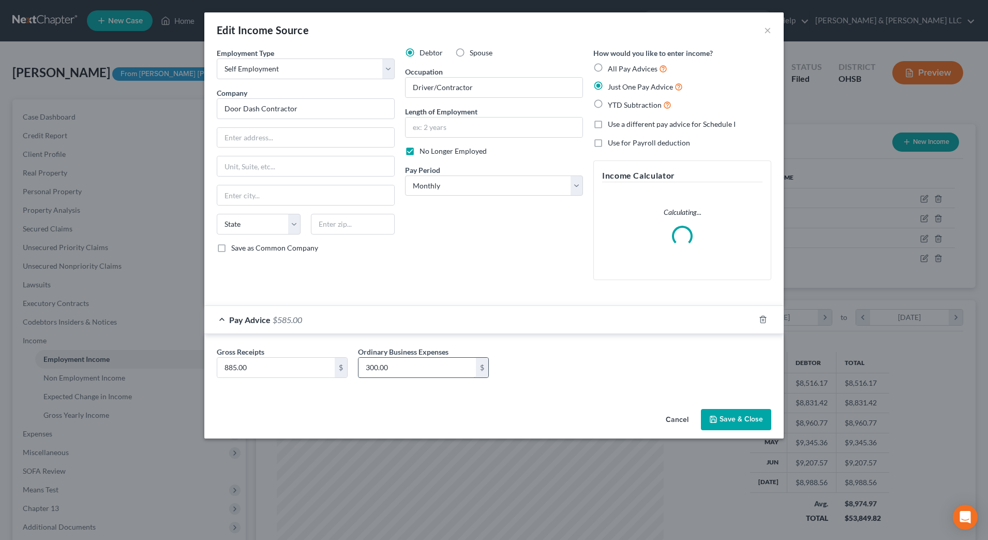
click at [415, 364] on input "300.00" at bounding box center [417, 368] width 117 height 20
type input "500"
click at [730, 402] on div "Employment Type * Select Full or Part Time Employment Self Employment Company *…" at bounding box center [494, 226] width 580 height 357
click at [741, 419] on button "Save & Close" at bounding box center [736, 420] width 70 height 22
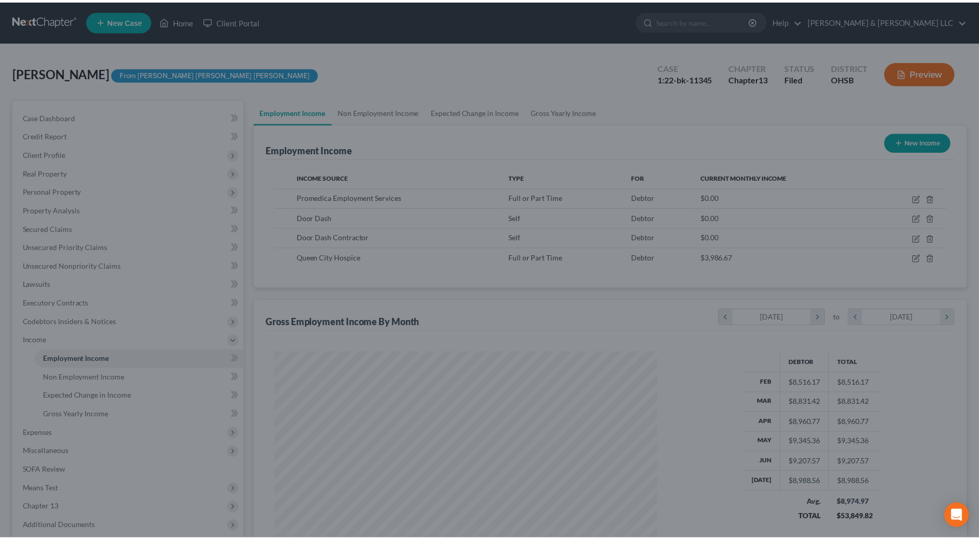
scroll to position [517318, 517106]
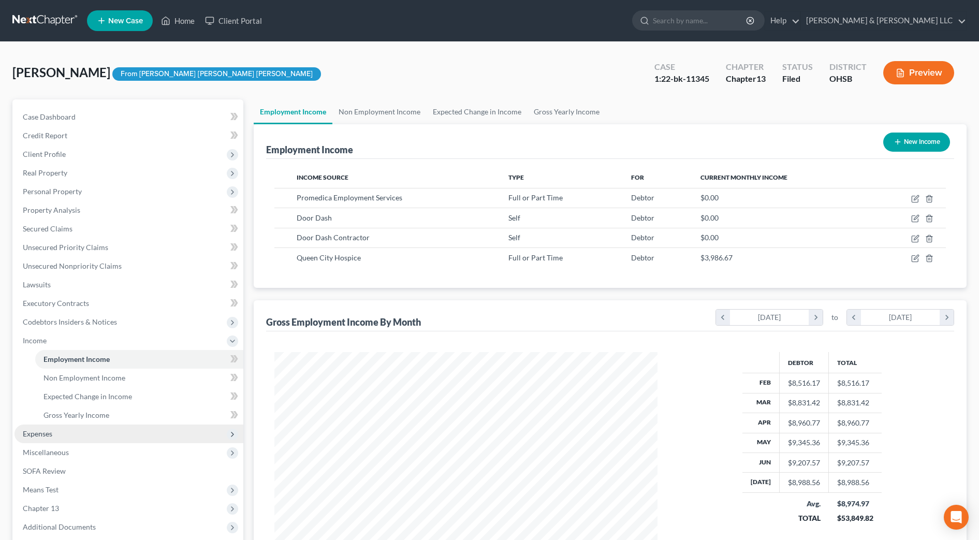
click at [50, 437] on span "Expenses" at bounding box center [37, 433] width 29 height 9
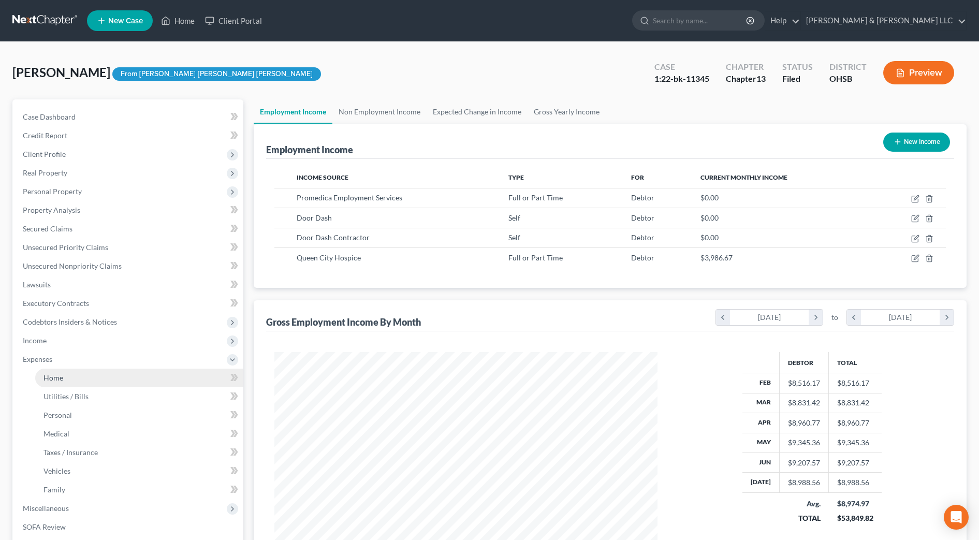
click at [63, 382] on link "Home" at bounding box center [139, 377] width 208 height 19
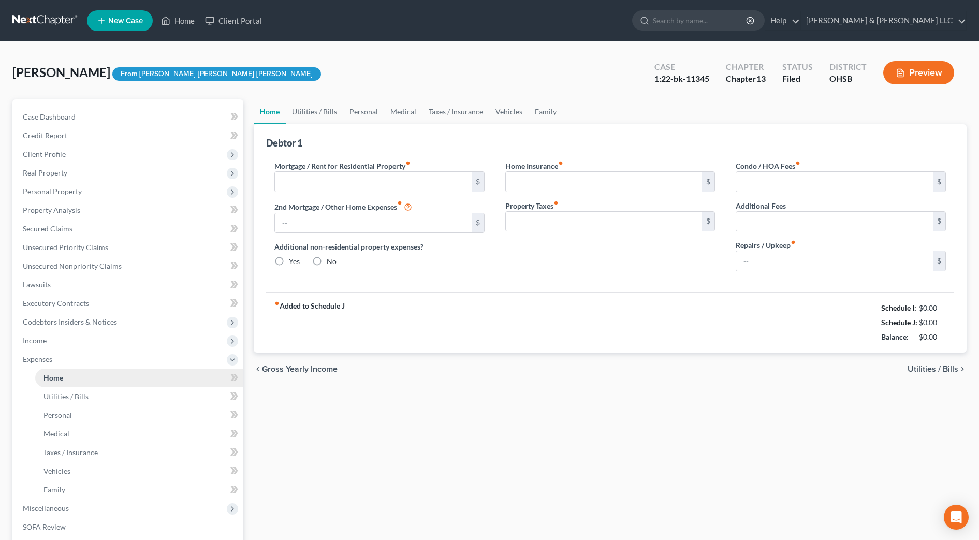
type input "705.00"
type input "0.00"
radio input "true"
type input "0.00"
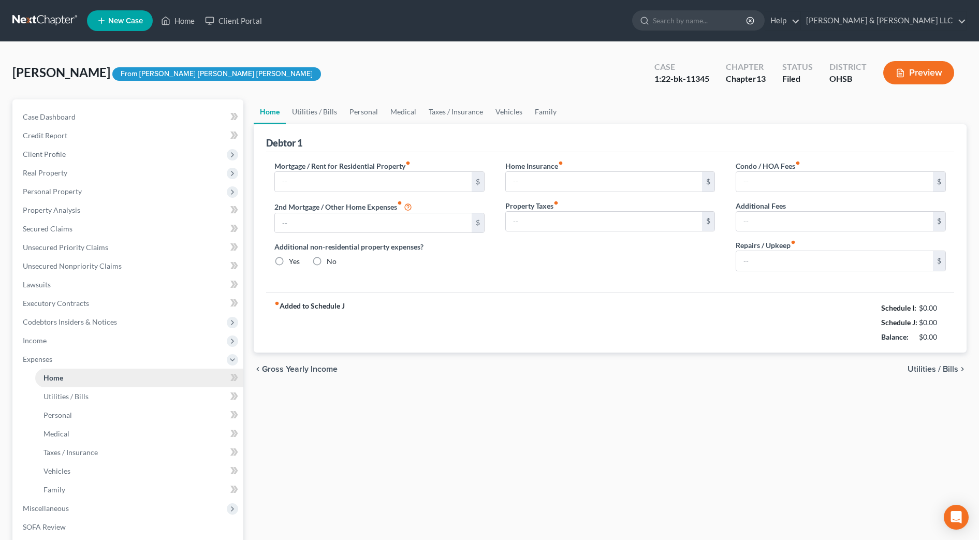
type input "0.00"
type input "100.00"
click at [555, 110] on link "Family" at bounding box center [545, 111] width 34 height 25
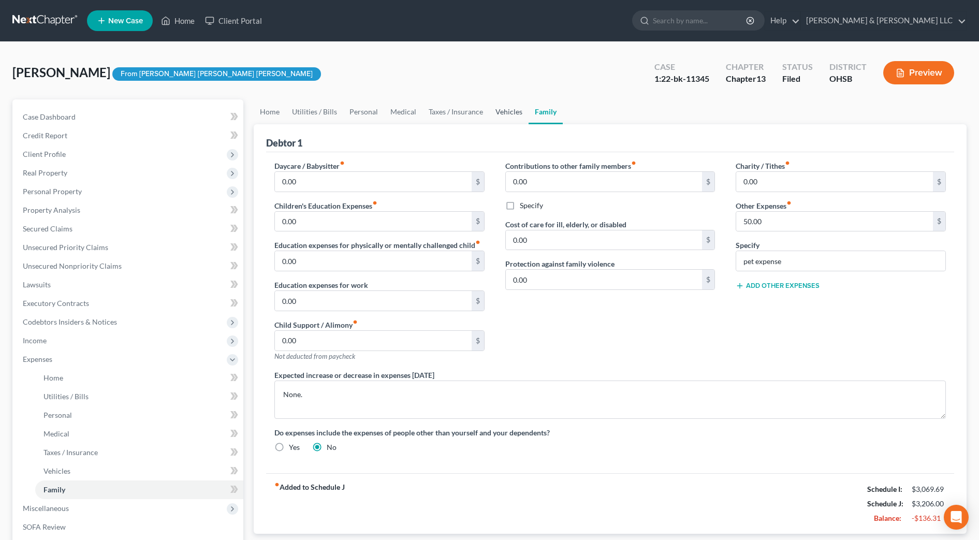
click at [506, 106] on link "Vehicles" at bounding box center [508, 111] width 39 height 25
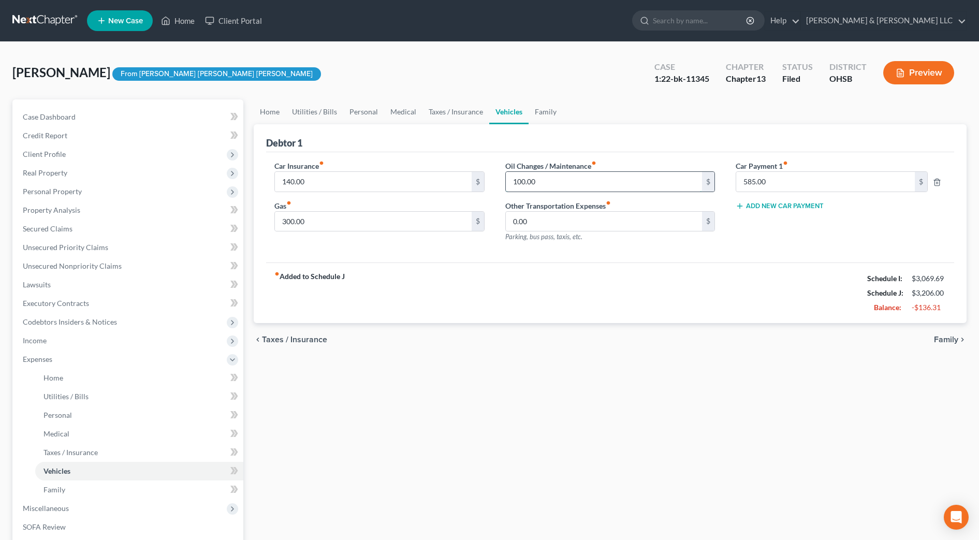
click at [531, 186] on input "100.00" at bounding box center [604, 182] width 197 height 20
click at [359, 180] on input "140.00" at bounding box center [373, 182] width 197 height 20
type input "124.00"
click at [561, 183] on input "100.00" at bounding box center [604, 182] width 197 height 20
type input "50"
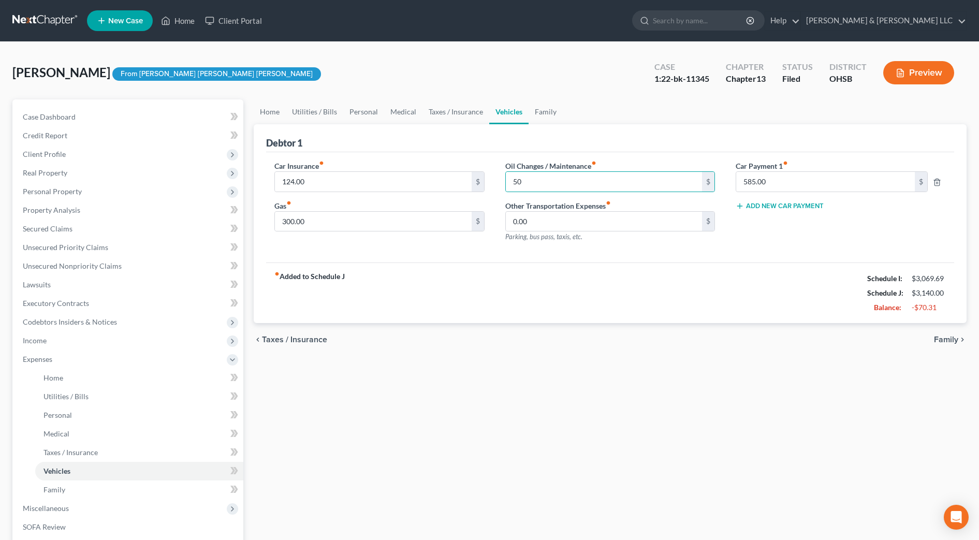
drag, startPoint x: 617, startPoint y: 356, endPoint x: 607, endPoint y: 314, distance: 43.1
click at [617, 356] on div "chevron_left Taxes / Insurance Family chevron_right" at bounding box center [610, 339] width 713 height 33
click at [460, 114] on link "Taxes / Insurance" at bounding box center [455, 111] width 67 height 25
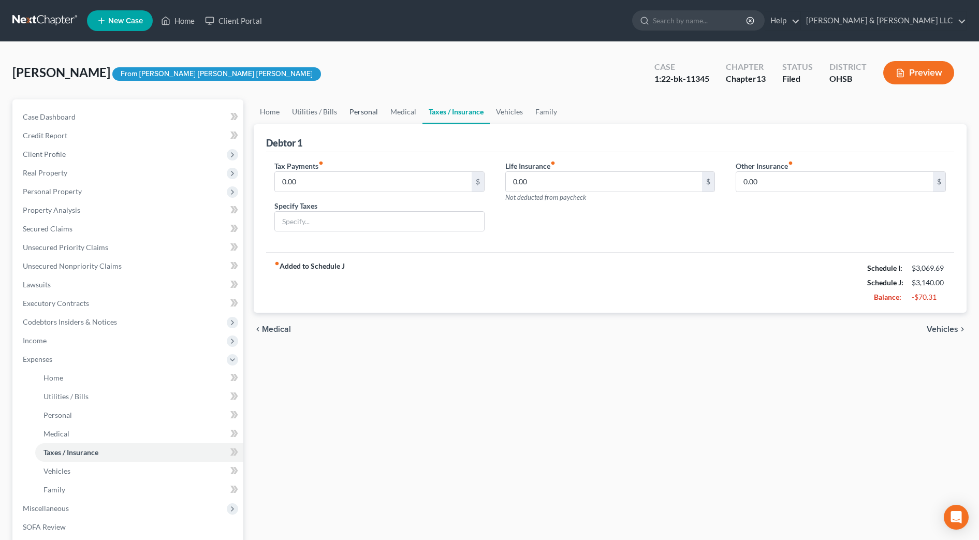
click at [368, 119] on link "Personal" at bounding box center [363, 111] width 41 height 25
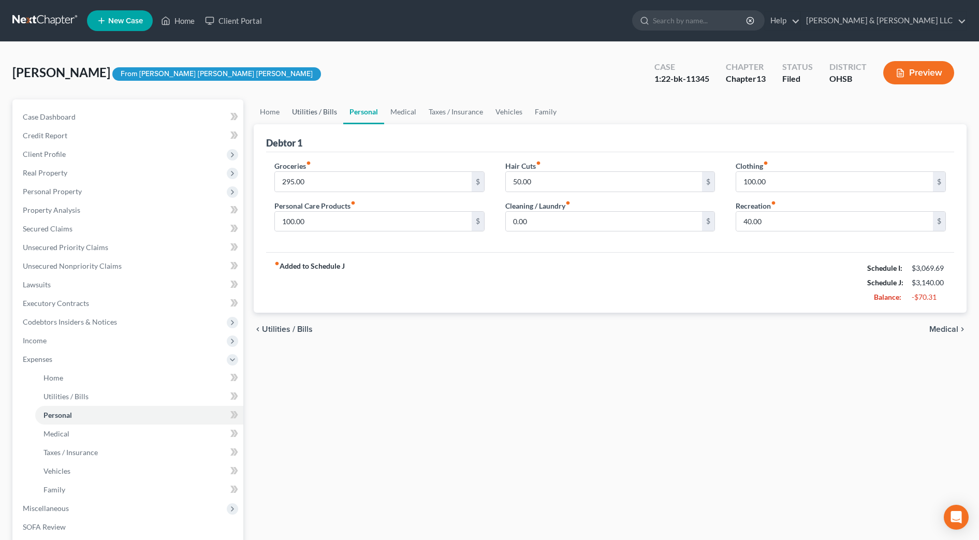
click at [295, 113] on link "Utilities / Bills" at bounding box center [314, 111] width 57 height 25
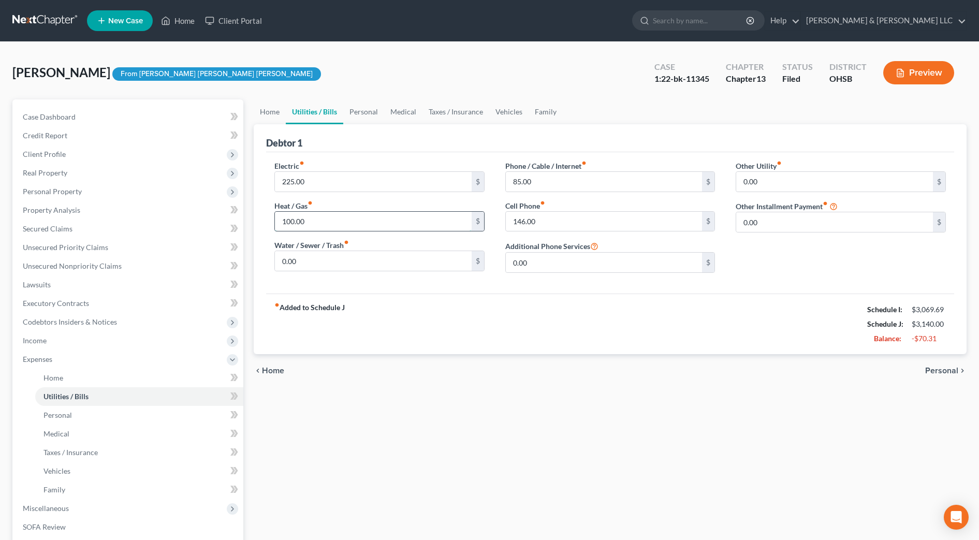
click at [310, 223] on input "100.00" at bounding box center [373, 222] width 197 height 20
click at [343, 108] on link "Personal" at bounding box center [363, 111] width 41 height 25
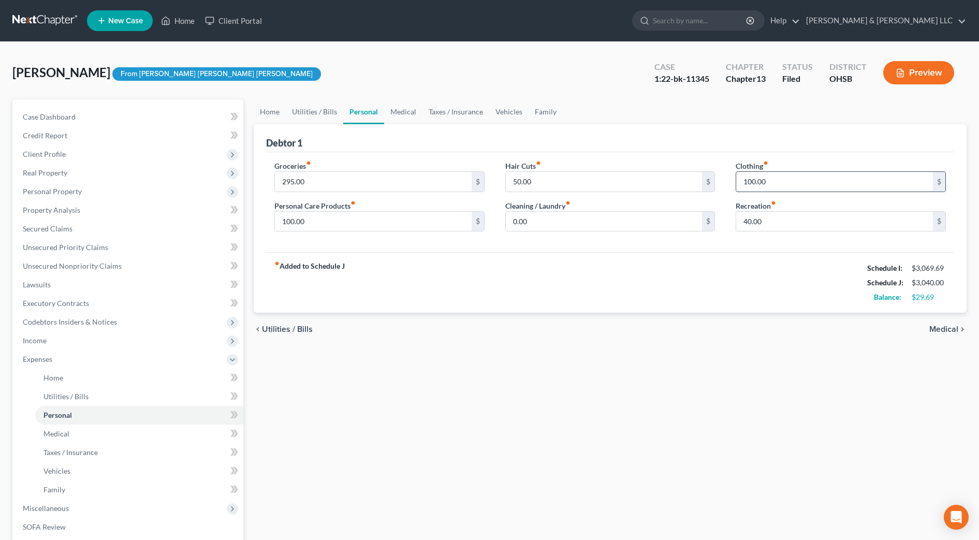
click at [840, 190] on input "100.00" at bounding box center [834, 182] width 197 height 20
type input "75.00"
click at [402, 115] on link "Medical" at bounding box center [403, 111] width 38 height 25
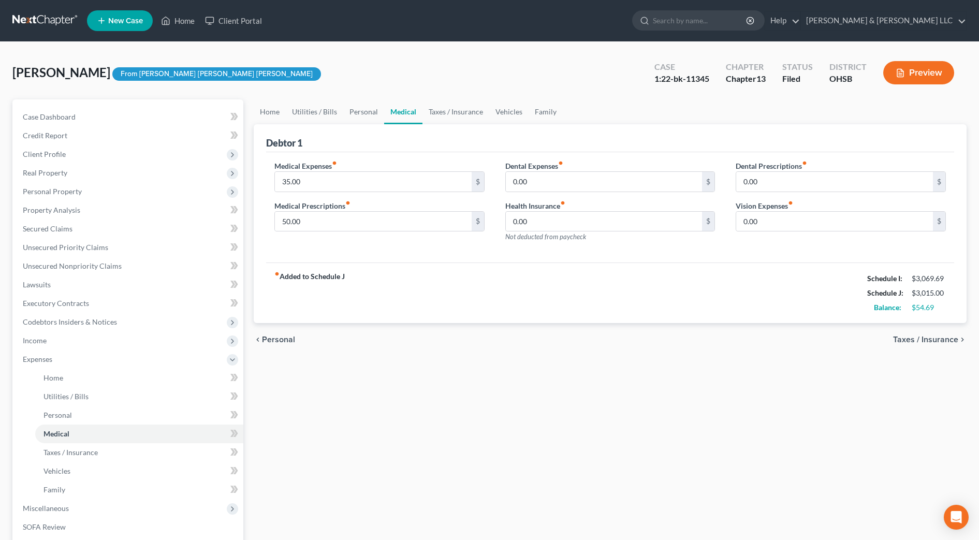
click at [457, 295] on div "fiber_manual_record Added to Schedule J Schedule I: $3,069.69 Schedule J: $3,01…" at bounding box center [610, 292] width 688 height 61
click at [442, 110] on link "Taxes / Insurance" at bounding box center [455, 111] width 67 height 25
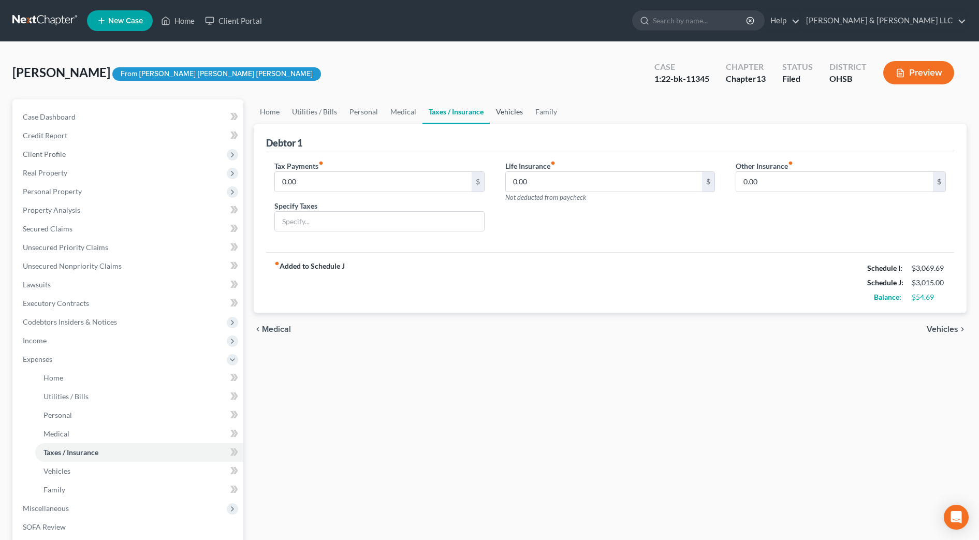
click at [503, 116] on link "Vehicles" at bounding box center [509, 111] width 39 height 25
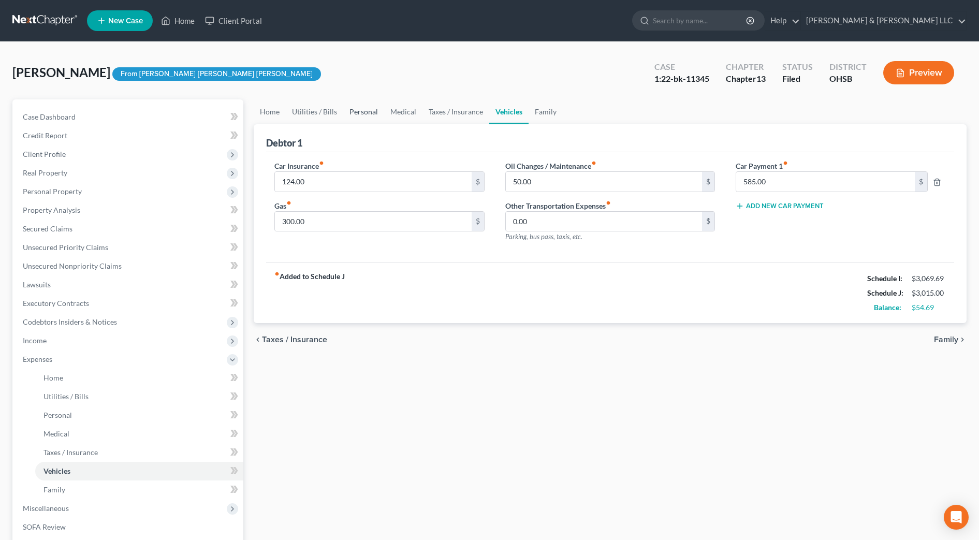
click at [360, 117] on link "Personal" at bounding box center [363, 111] width 41 height 25
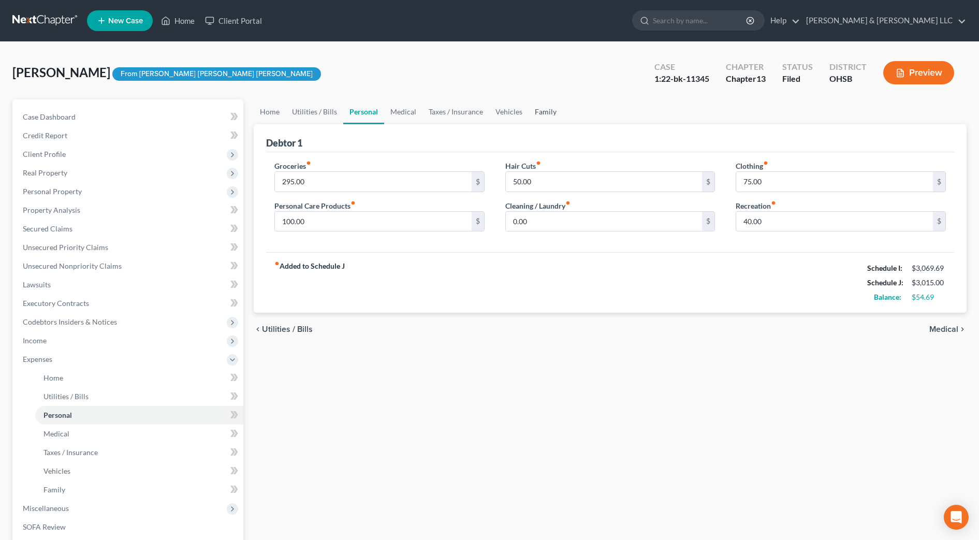
click at [544, 112] on link "Family" at bounding box center [545, 111] width 34 height 25
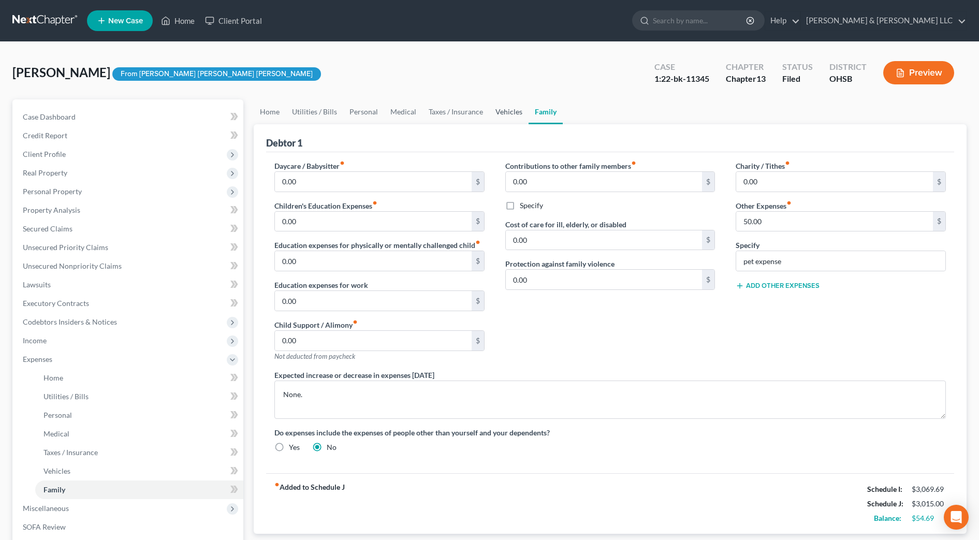
click at [506, 113] on link "Vehicles" at bounding box center [508, 111] width 39 height 25
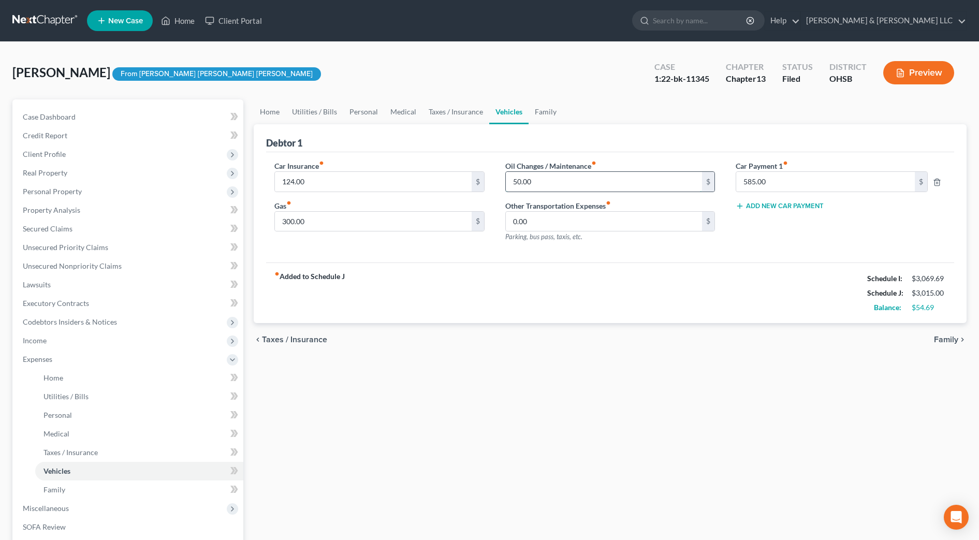
click at [557, 189] on input "50.00" at bounding box center [604, 182] width 197 height 20
click at [580, 297] on div "fiber_manual_record Added to Schedule J Schedule I: $3,069.69 Schedule J: $2,96…" at bounding box center [610, 292] width 688 height 61
click at [249, 107] on div "Home Utilities / Bills Personal Medical Taxes / Insurance Vehicles Family Debto…" at bounding box center [609, 379] width 723 height 560
click at [272, 112] on link "Home" at bounding box center [270, 111] width 32 height 25
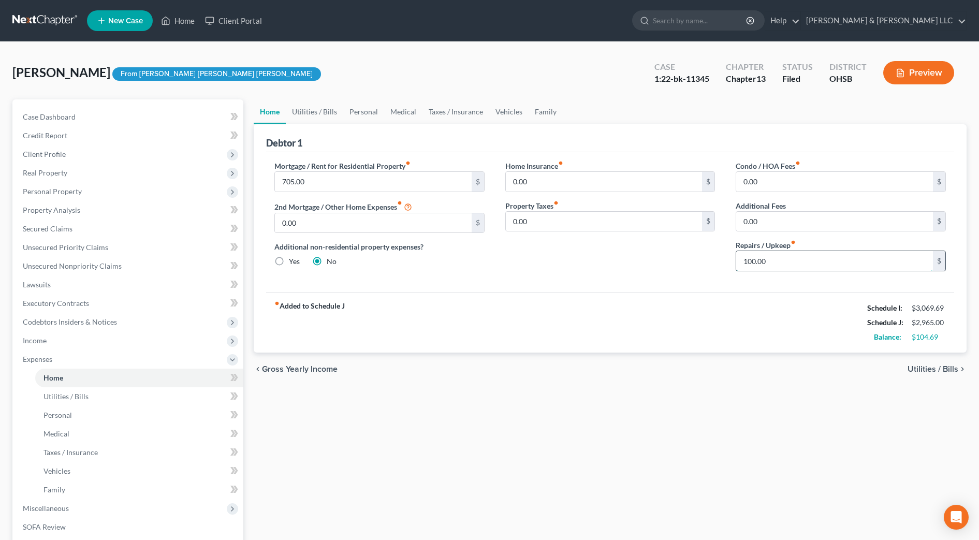
click at [776, 268] on input "100.00" at bounding box center [834, 261] width 197 height 20
type input "20"
click at [645, 264] on div "Home Insurance fiber_manual_record 0.00 $ Property Taxes fiber_manual_record 0.…" at bounding box center [610, 219] width 231 height 119
click at [340, 109] on link "Utilities / Bills" at bounding box center [314, 111] width 57 height 25
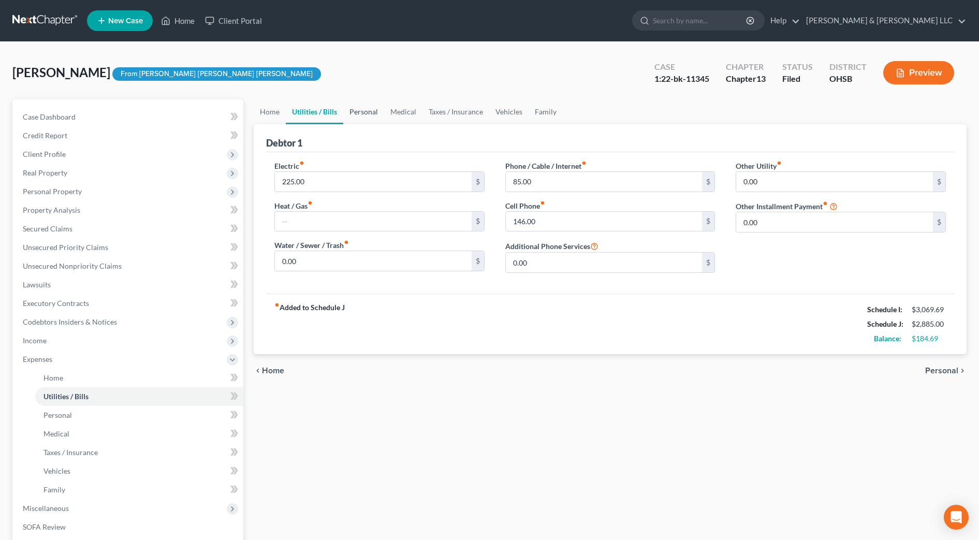
click at [357, 111] on link "Personal" at bounding box center [363, 111] width 41 height 25
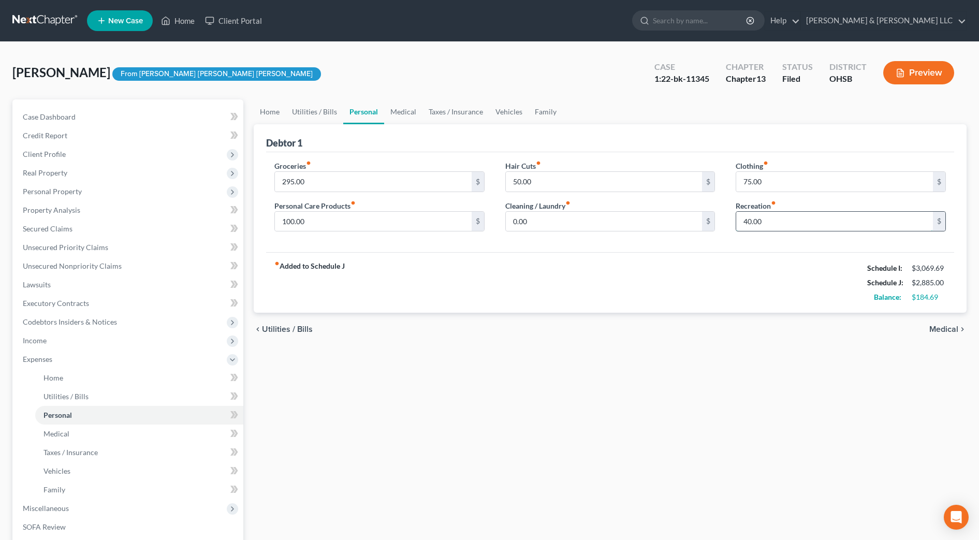
click at [778, 219] on input "40.00" at bounding box center [834, 222] width 197 height 20
click at [770, 229] on input "39.69" at bounding box center [834, 222] width 197 height 20
type input "39.69"
click at [767, 258] on div "fiber_manual_record Added to Schedule J Schedule I: $3,069.69 Schedule J: $2,88…" at bounding box center [610, 282] width 688 height 61
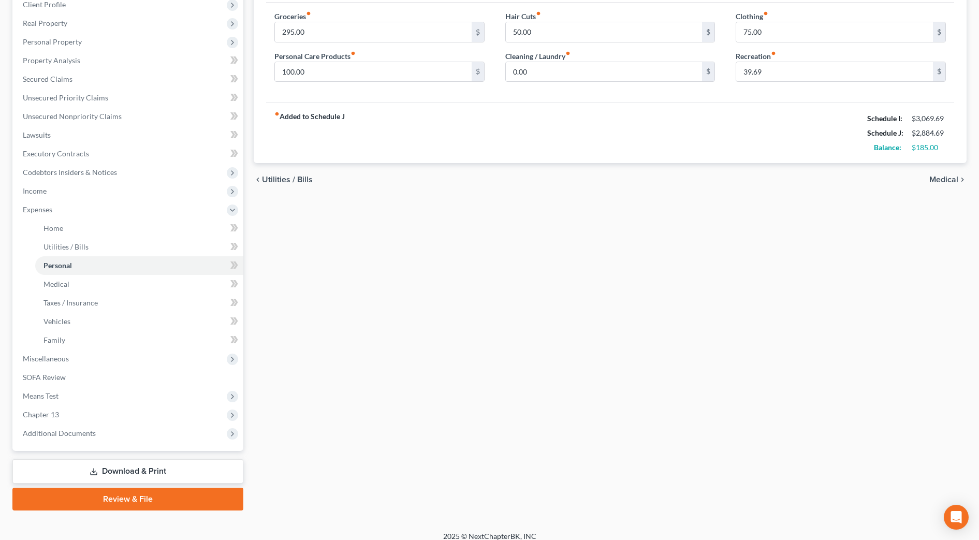
scroll to position [159, 0]
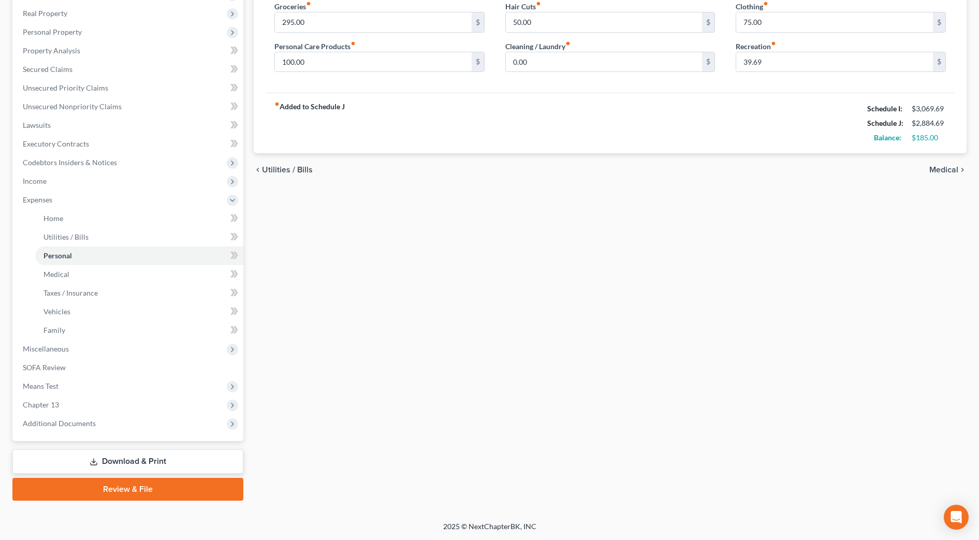
click at [134, 457] on link "Download & Print" at bounding box center [127, 461] width 231 height 24
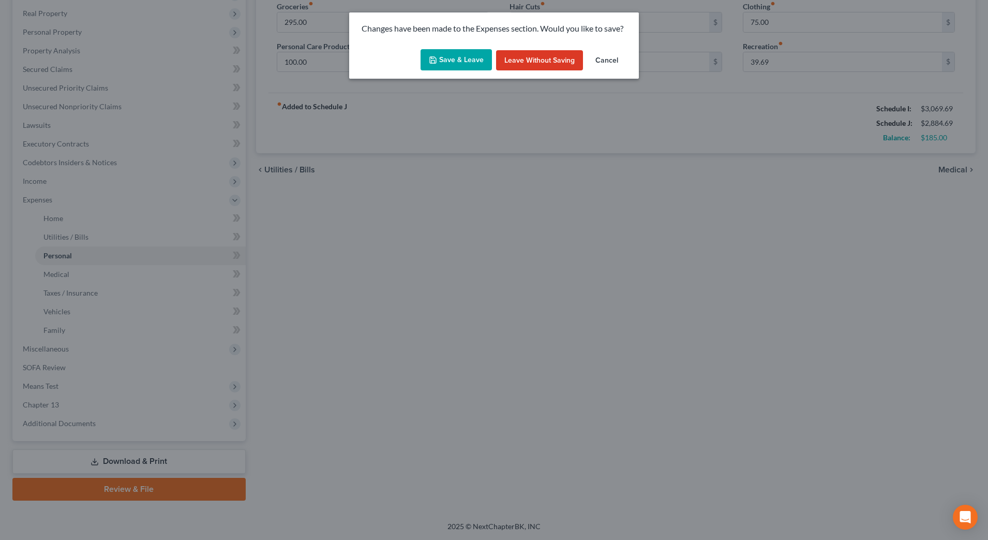
click at [435, 63] on polyline "button" at bounding box center [434, 61] width 4 height 3
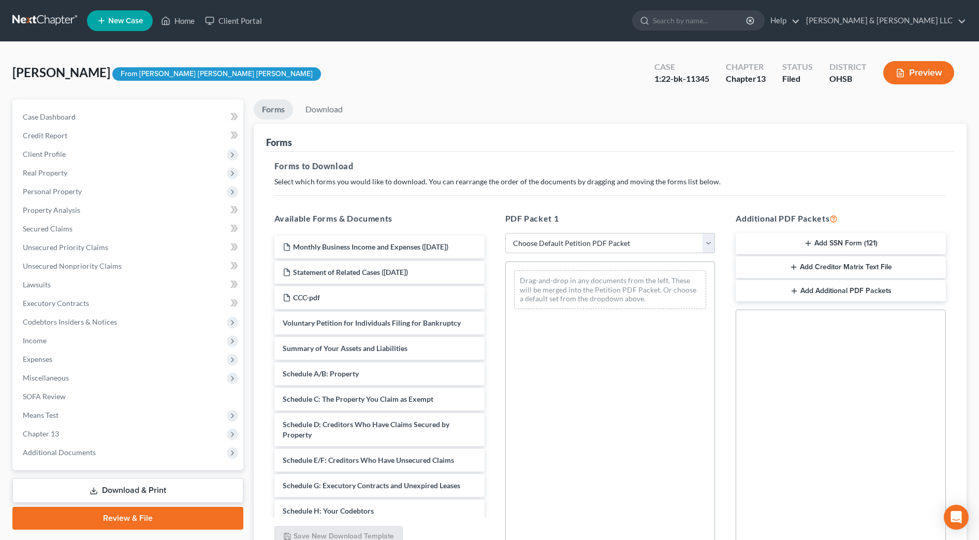
click at [615, 247] on select "Choose Default Petition PDF Packet Complete Bankruptcy Petition (all forms and …" at bounding box center [610, 243] width 210 height 21
select select "4"
click at [505, 233] on select "Choose Default Petition PDF Packet Complete Bankruptcy Petition (all forms and …" at bounding box center [610, 243] width 210 height 21
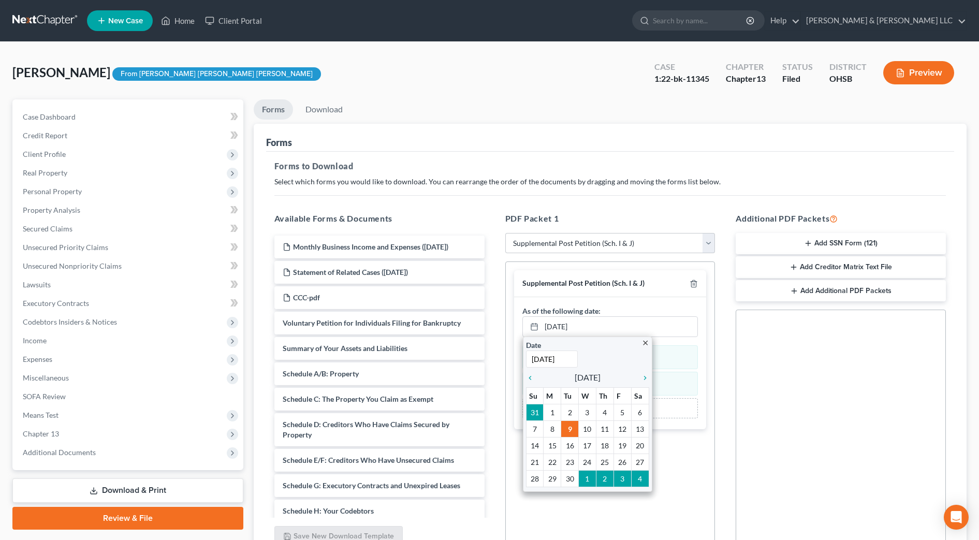
scroll to position [65, 0]
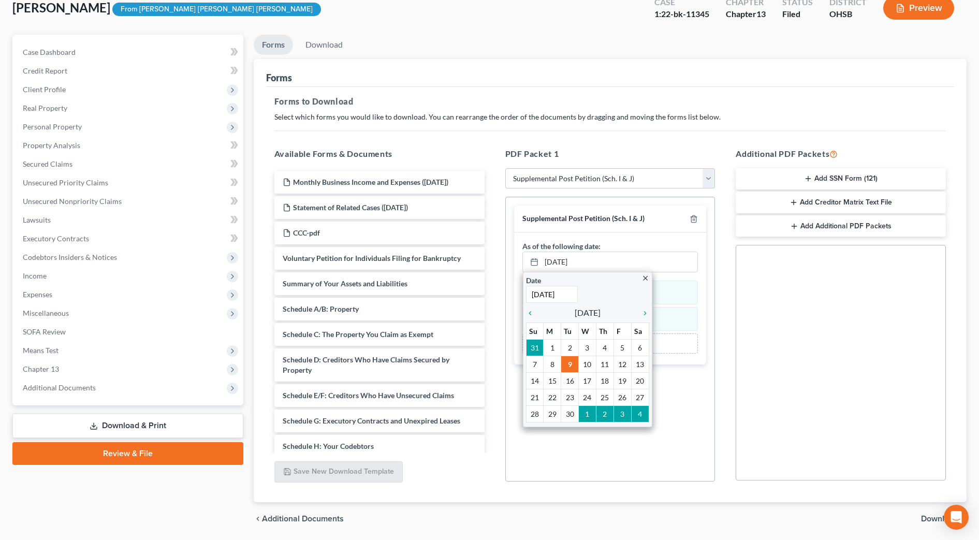
click at [937, 423] on div "Social Security Number Statement of Social Security Number Creditor Matrix Text…" at bounding box center [840, 362] width 210 height 235
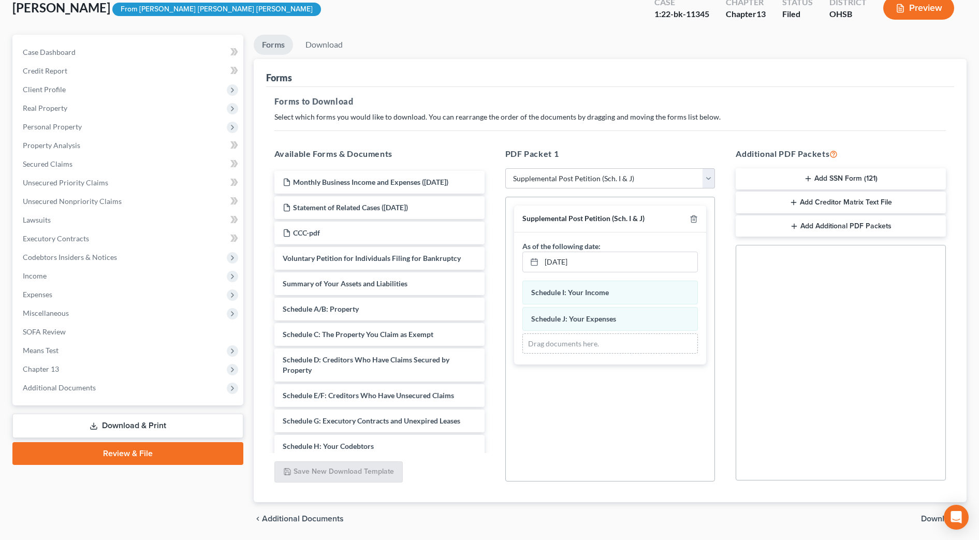
click at [952, 423] on div "Additional PDF Packets Add SSN Form (121) Add Creditor Matrix Text File Add Add…" at bounding box center [840, 314] width 231 height 351
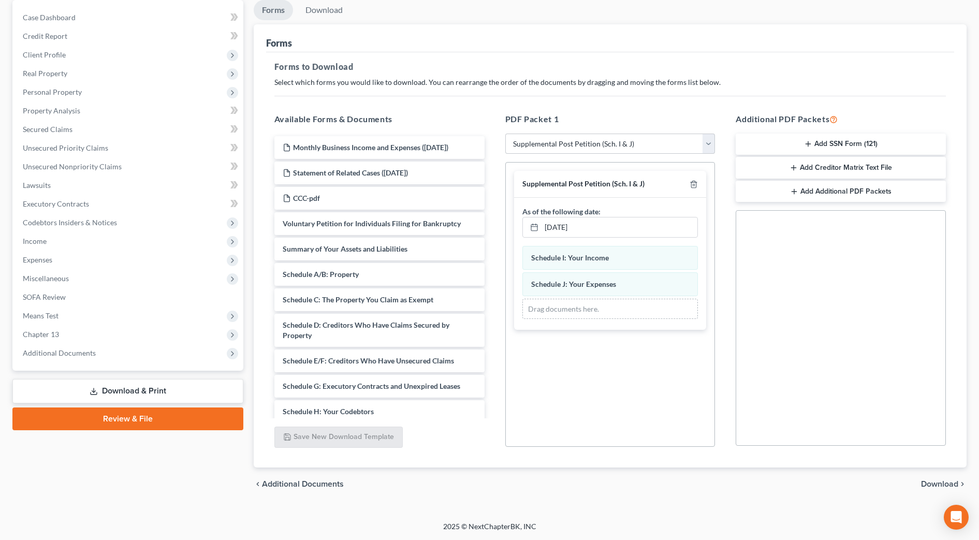
click at [939, 481] on span "Download" at bounding box center [939, 484] width 37 height 8
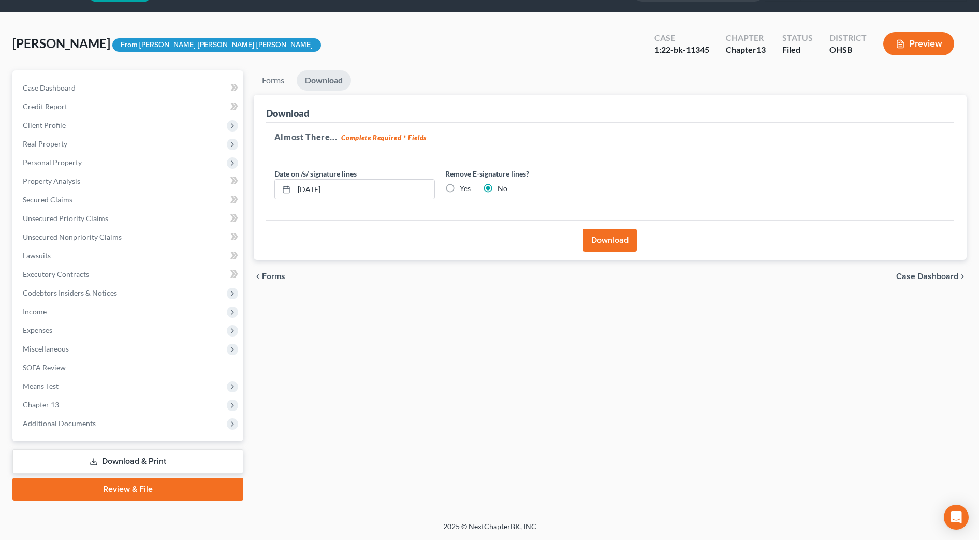
scroll to position [29, 0]
click at [619, 245] on button "Download" at bounding box center [610, 240] width 54 height 23
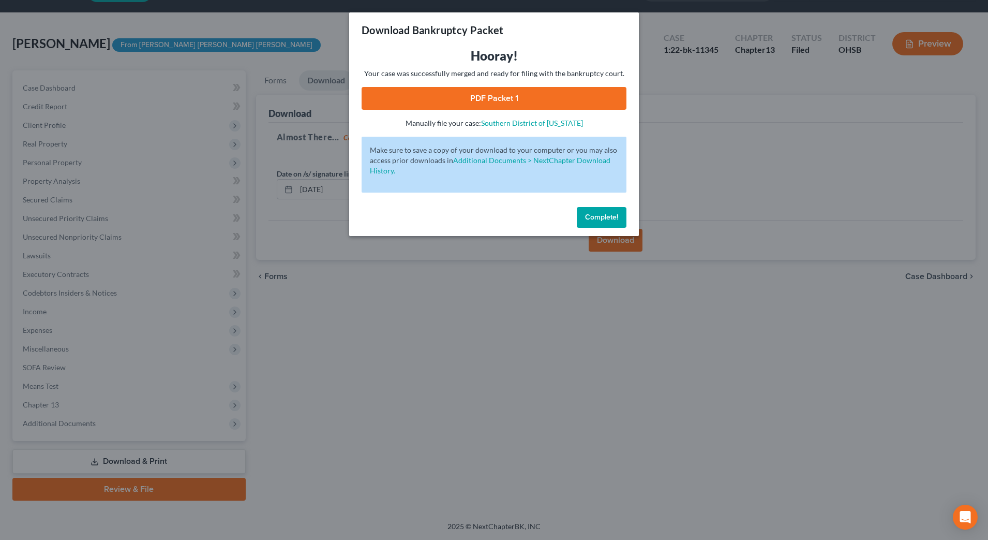
click at [417, 95] on link "PDF Packet 1" at bounding box center [494, 98] width 265 height 23
drag, startPoint x: 608, startPoint y: 214, endPoint x: 339, endPoint y: 216, distance: 268.6
click at [608, 214] on span "Complete!" at bounding box center [601, 217] width 33 height 9
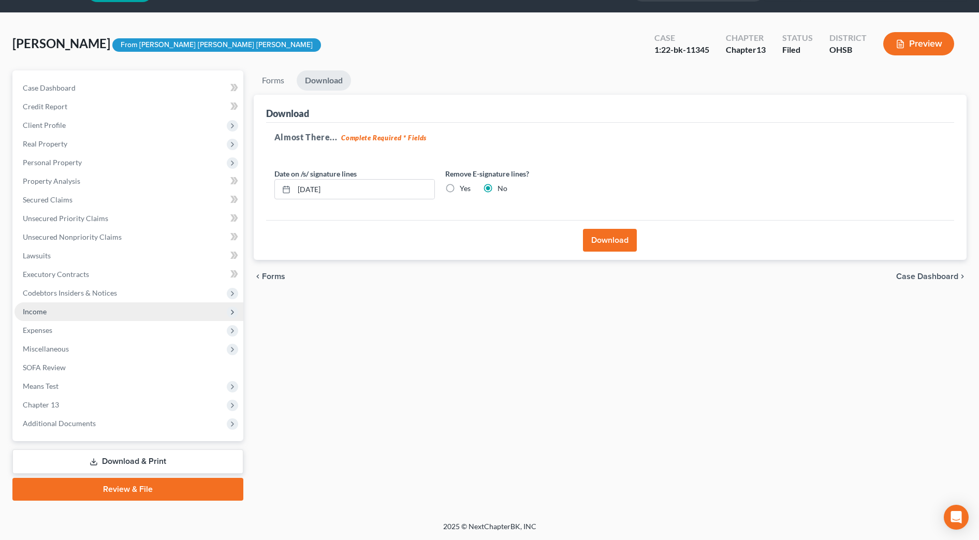
click at [52, 316] on span "Income" at bounding box center [128, 311] width 229 height 19
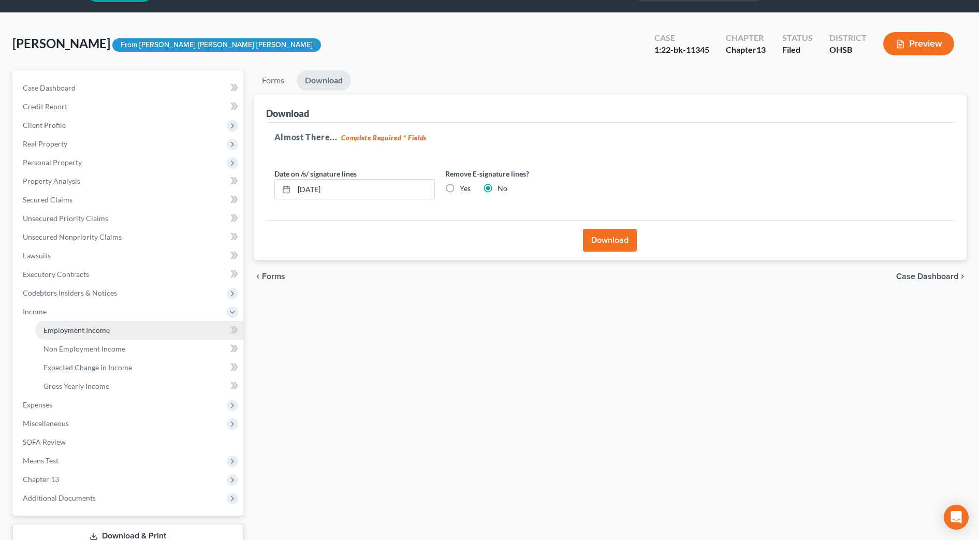
click at [77, 330] on span "Employment Income" at bounding box center [76, 330] width 66 height 9
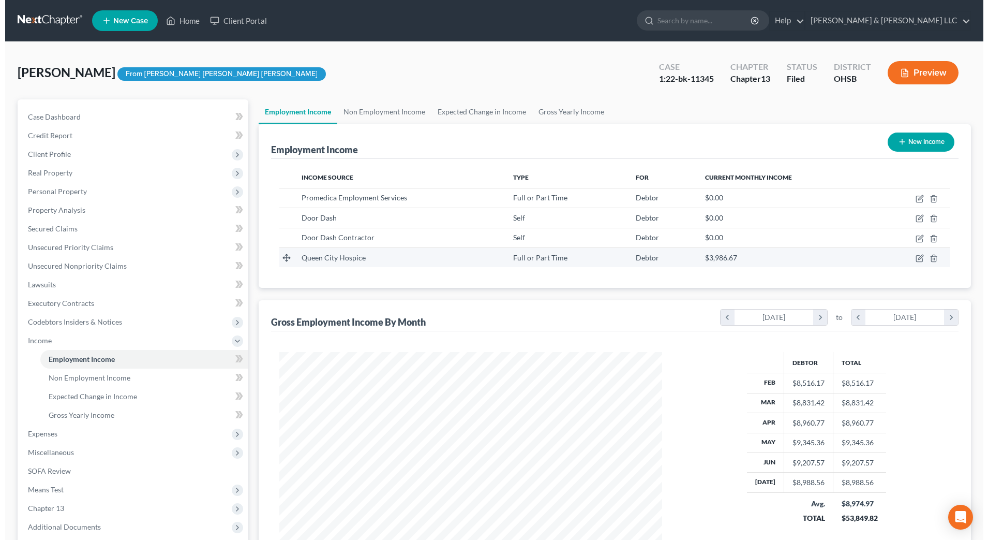
scroll to position [191, 404]
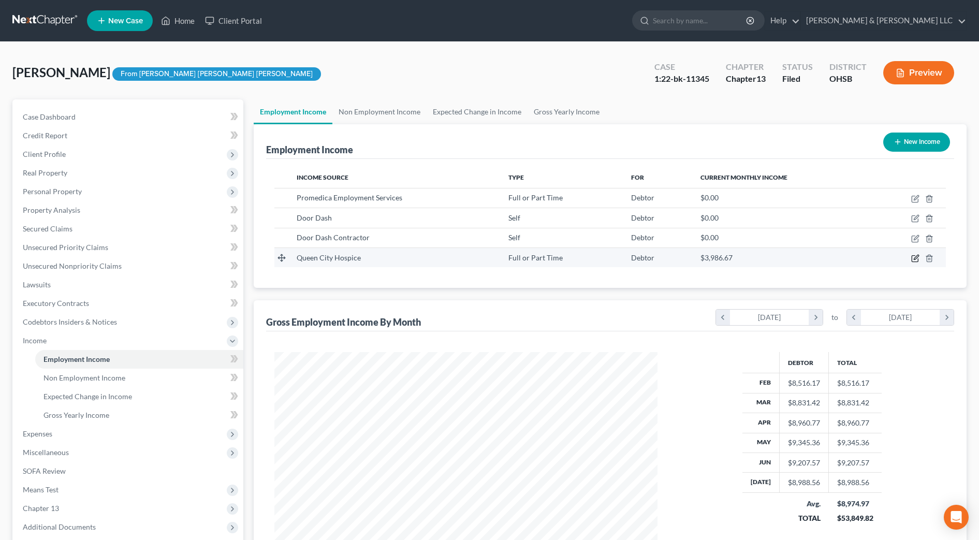
click at [912, 260] on icon "button" at bounding box center [915, 258] width 8 height 8
select select "0"
select select "2"
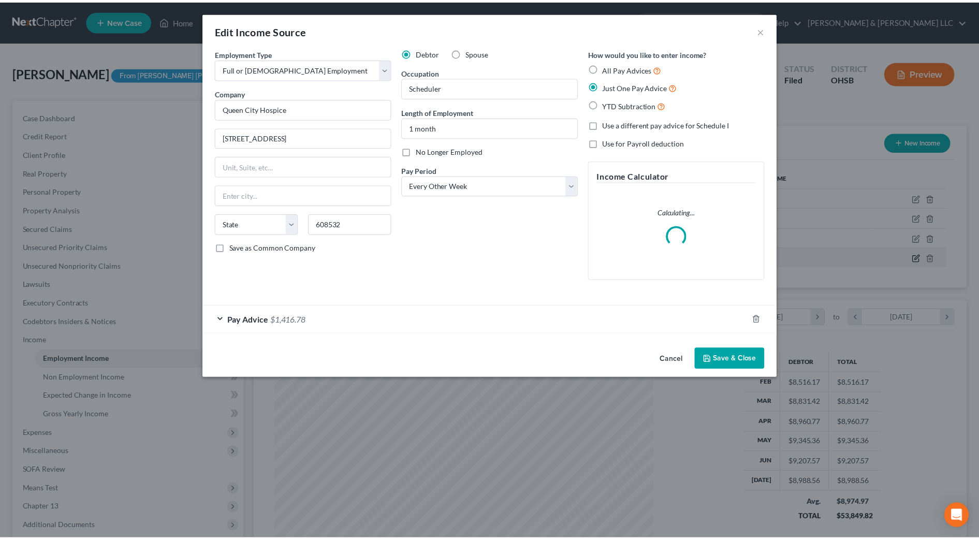
scroll to position [194, 408]
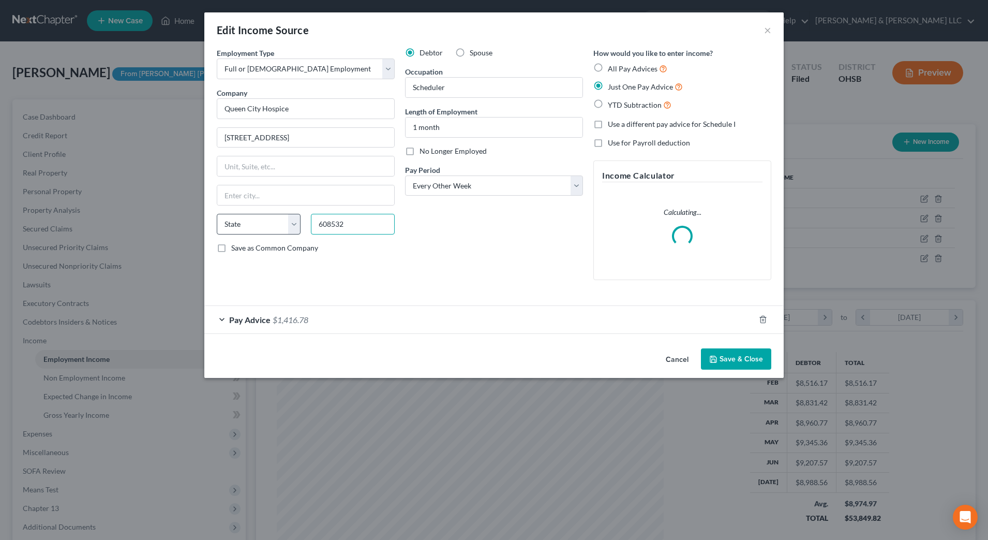
drag, startPoint x: 352, startPoint y: 229, endPoint x: 264, endPoint y: 228, distance: 87.5
click at [264, 228] on div "State AL AK AR AZ CA CO CT DE DC FL GA GU HI ID IL IN IA KS KY LA ME MD MA MI M…" at bounding box center [306, 228] width 188 height 29
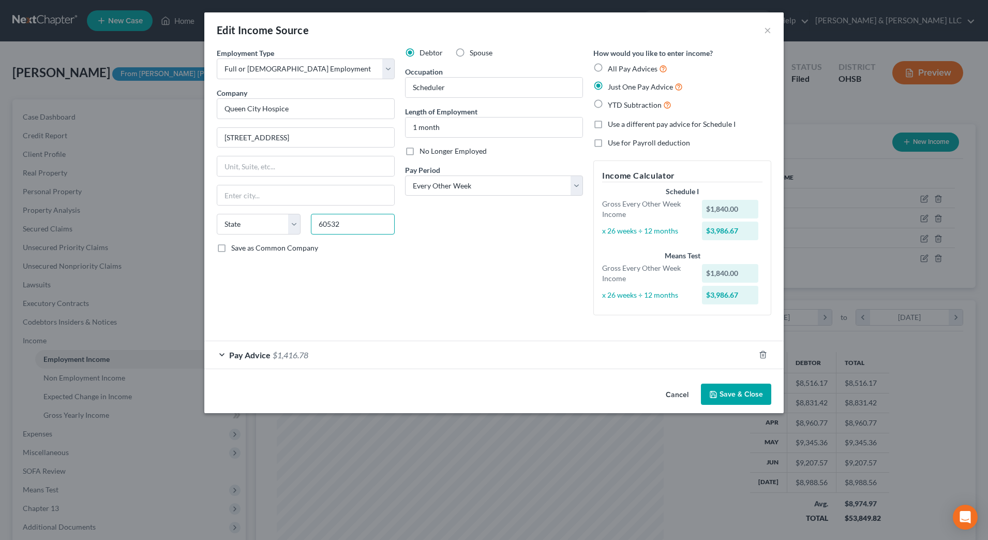
type input "60532"
type input "Lisle"
select select "14"
click at [541, 301] on div "Debtor Spouse Occupation Scheduler Length of Employment 1 month No Longer Emplo…" at bounding box center [494, 186] width 188 height 276
click at [719, 394] on button "Save & Close" at bounding box center [736, 394] width 70 height 22
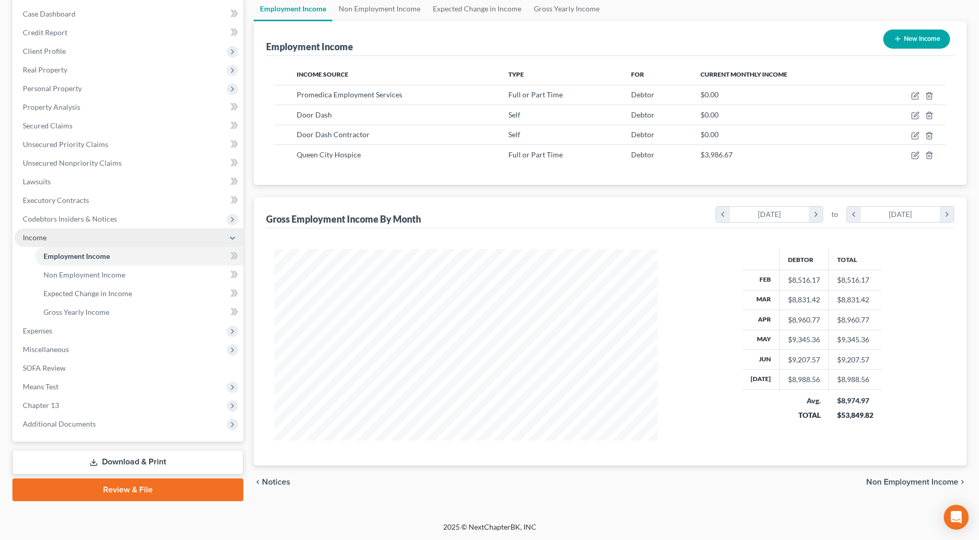
scroll to position [104, 0]
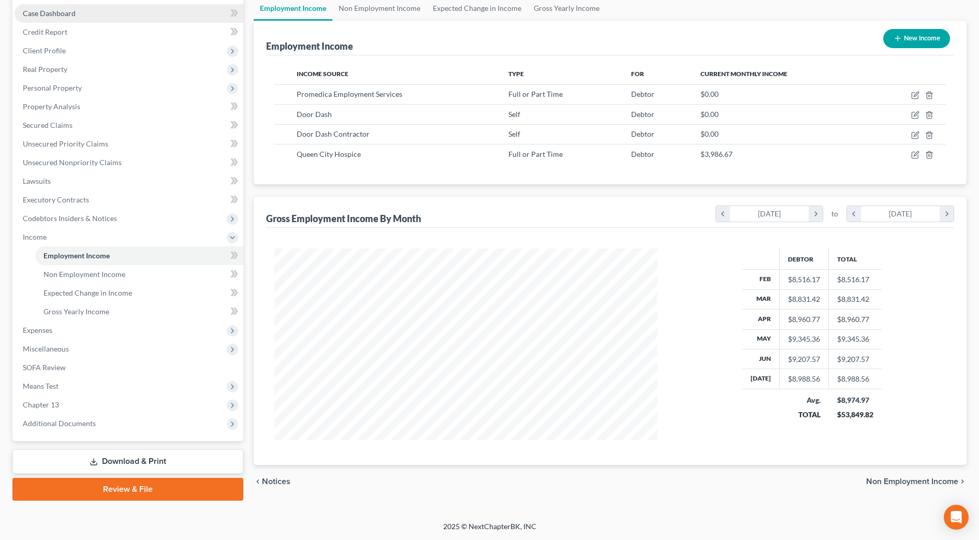
click at [71, 20] on link "Case Dashboard" at bounding box center [128, 13] width 229 height 19
select select "4"
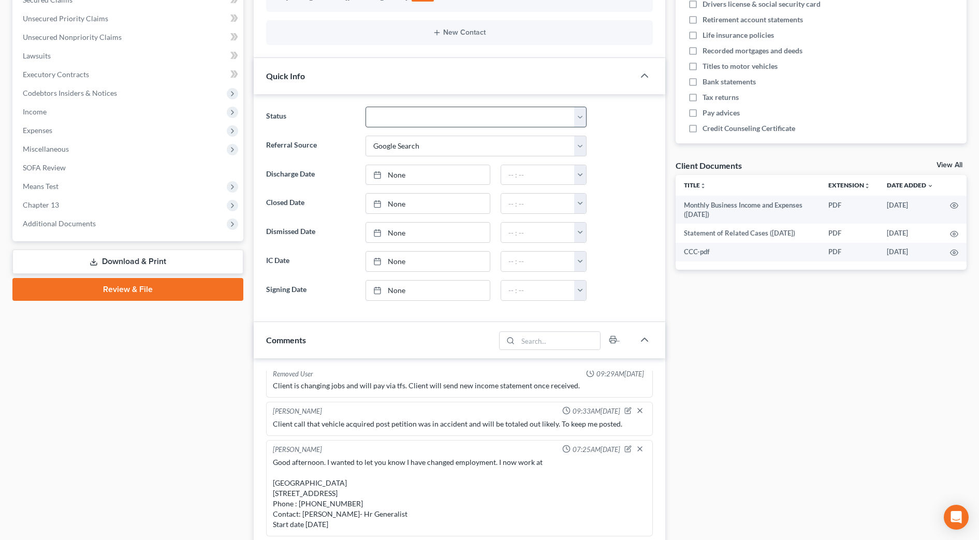
scroll to position [259, 0]
